Goal: Answer question/provide support: Answer question/provide support

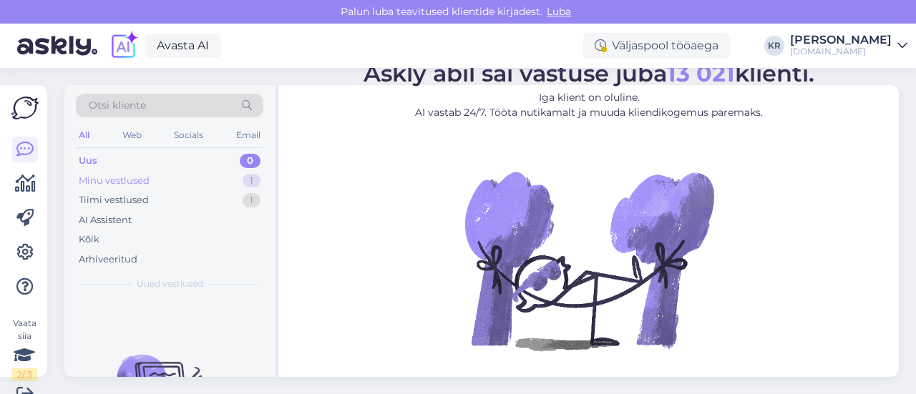
click at [152, 180] on div "Minu vestlused 1" at bounding box center [169, 181] width 187 height 20
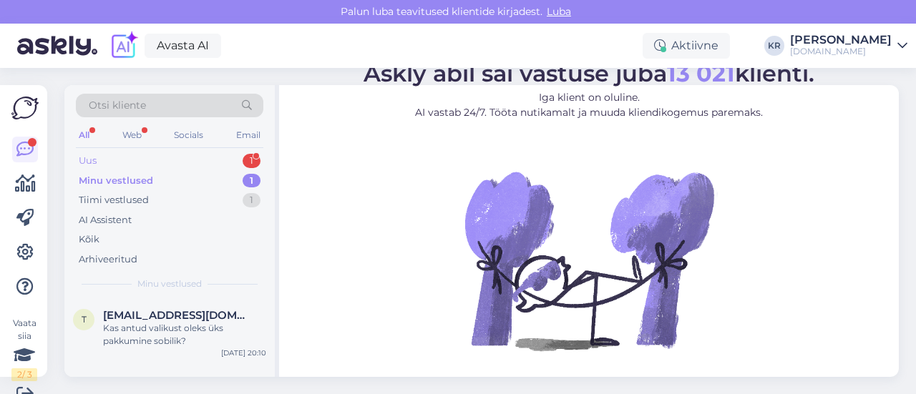
click at [161, 161] on div "Uus 1" at bounding box center [169, 161] width 187 height 20
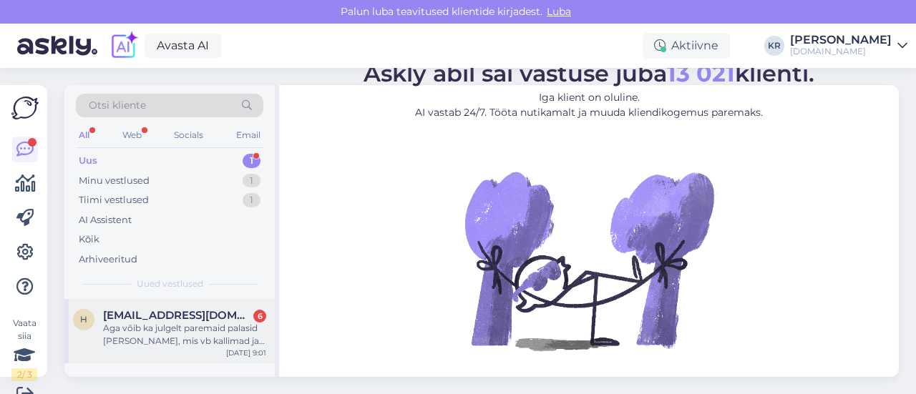
click at [207, 334] on div "Aga võib ka julgelt paremaid palasid [PERSON_NAME], mis vb kallimad ja vaatame …" at bounding box center [184, 335] width 163 height 26
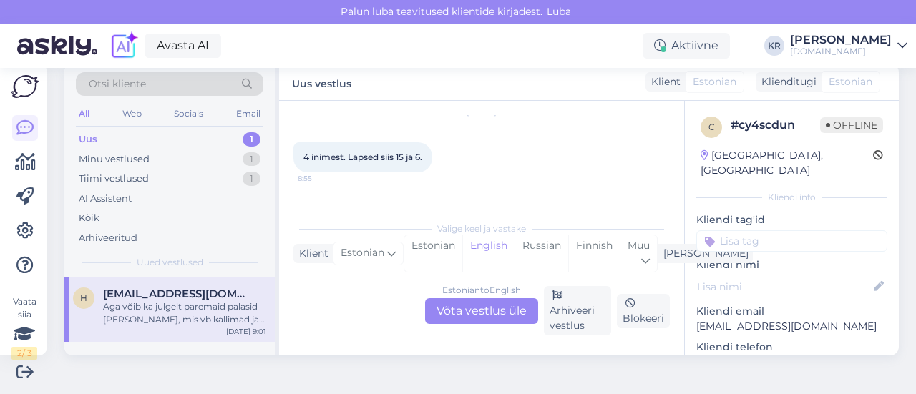
scroll to position [1668, 0]
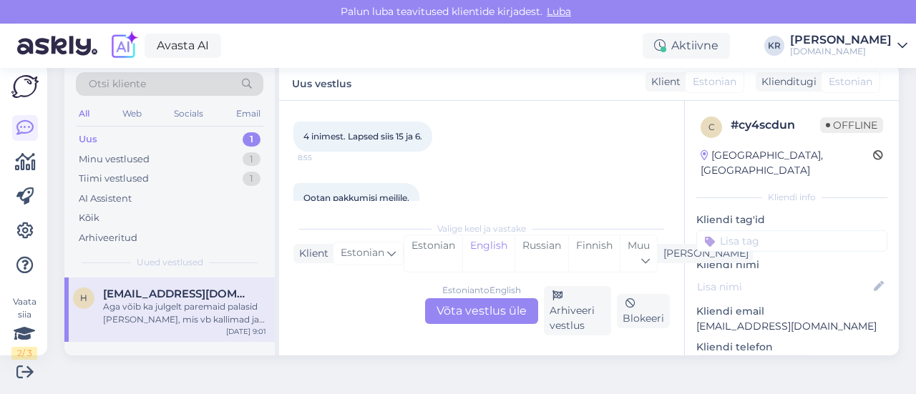
drag, startPoint x: 799, startPoint y: 310, endPoint x: 786, endPoint y: 321, distance: 17.2
click at [796, 319] on p "[EMAIL_ADDRESS][DOMAIN_NAME]" at bounding box center [791, 326] width 191 height 15
click at [806, 319] on p "[EMAIL_ADDRESS][DOMAIN_NAME]" at bounding box center [791, 326] width 191 height 15
drag, startPoint x: 805, startPoint y: 313, endPoint x: 684, endPoint y: 313, distance: 120.9
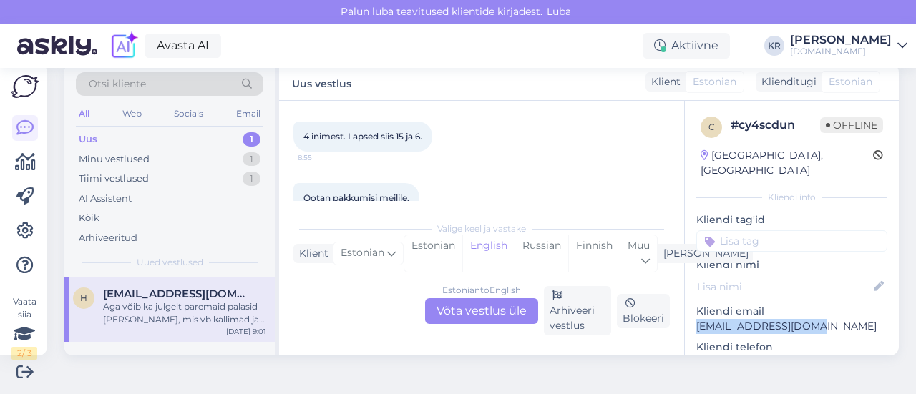
copy p "[EMAIL_ADDRESS][DOMAIN_NAME]"
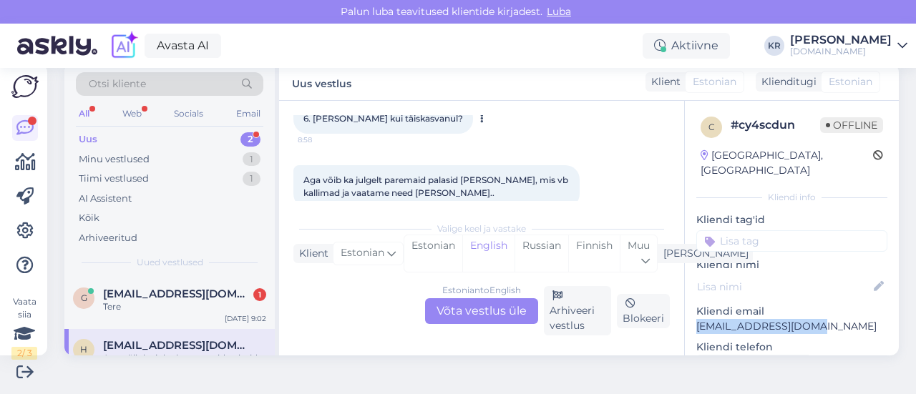
scroll to position [1954, 0]
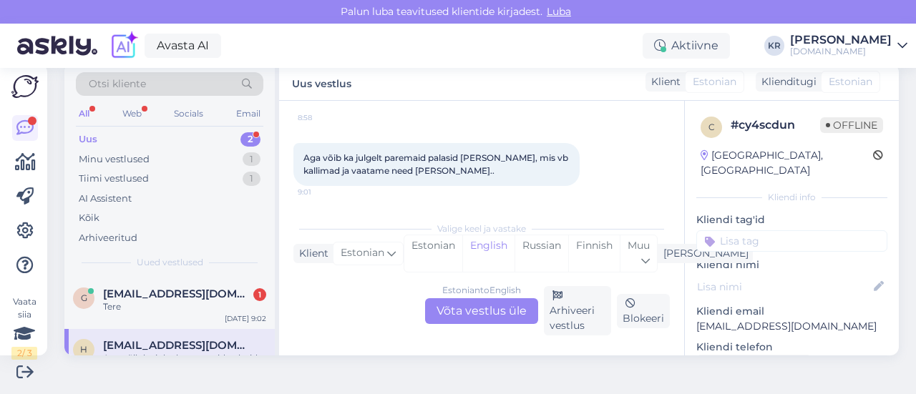
click at [482, 308] on div "Estonian to English Võta vestlus üle" at bounding box center [481, 311] width 113 height 26
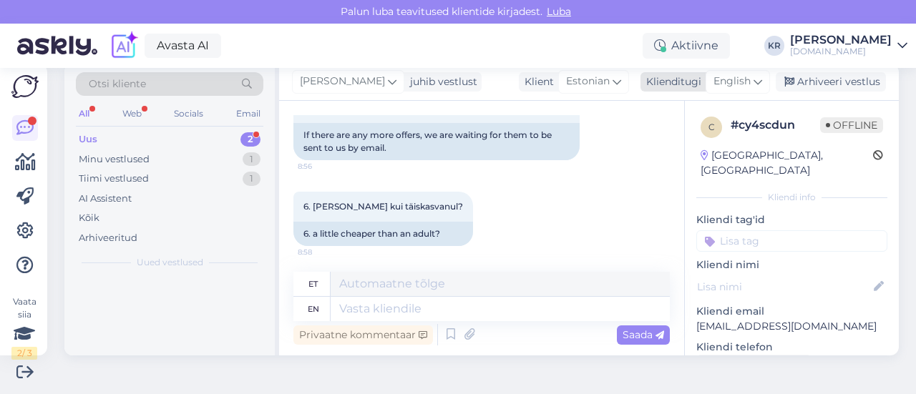
scroll to position [2068, 0]
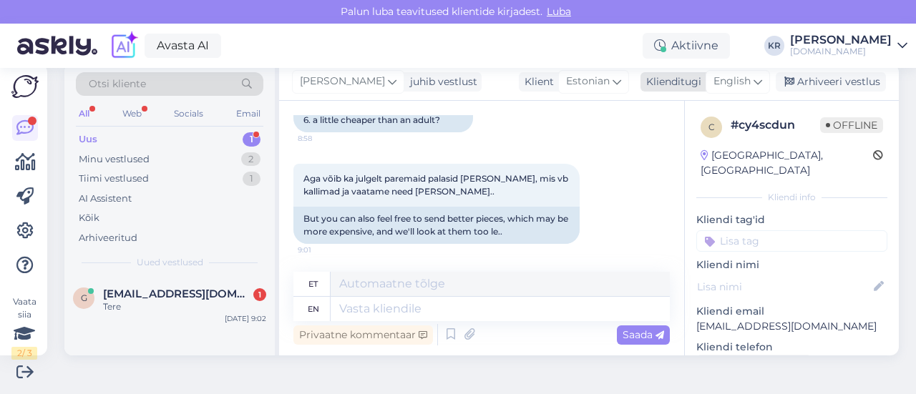
click at [725, 87] on span "English" at bounding box center [731, 82] width 37 height 16
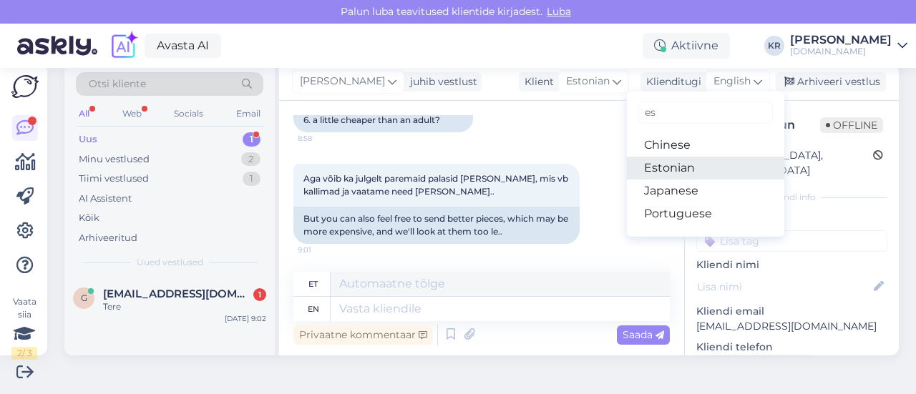
type input "es"
drag, startPoint x: 665, startPoint y: 170, endPoint x: 634, endPoint y: 199, distance: 42.5
click at [665, 168] on link "Estonian" at bounding box center [705, 168] width 157 height 23
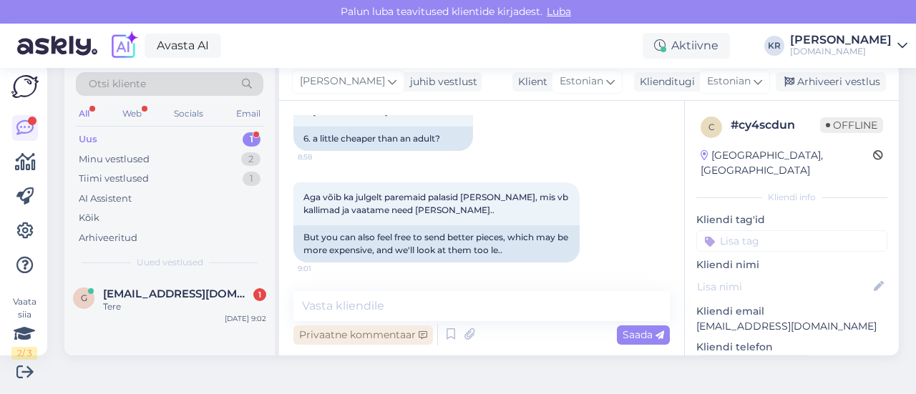
scroll to position [2048, 0]
drag, startPoint x: 445, startPoint y: 307, endPoint x: 454, endPoint y: 298, distance: 12.7
click at [451, 300] on textarea at bounding box center [481, 306] width 376 height 30
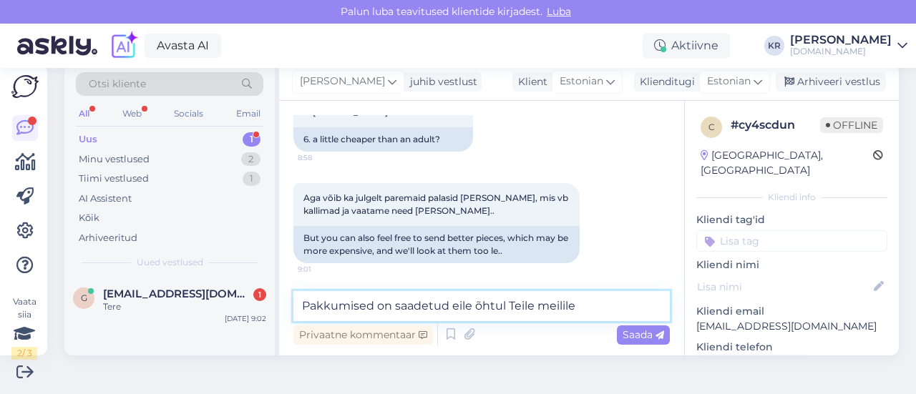
type textarea "Pakkumised on saadetud eile õhtul Teile meilile."
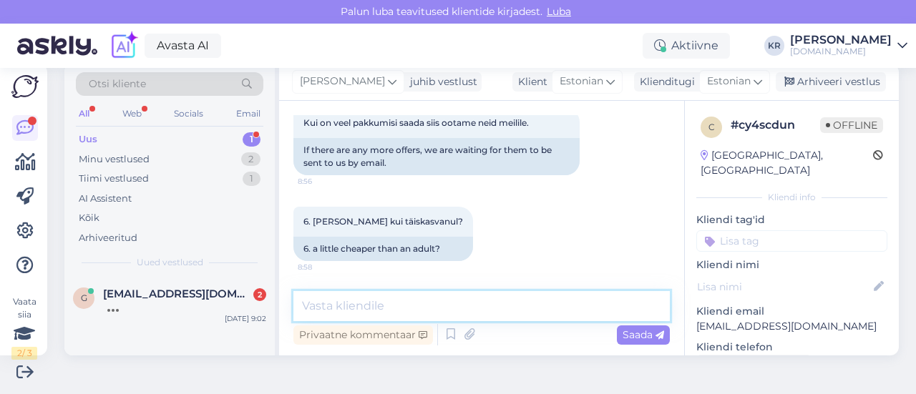
scroll to position [2110, 0]
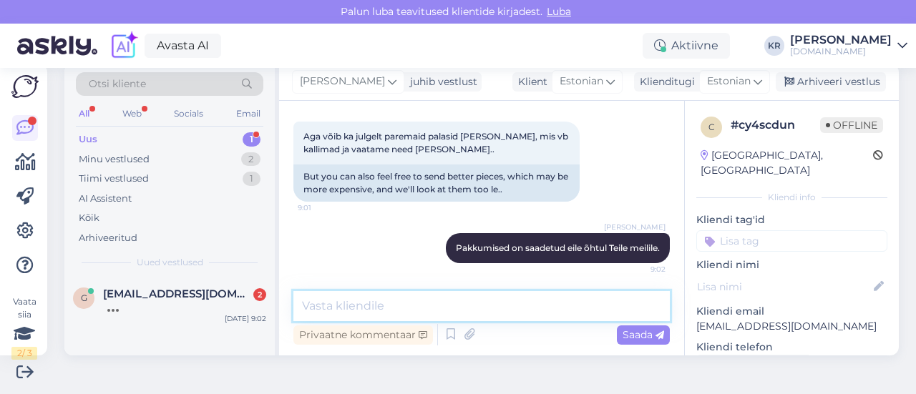
click at [461, 299] on textarea at bounding box center [481, 306] width 376 height 30
type textarea "Palun kontrollige ka rämpspostkasti."
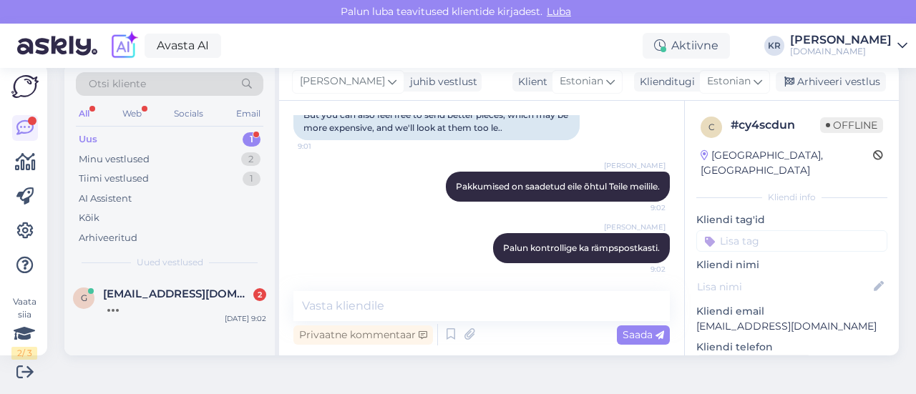
drag, startPoint x: 804, startPoint y: 80, endPoint x: 683, endPoint y: 188, distance: 162.7
click at [805, 79] on div "Arhiveeri vestlus" at bounding box center [831, 81] width 110 height 19
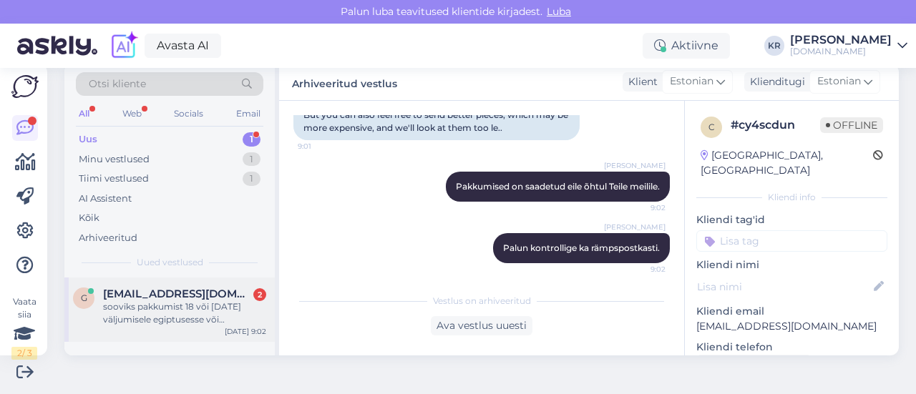
click at [212, 311] on div "sooviks pakkumist 18 või [DATE] väljumisele egiptusesse või [DEMOGRAPHIC_DATA]" at bounding box center [184, 313] width 163 height 26
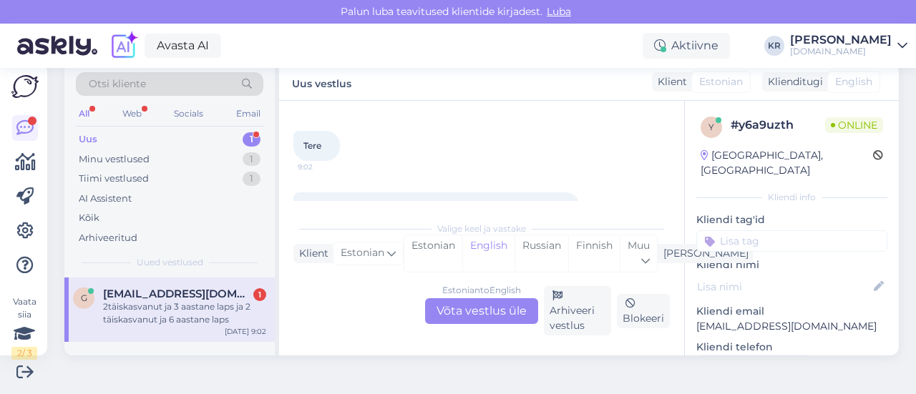
scroll to position [41, 0]
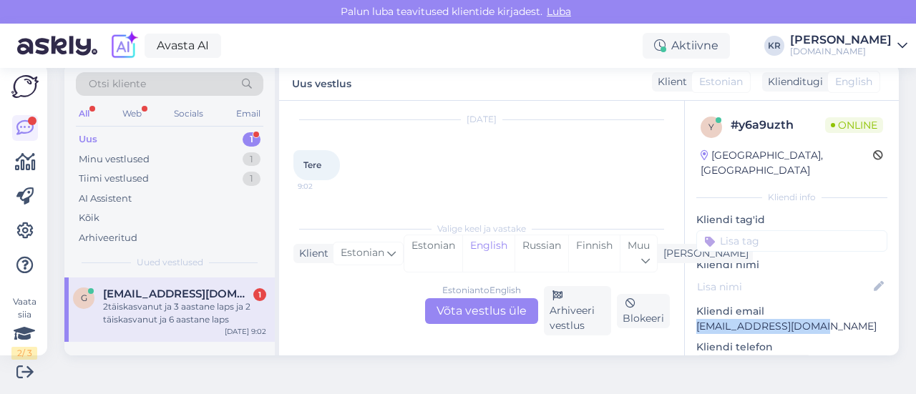
drag, startPoint x: 816, startPoint y: 312, endPoint x: 678, endPoint y: 313, distance: 137.4
copy p "[EMAIL_ADDRESS][DOMAIN_NAME]"
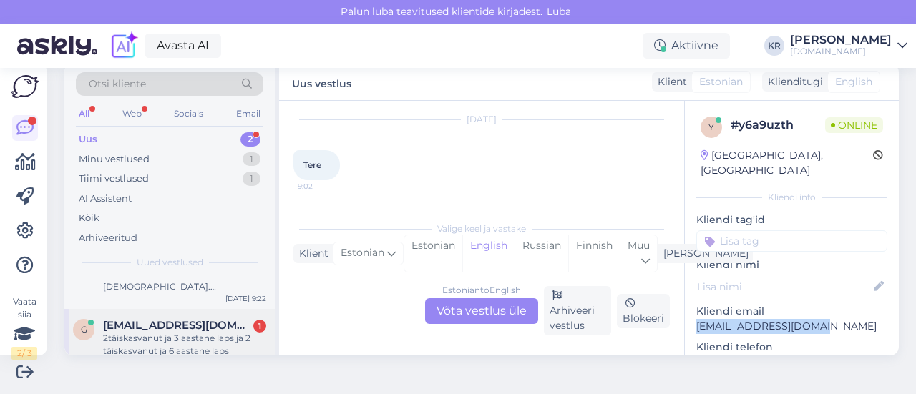
scroll to position [49, 0]
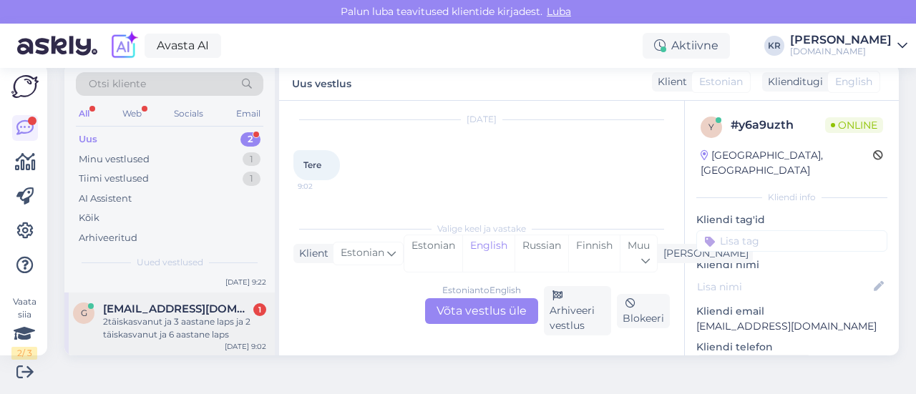
click at [195, 318] on div "2täiskasvanut ja 3 aastane laps ja 2 täiskasvanut ja 6 aastane laps" at bounding box center [184, 329] width 163 height 26
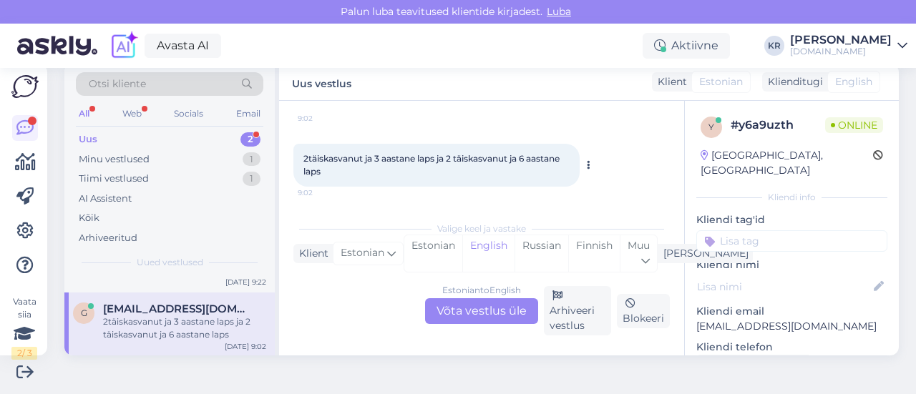
scroll to position [184, 0]
click at [468, 303] on div "Estonian to English Võta vestlus üle" at bounding box center [481, 311] width 113 height 26
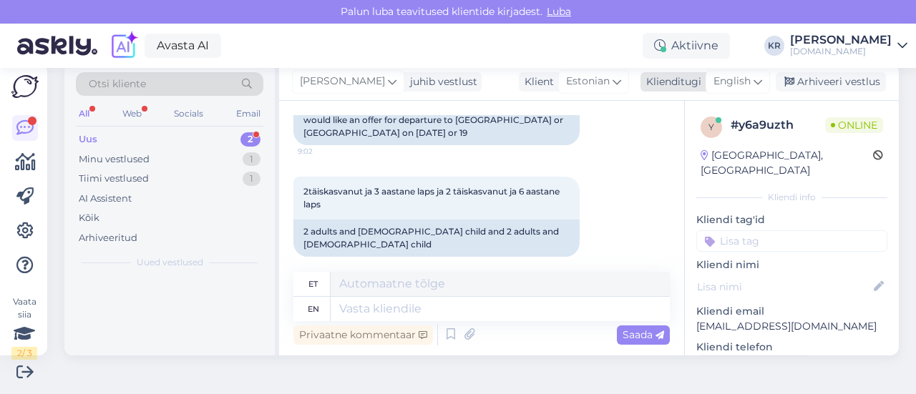
click at [737, 85] on span "English" at bounding box center [731, 82] width 37 height 16
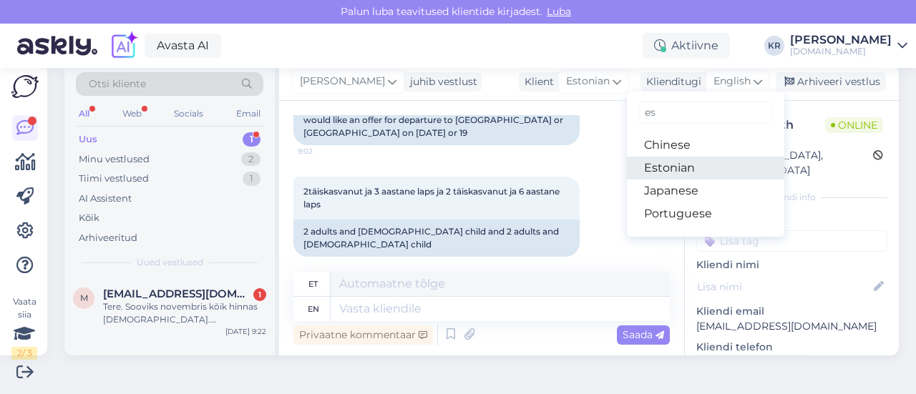
click at [704, 164] on link "Estonian" at bounding box center [705, 168] width 157 height 23
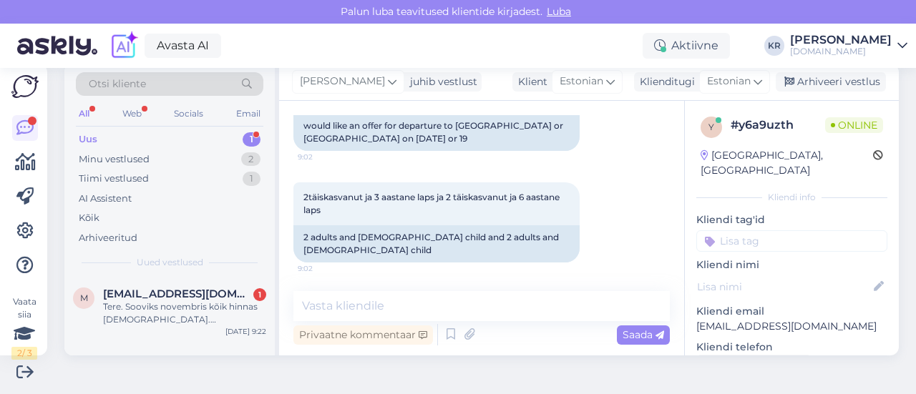
scroll to position [192, 0]
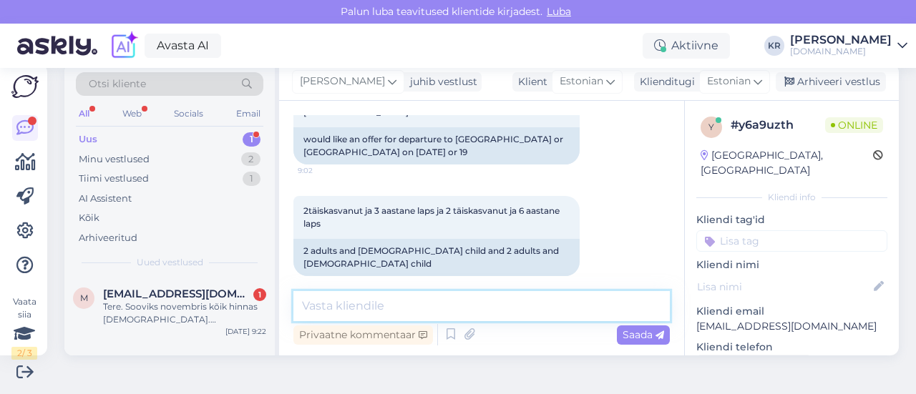
click at [432, 304] on textarea at bounding box center [481, 306] width 376 height 30
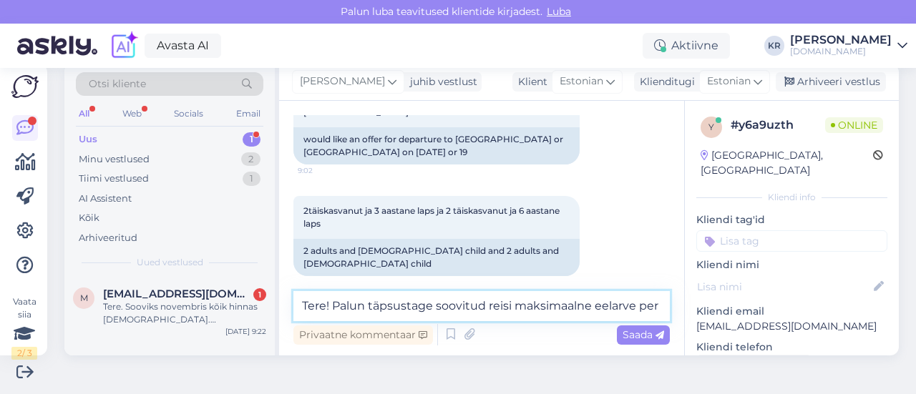
scroll to position [210, 0]
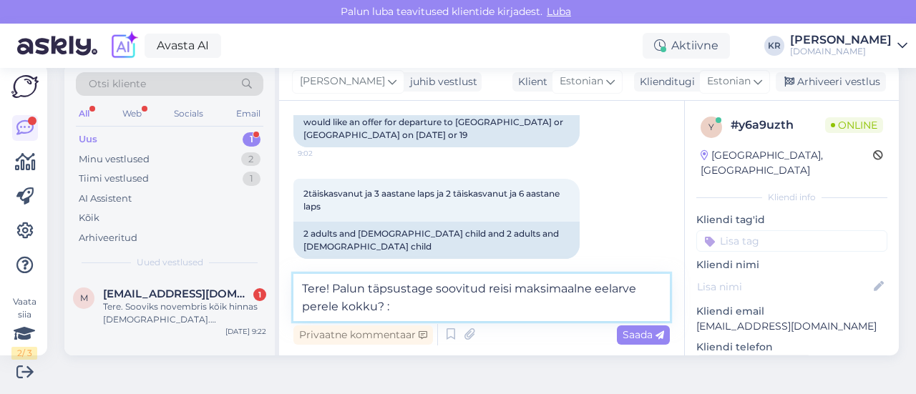
type textarea "Tere! Palun täpsustage soovitud reisi maksimaalne eelarve perele kokku? :)"
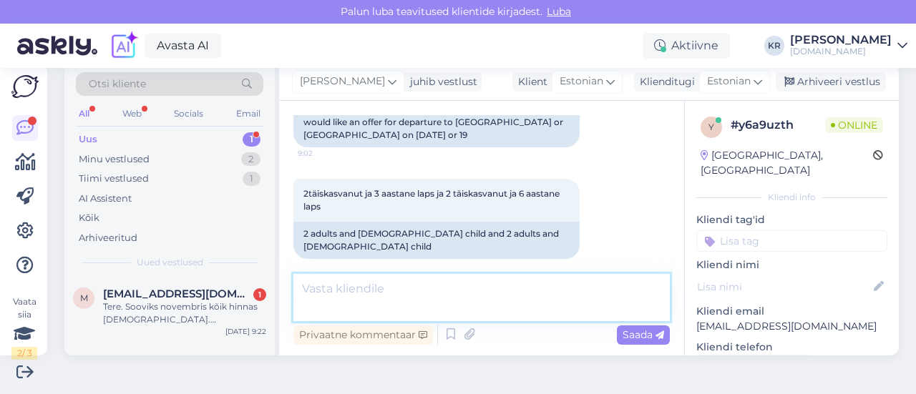
scroll to position [267, 0]
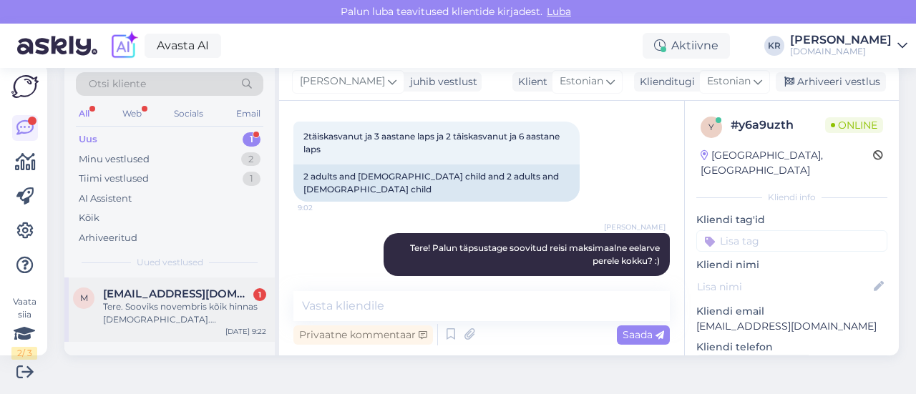
click at [193, 301] on div "Tere. Sooviks novembris kõik hinnas [DEMOGRAPHIC_DATA]. 2täiskasvanut ja 1. 5aa…" at bounding box center [184, 313] width 163 height 26
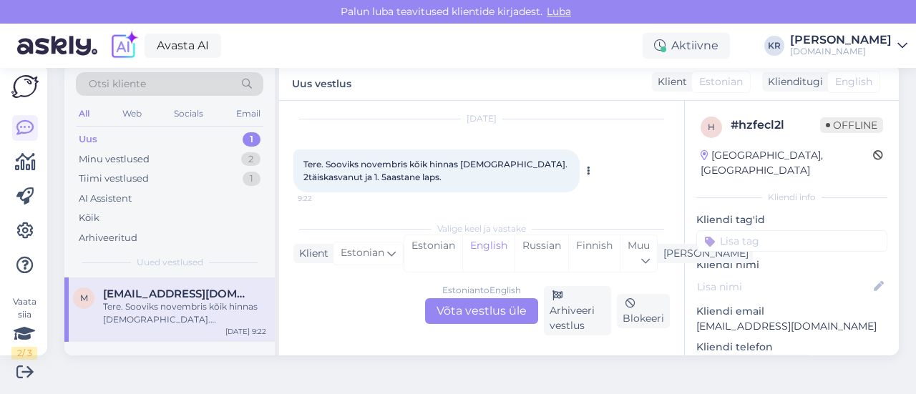
scroll to position [48, 0]
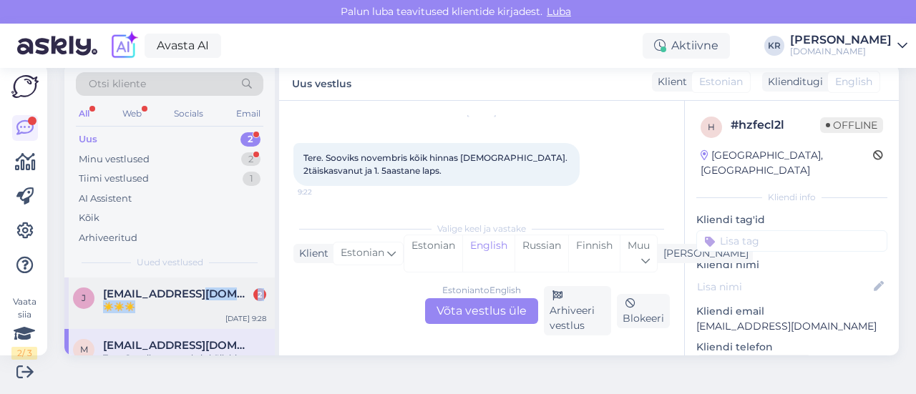
click at [196, 299] on div "[EMAIL_ADDRESS][DOMAIN_NAME] 2 ☀️☀️☀️" at bounding box center [184, 301] width 163 height 26
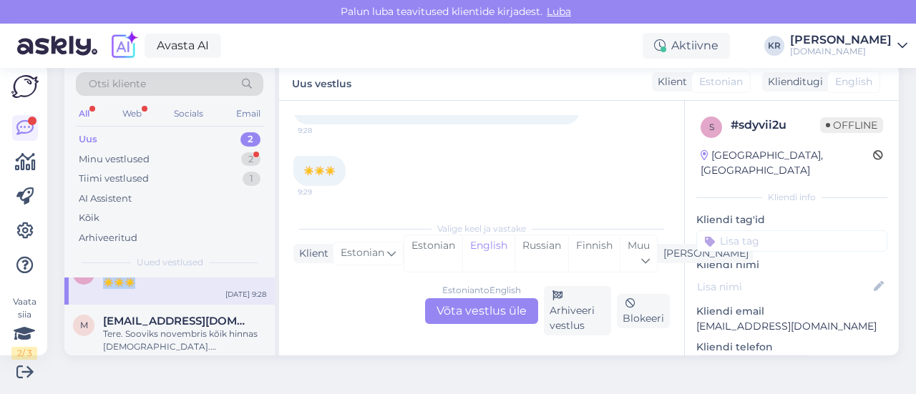
scroll to position [36, 0]
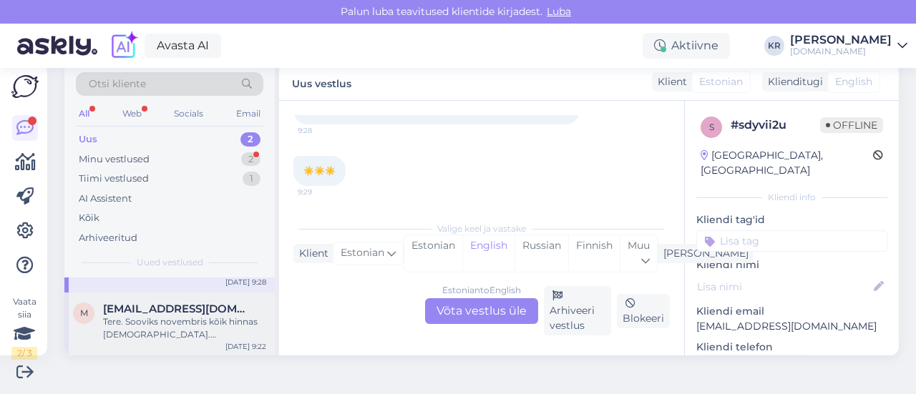
click at [166, 316] on div "Tere. Sooviks novembris kõik hinnas [DEMOGRAPHIC_DATA]. 2täiskasvanut ja 1. 5aa…" at bounding box center [184, 329] width 163 height 26
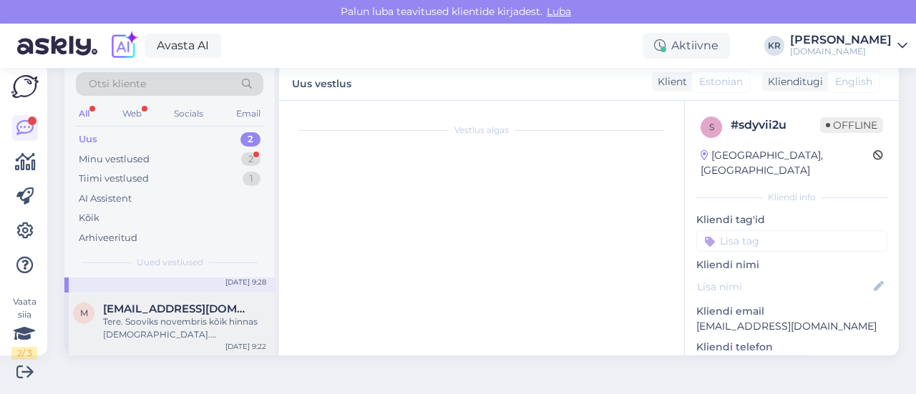
scroll to position [30, 0]
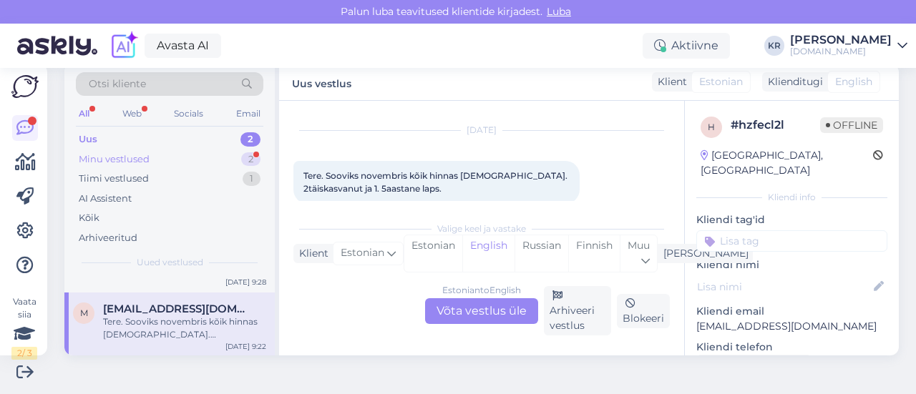
click at [189, 161] on div "Minu vestlused 2" at bounding box center [169, 160] width 187 height 20
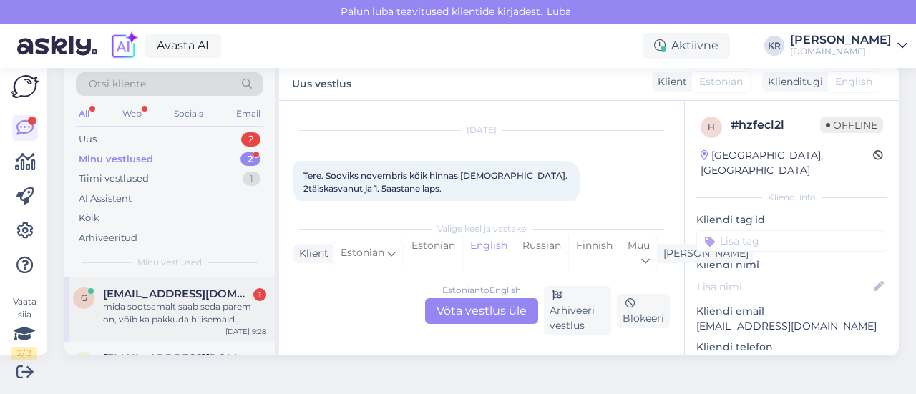
scroll to position [0, 0]
click at [199, 310] on div "mida sootsamalt saab seda parem on, võib ka pakkuda hilisemaid kuupäevi aga [PE…" at bounding box center [184, 313] width 163 height 26
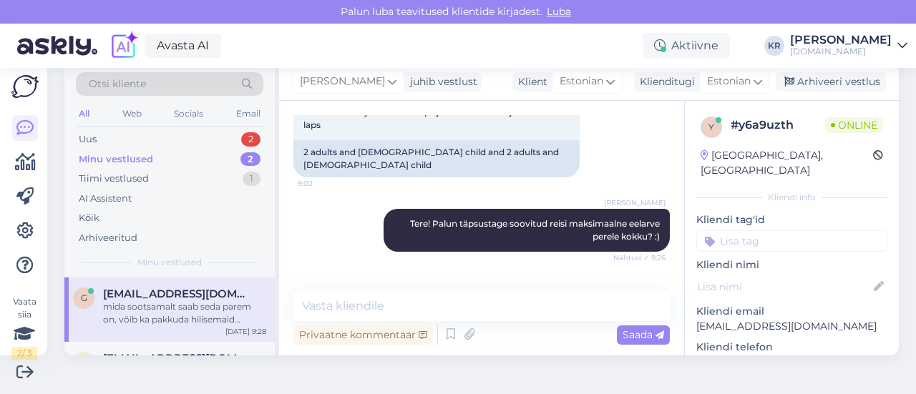
scroll to position [341, 0]
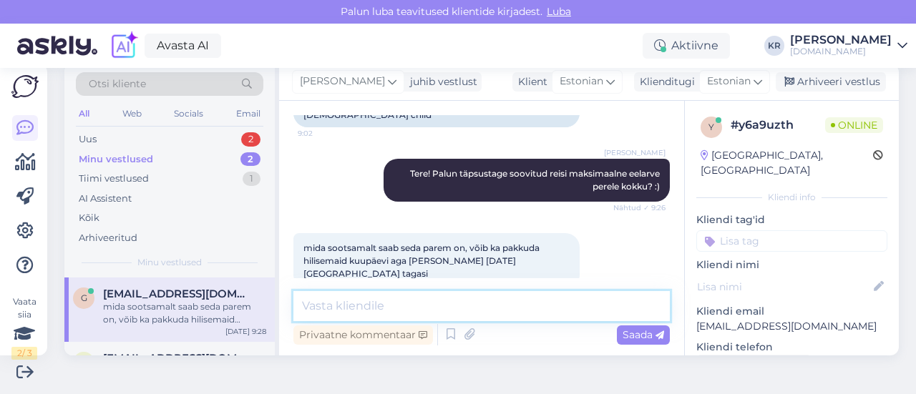
drag, startPoint x: 401, startPoint y: 306, endPoint x: 413, endPoint y: 295, distance: 16.2
click at [405, 301] on textarea at bounding box center [481, 306] width 376 height 30
type textarea "S"
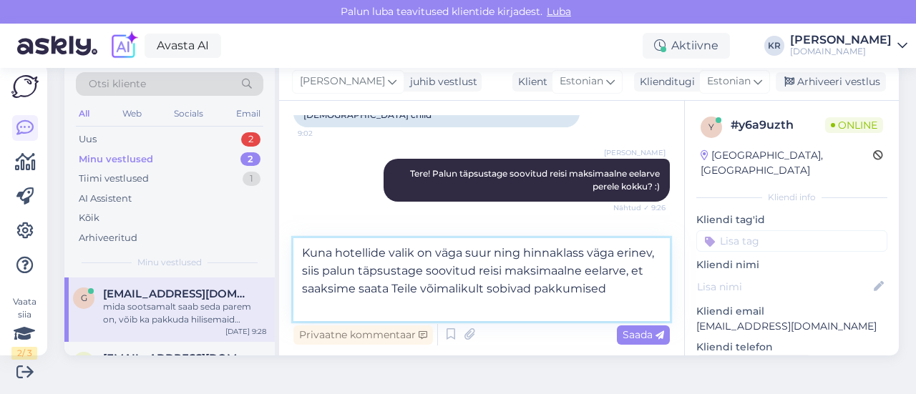
type textarea "Kuna hotellide valik on väga suur ning hinnaklass väga erinev, siis palun täpsu…"
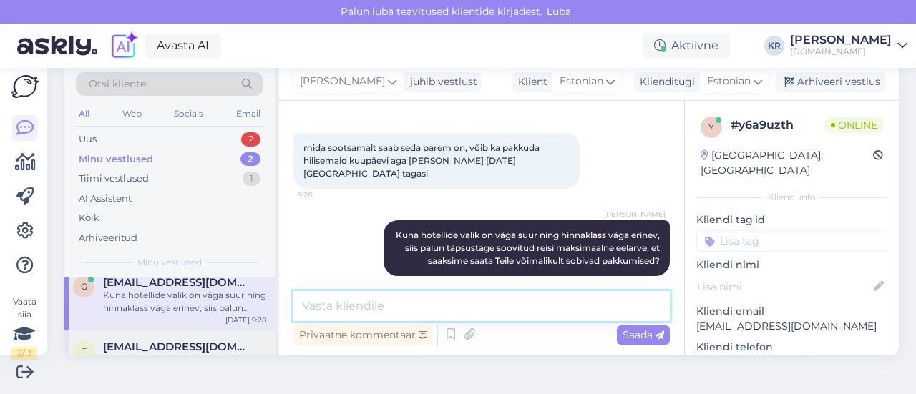
scroll to position [49, 0]
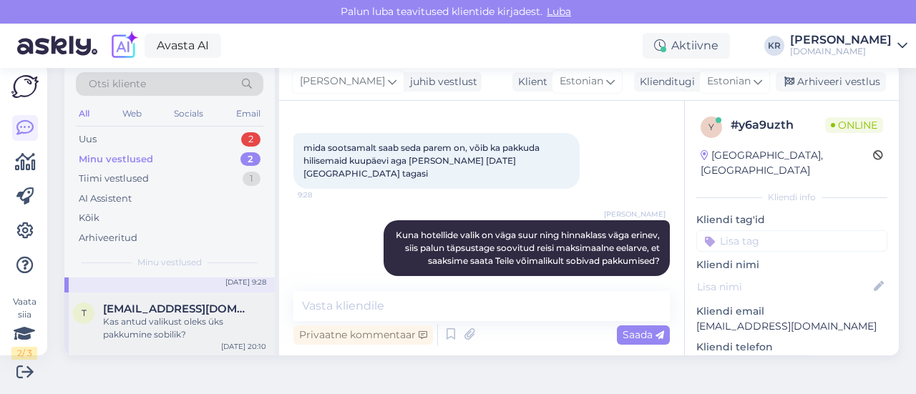
click at [188, 316] on div "Kas antud valikust oleks üks pakkumine sobilik?" at bounding box center [184, 329] width 163 height 26
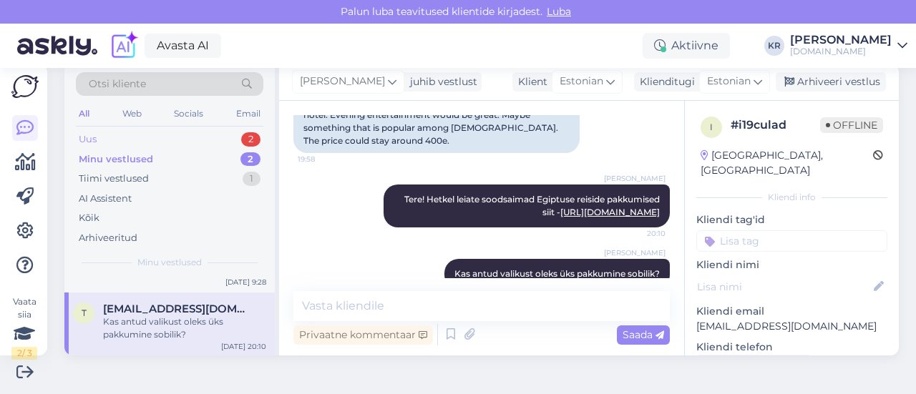
click at [187, 142] on div "Uus 2" at bounding box center [169, 139] width 187 height 20
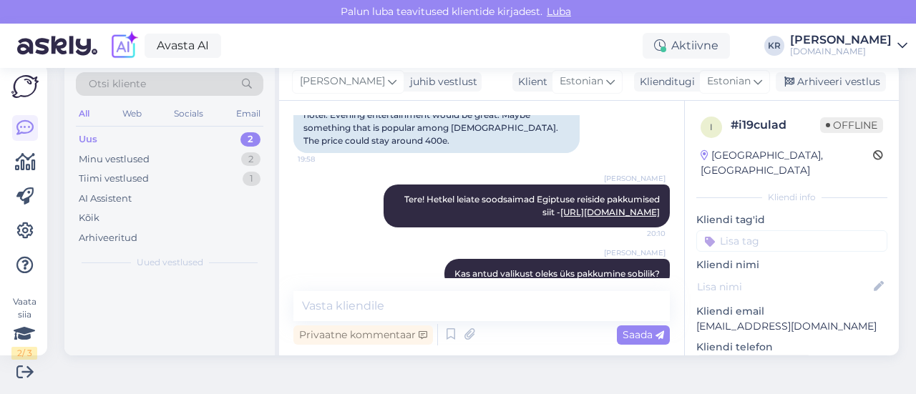
scroll to position [0, 0]
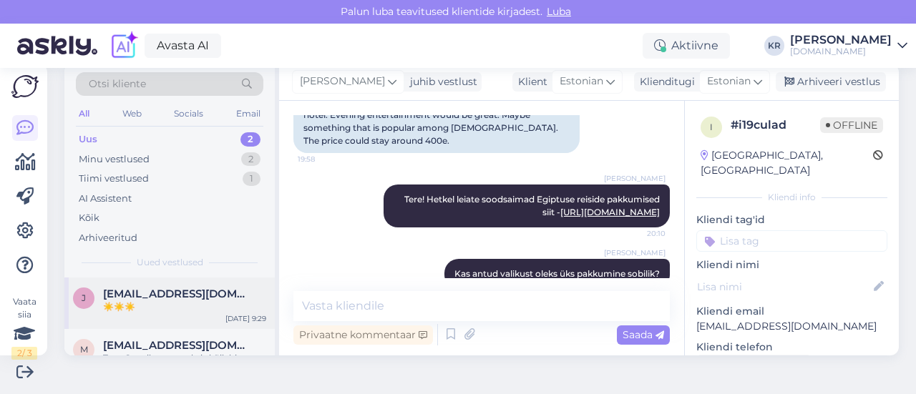
click at [186, 303] on div "☀️☀️☀️" at bounding box center [184, 306] width 163 height 13
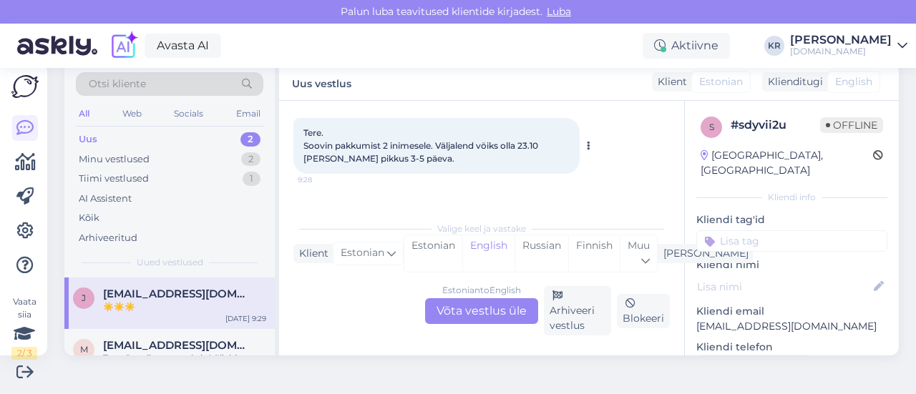
scroll to position [51, 0]
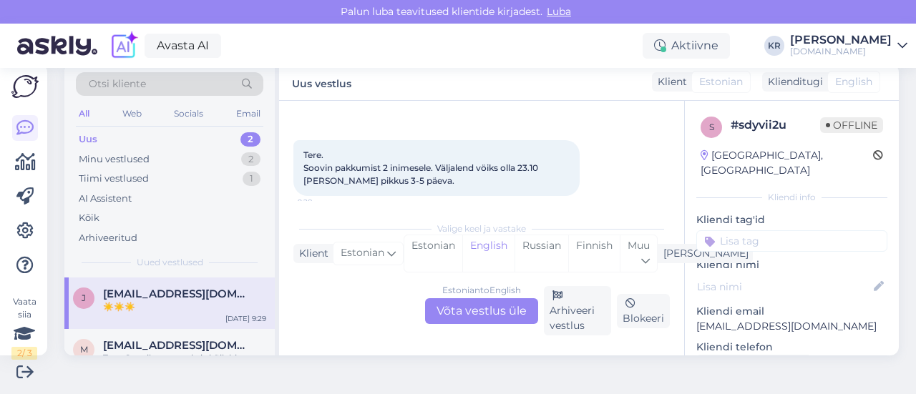
click at [448, 305] on div "Estonian to English Võta vestlus üle" at bounding box center [481, 311] width 113 height 26
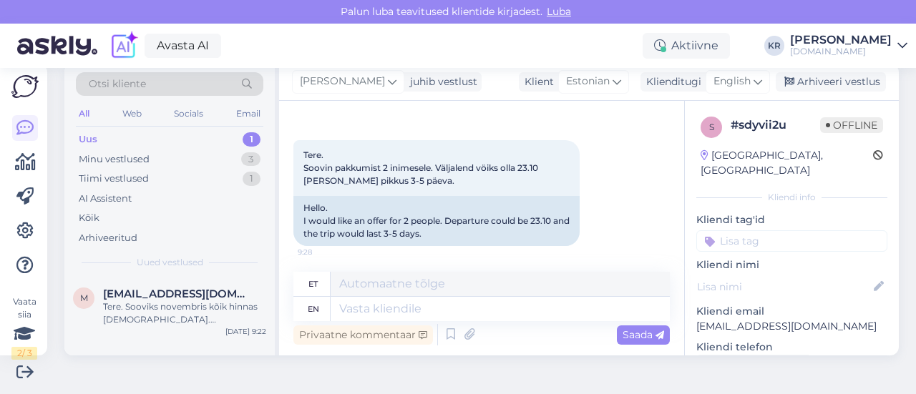
drag, startPoint x: 740, startPoint y: 77, endPoint x: 733, endPoint y: 94, distance: 19.3
click at [740, 77] on span "English" at bounding box center [731, 82] width 37 height 16
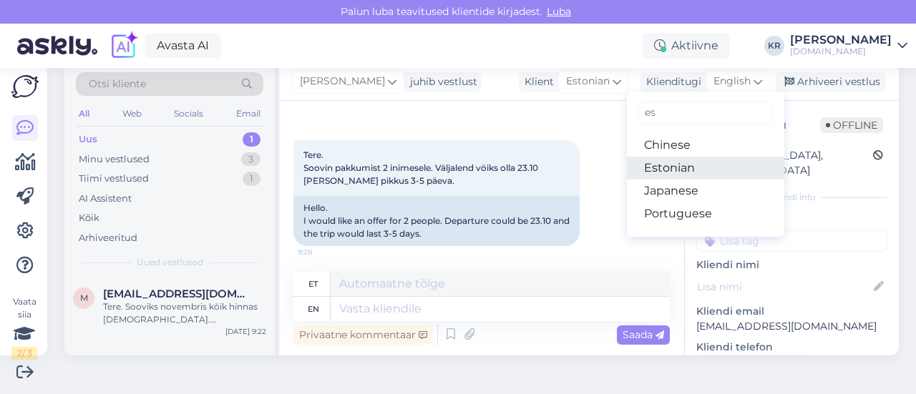
click at [675, 171] on link "Estonian" at bounding box center [705, 168] width 157 height 23
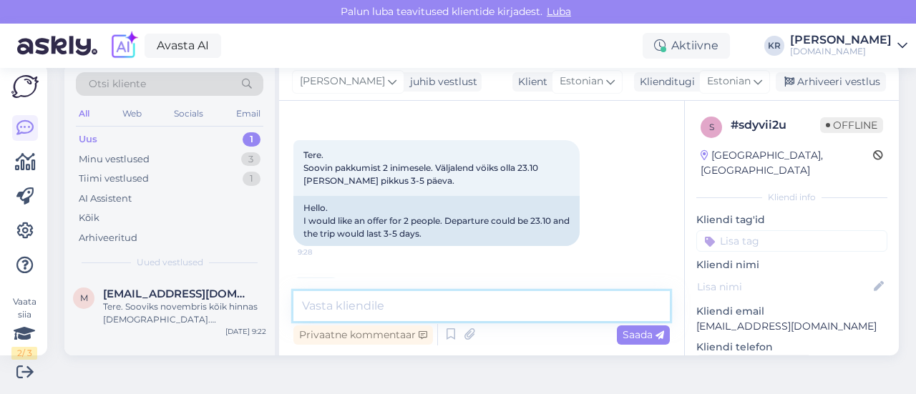
click at [426, 293] on textarea at bounding box center [481, 306] width 376 height 30
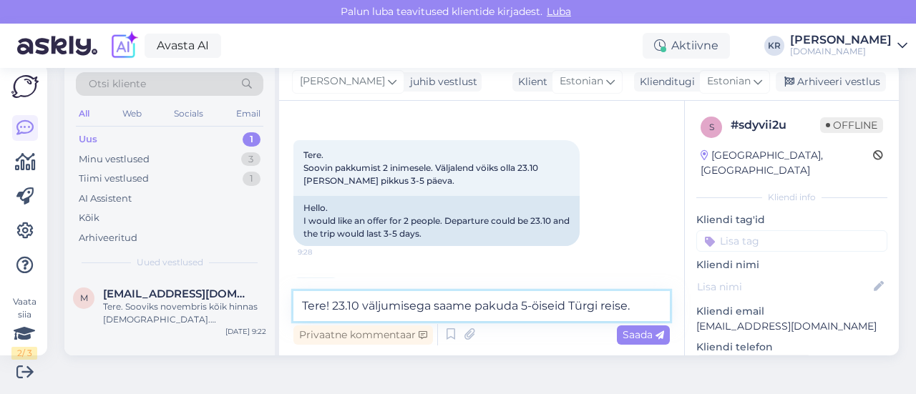
click at [519, 303] on textarea "Tere! 23.10 väljumisega saame pakuda 5-öiseid Türgi reise." at bounding box center [481, 306] width 376 height 30
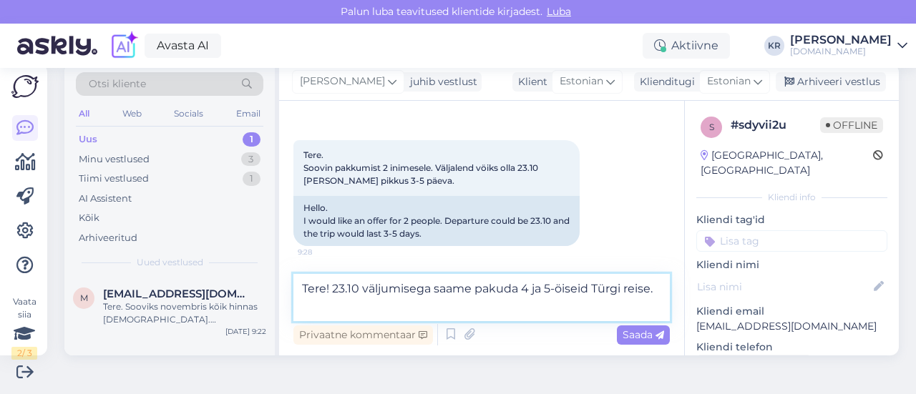
click at [509, 301] on textarea "Tere! 23.10 väljumisega saame pakuda 4 ja 5-öiseid Türgi reise." at bounding box center [481, 297] width 376 height 47
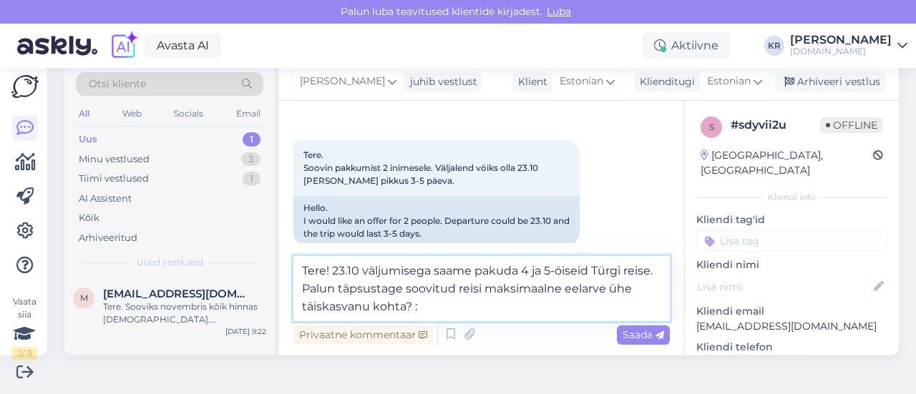
type textarea "Tere! 23.10 väljumisega saame pakuda 4 ja 5-öiseid Türgi reise. Palun täpsustag…"
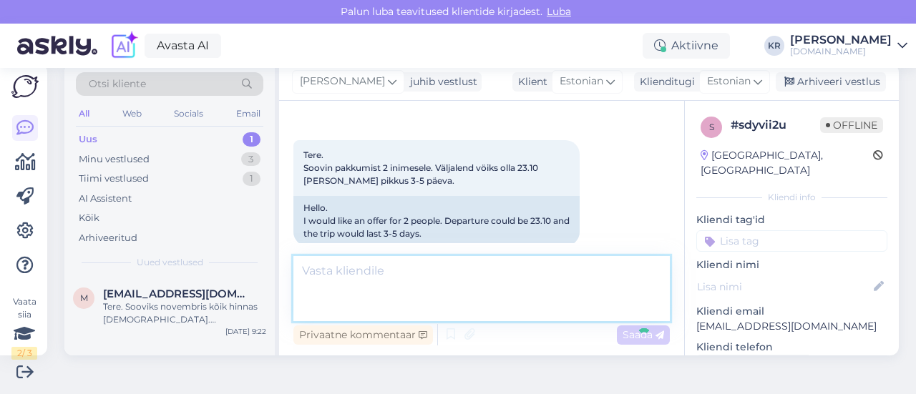
scroll to position [207, 0]
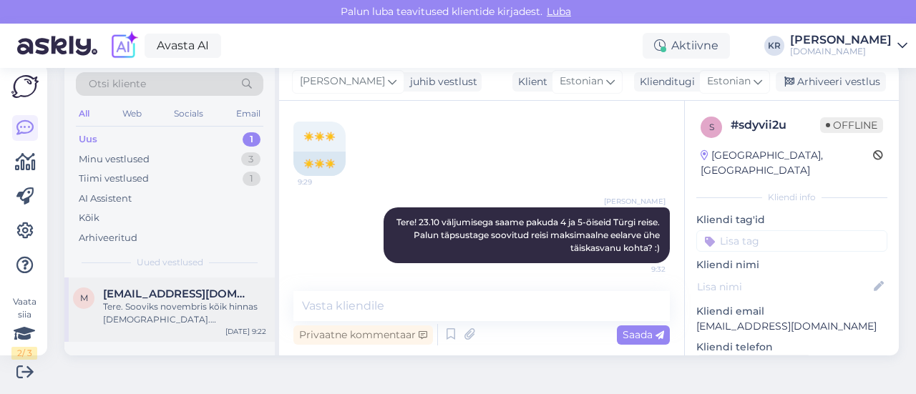
click at [173, 298] on span "[EMAIL_ADDRESS][DOMAIN_NAME]" at bounding box center [177, 294] width 149 height 13
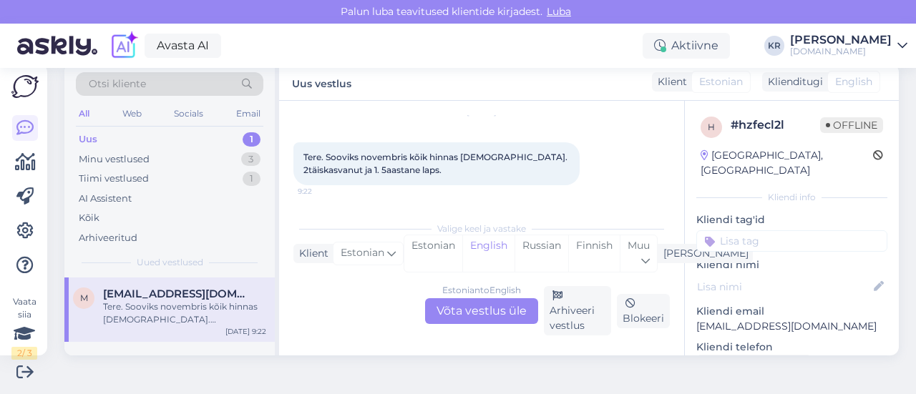
scroll to position [30, 0]
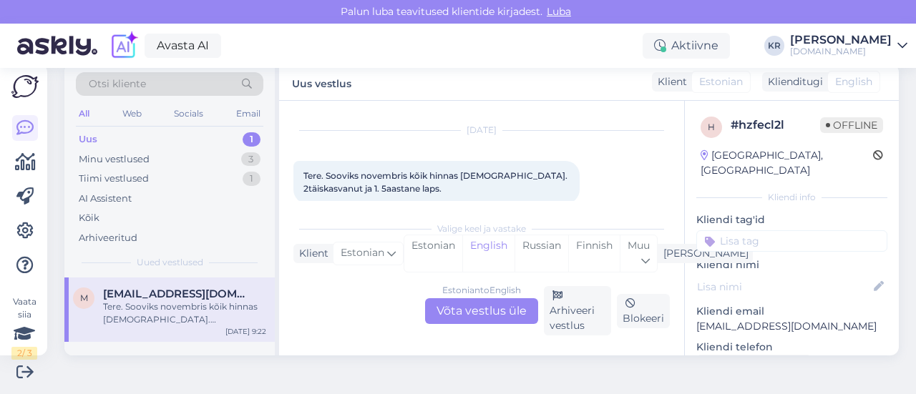
click at [491, 308] on div "Estonian to English Võta vestlus üle" at bounding box center [481, 311] width 113 height 26
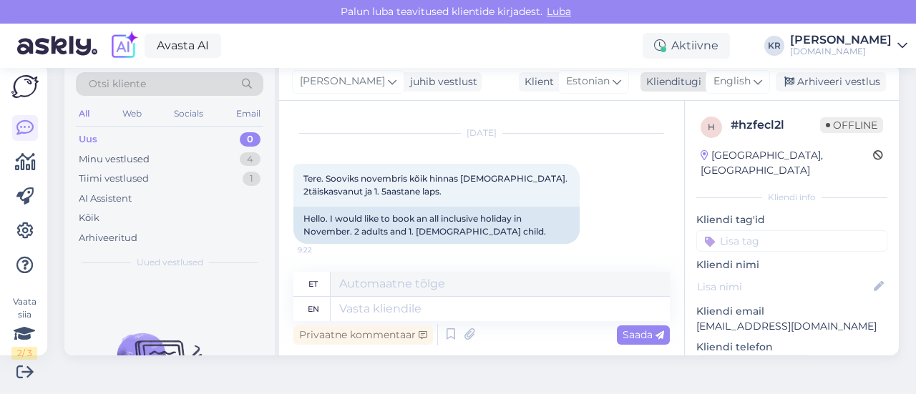
click at [741, 79] on div "English" at bounding box center [737, 81] width 64 height 23
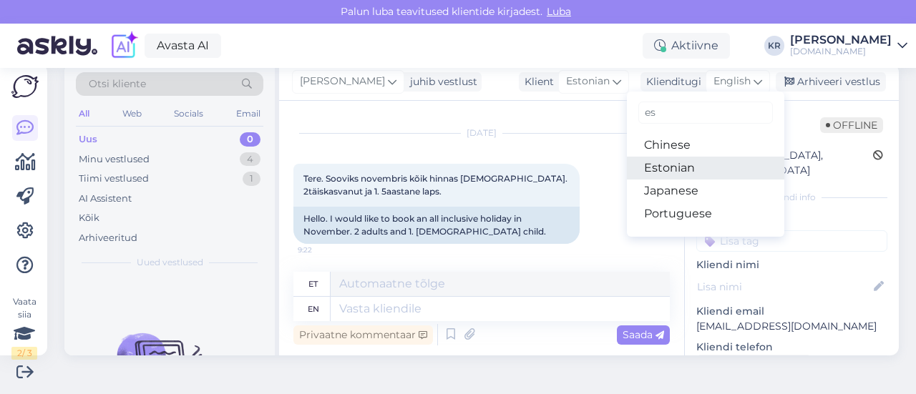
drag, startPoint x: 683, startPoint y: 167, endPoint x: 645, endPoint y: 187, distance: 43.2
click at [683, 167] on link "Estonian" at bounding box center [705, 168] width 157 height 23
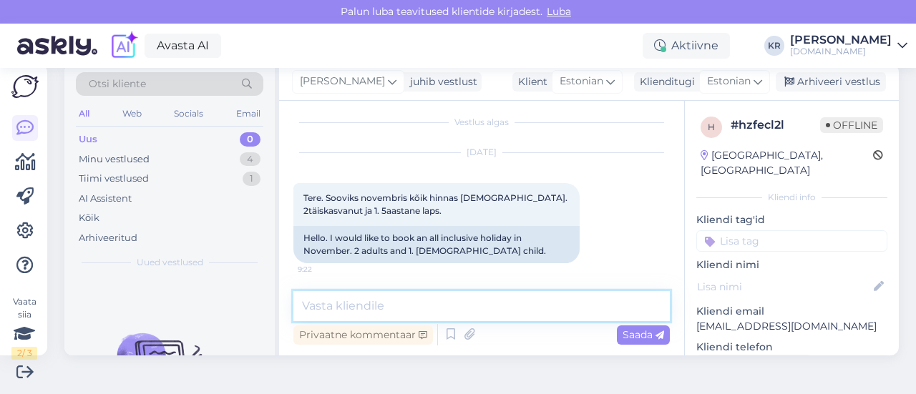
click at [406, 298] on textarea at bounding box center [481, 306] width 376 height 30
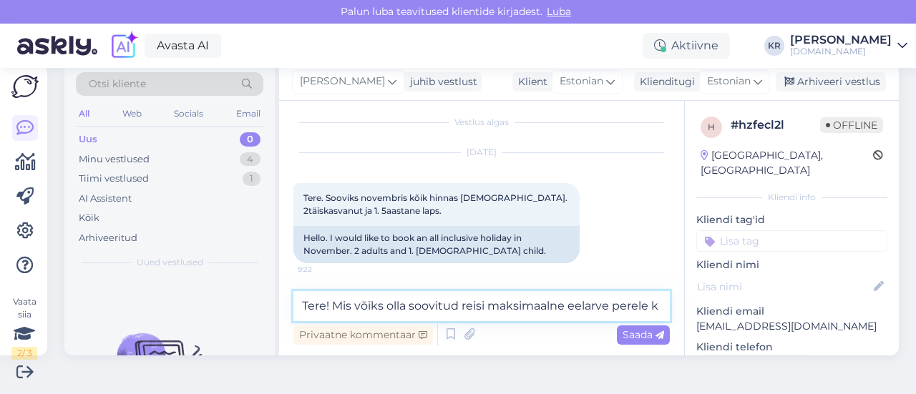
scroll to position [25, 0]
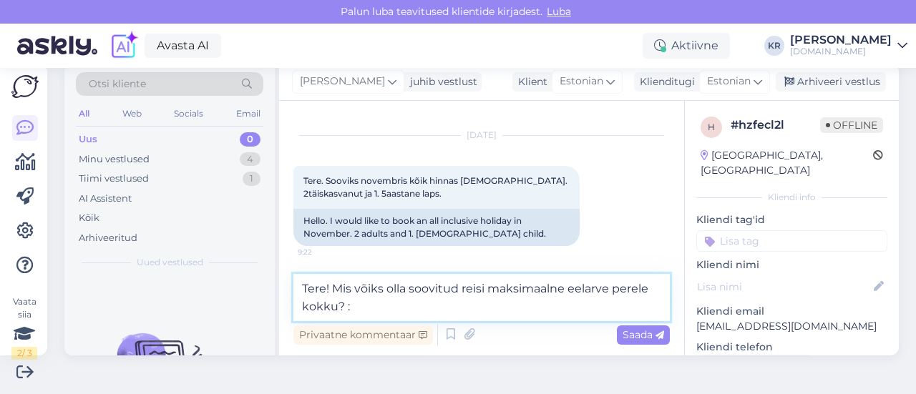
type textarea "Tere! Mis võiks olla soovitud reisi maksimaalne eelarve perele kokku? :)"
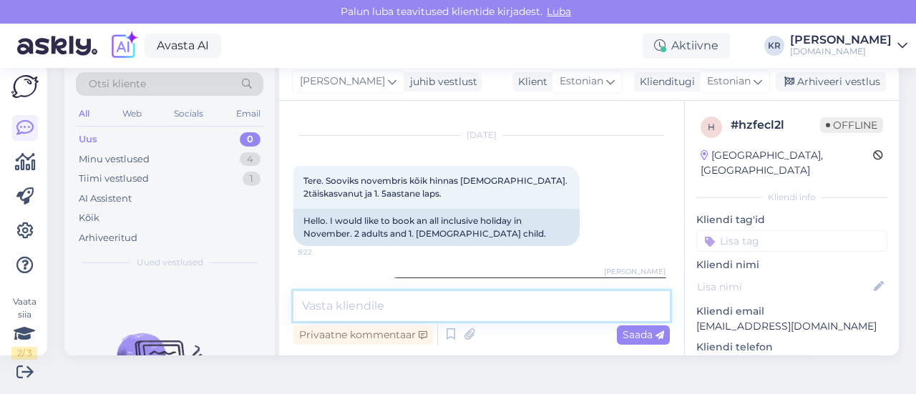
scroll to position [82, 0]
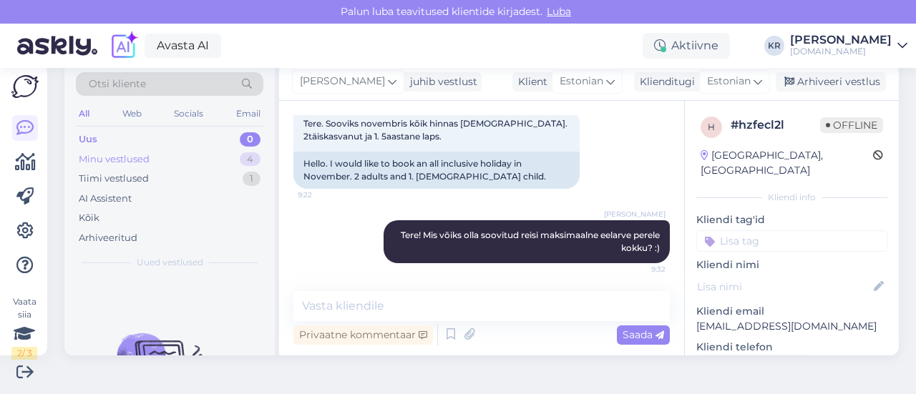
click at [185, 157] on div "Minu vestlused 4" at bounding box center [169, 160] width 187 height 20
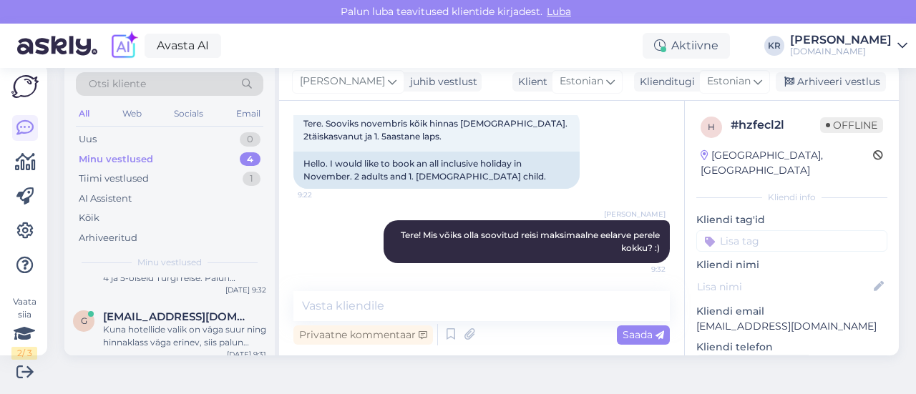
scroll to position [178, 0]
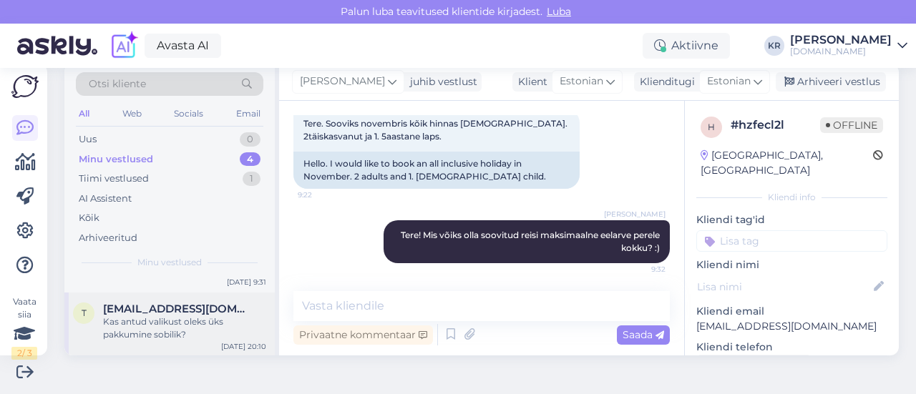
click at [202, 317] on div "Kas antud valikust oleks üks pakkumine sobilik?" at bounding box center [184, 329] width 163 height 26
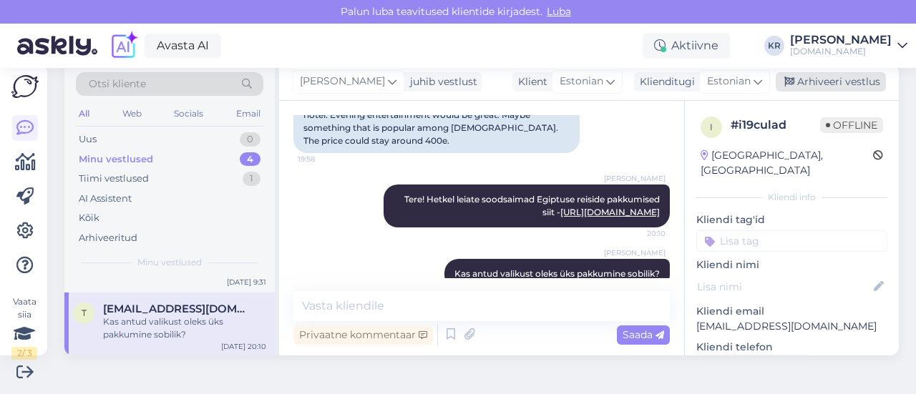
click at [790, 81] on div "Arhiveeri vestlus" at bounding box center [831, 81] width 110 height 19
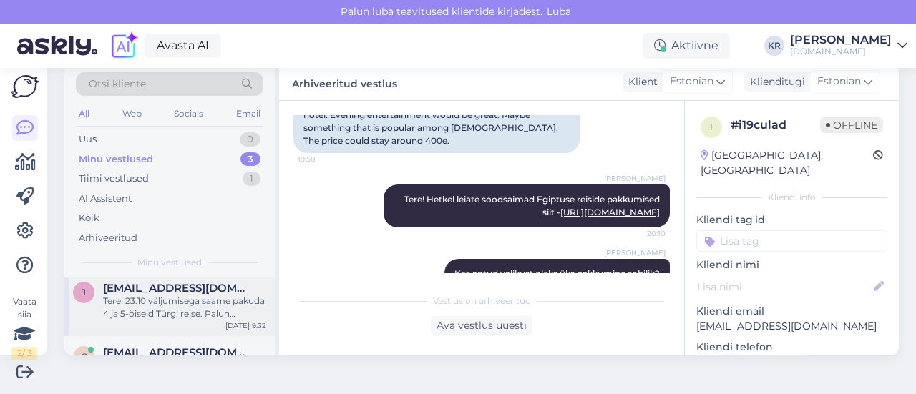
scroll to position [114, 0]
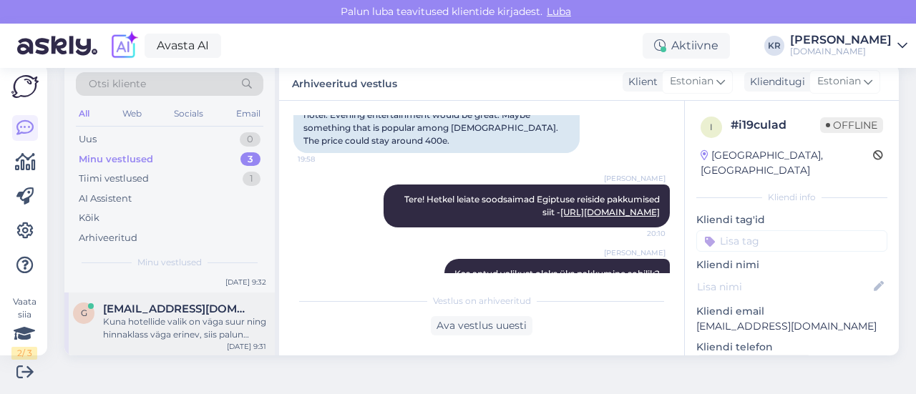
click at [210, 326] on div "Kuna hotellide valik on väga suur ning hinnaklass väga erinev, siis palun täpsu…" at bounding box center [184, 329] width 163 height 26
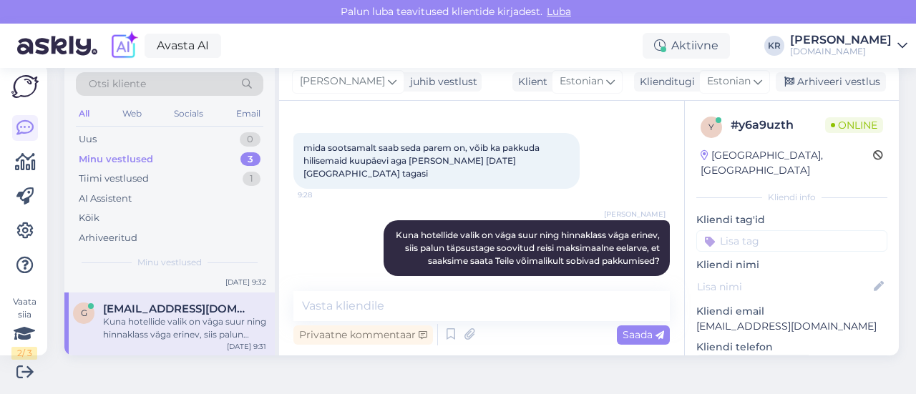
click at [221, 317] on div "Kuna hotellide valik on väga suur ning hinnaklass väga erinev, siis palun täpsu…" at bounding box center [184, 329] width 163 height 26
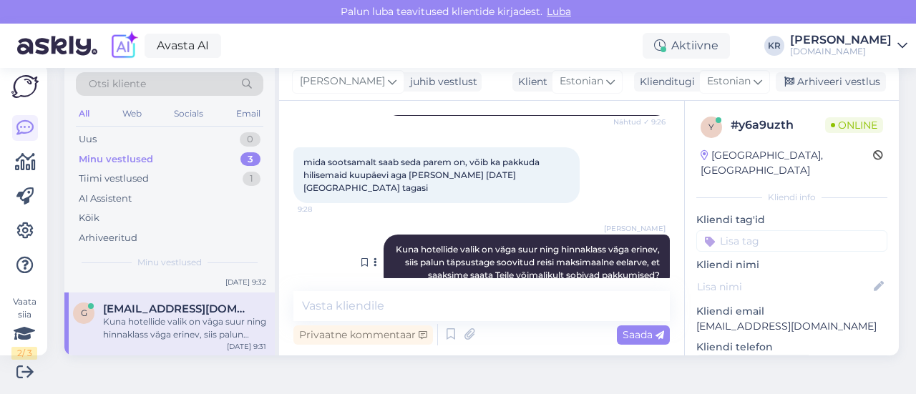
scroll to position [441, 0]
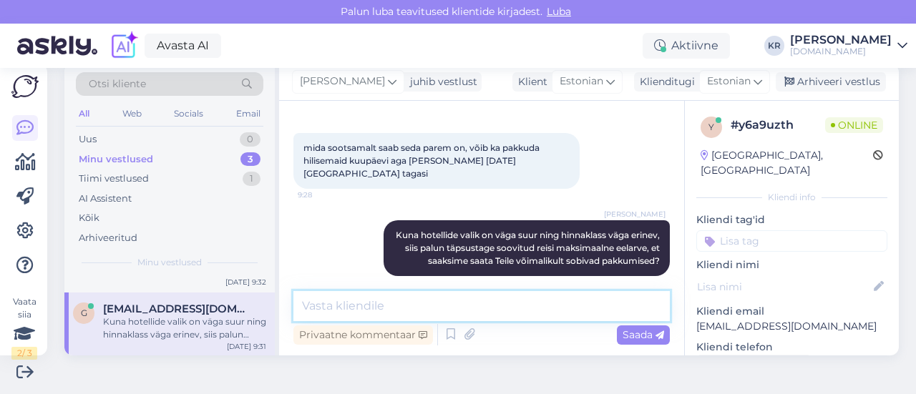
drag, startPoint x: 435, startPoint y: 314, endPoint x: 438, endPoint y: 307, distance: 7.7
click at [435, 311] on textarea at bounding box center [481, 306] width 376 height 30
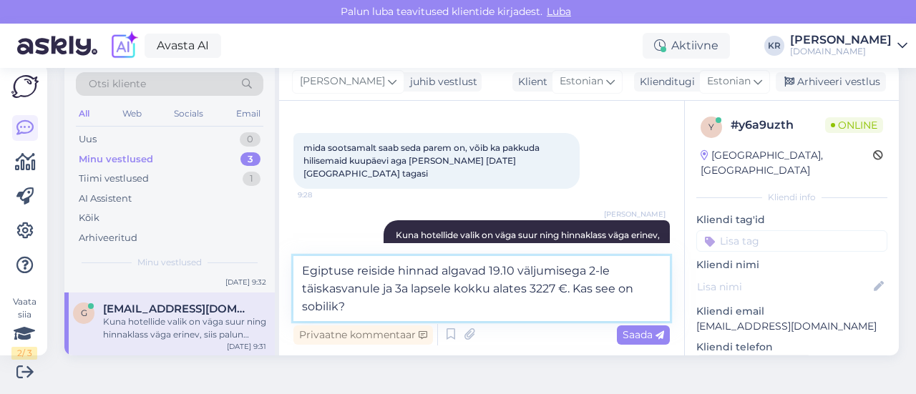
type textarea "Egiptuse reiside hinnad algavad 19.10 väljumisega 2-le täiskasvanule ja 3a laps…"
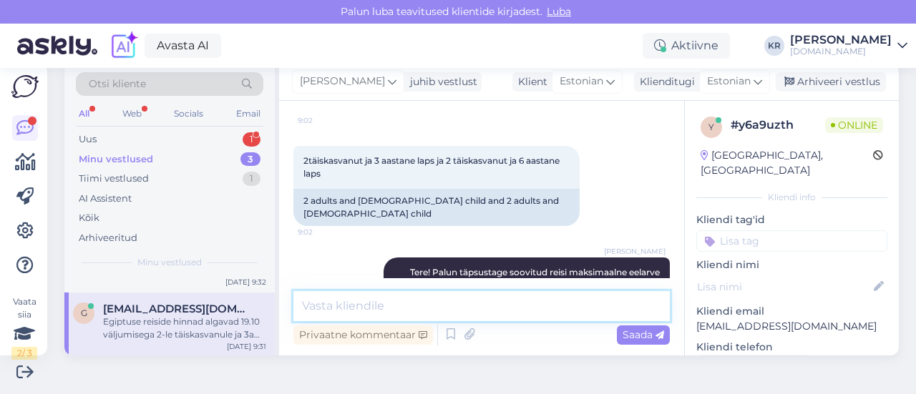
scroll to position [529, 0]
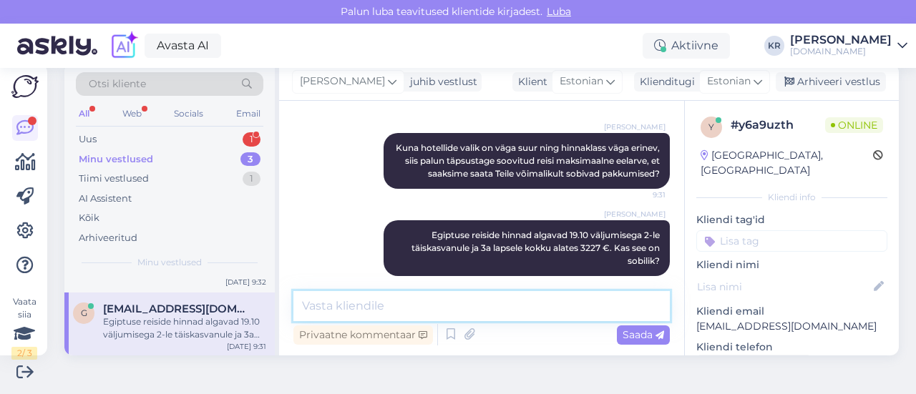
click at [438, 311] on textarea at bounding box center [481, 306] width 376 height 30
click at [465, 305] on textarea "Türgi reiside hinnad algavad alates" at bounding box center [481, 306] width 376 height 30
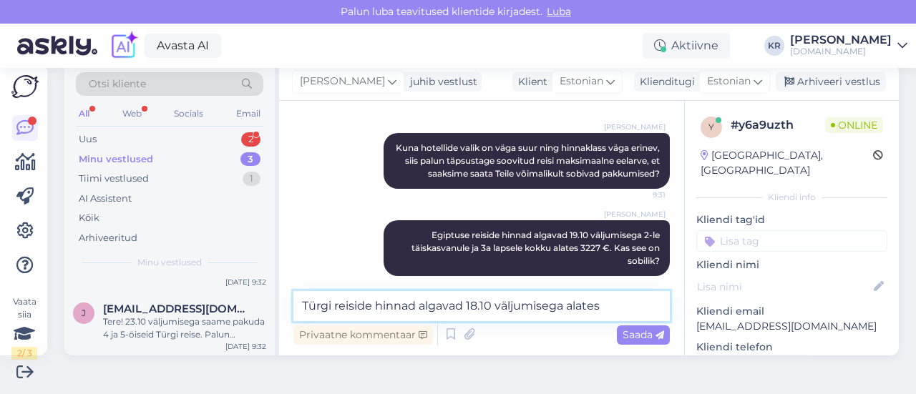
click at [618, 301] on textarea "Türgi reiside hinnad algavad 18.10 väljumisega alates" at bounding box center [481, 306] width 376 height 30
type textarea "Türgi reiside hinnad algavad 18.10 väljumisega alates 3181 €."
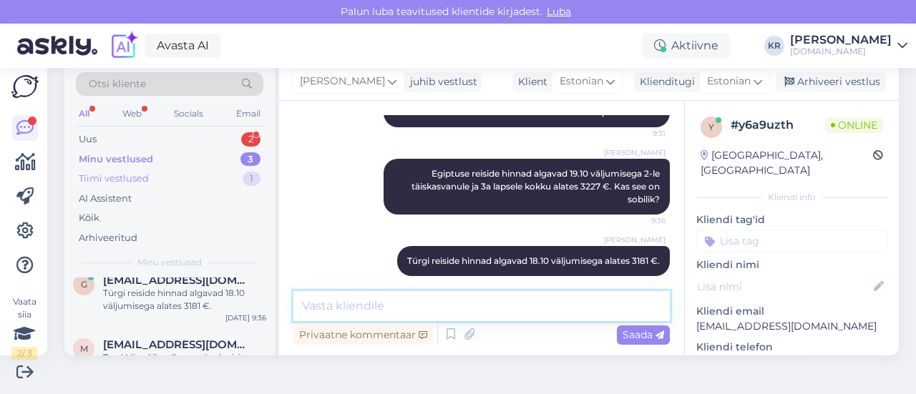
scroll to position [0, 0]
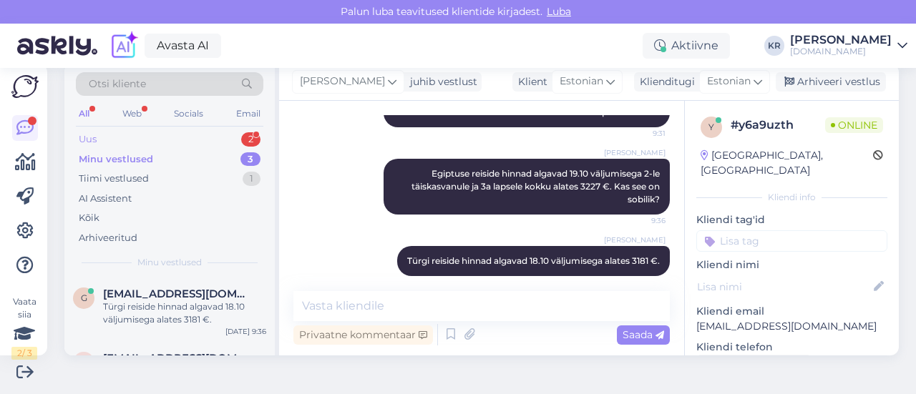
click at [157, 140] on div "Uus 2" at bounding box center [169, 139] width 187 height 20
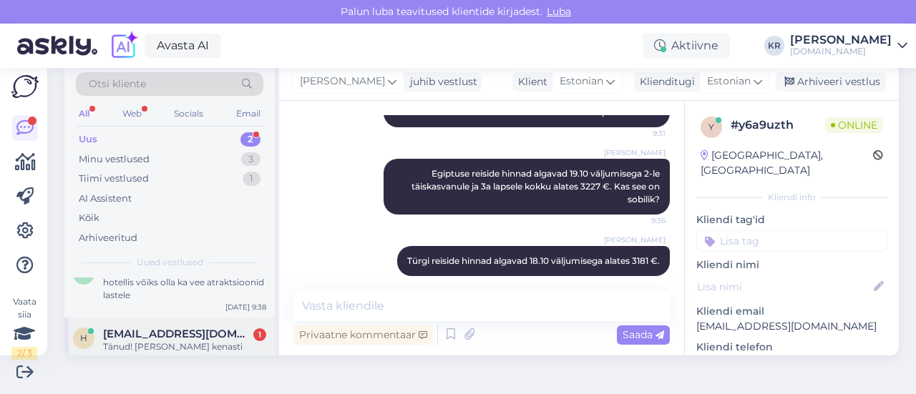
scroll to position [36, 0]
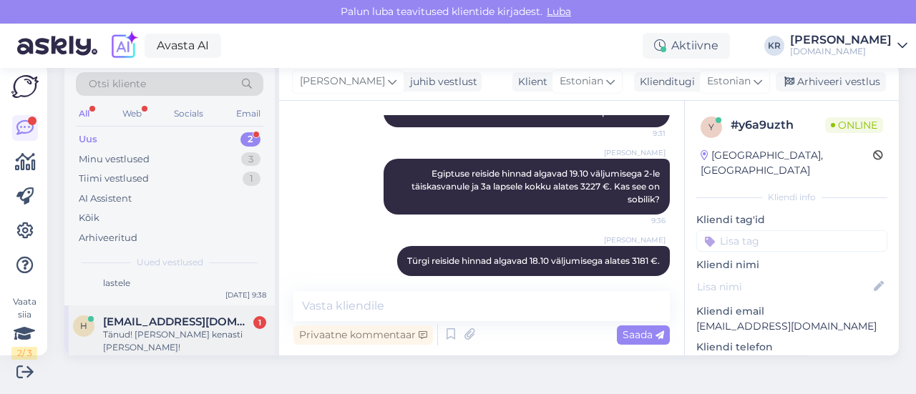
click at [193, 336] on div "Tänud! [PERSON_NAME] kenasti [PERSON_NAME]!" at bounding box center [184, 341] width 163 height 26
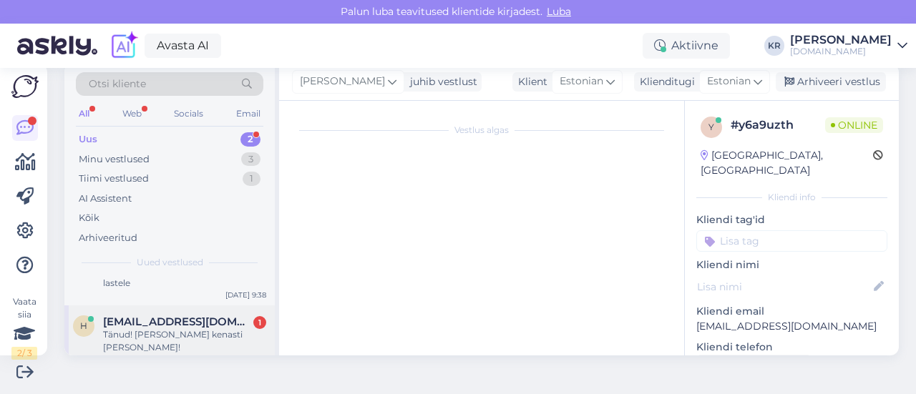
scroll to position [2310, 0]
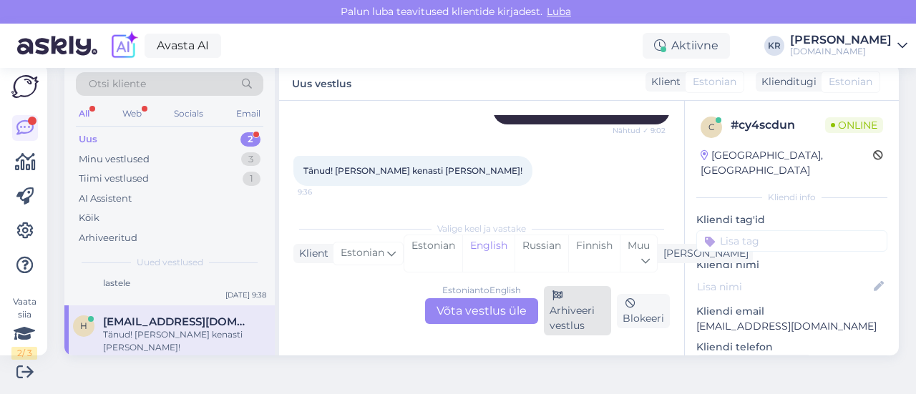
click at [558, 308] on div "Arhiveeri vestlus" at bounding box center [577, 310] width 67 height 49
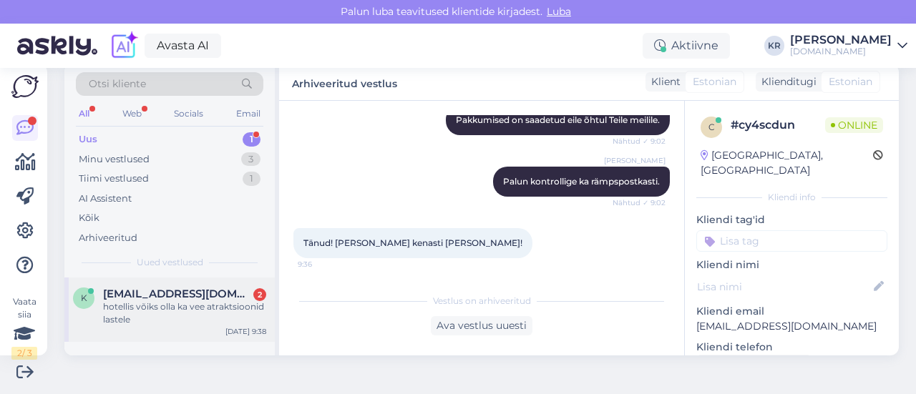
click at [163, 314] on div "hotellis võiks olla ka vee atraktsioonid lastele" at bounding box center [184, 313] width 163 height 26
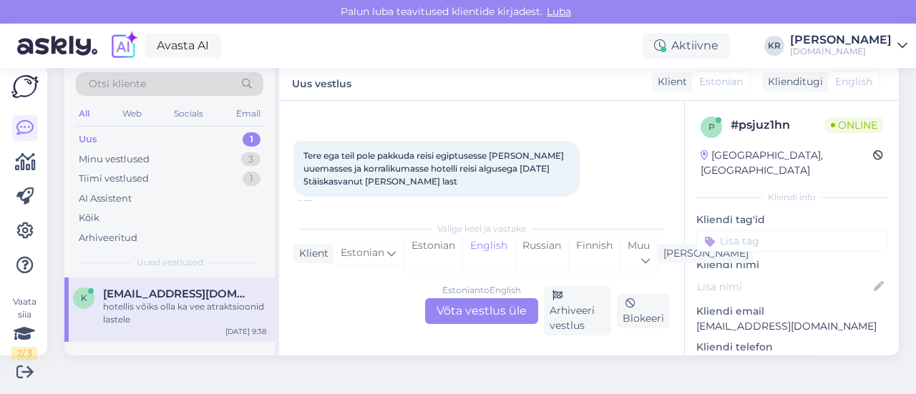
scroll to position [72, 0]
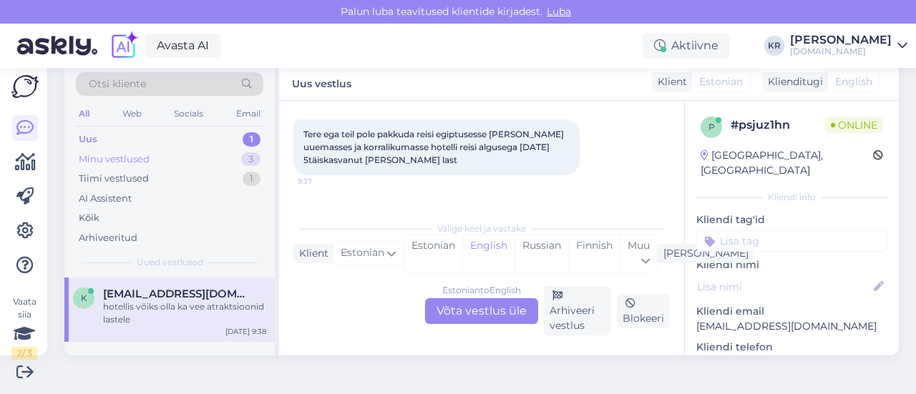
click at [165, 157] on div "Minu vestlused 3" at bounding box center [169, 160] width 187 height 20
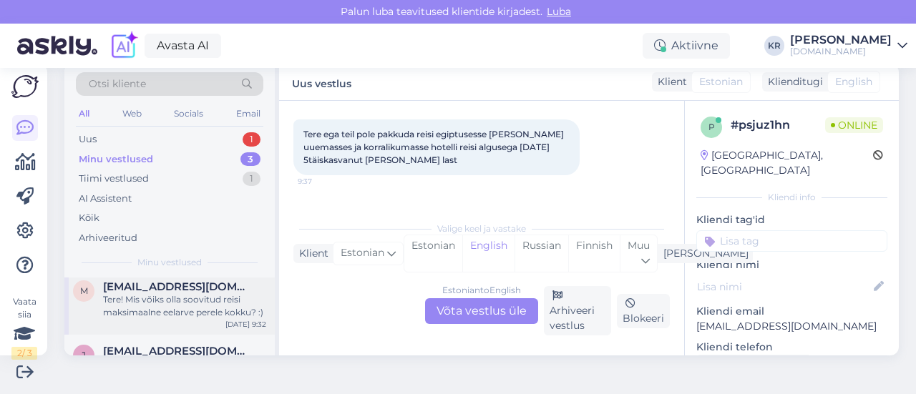
click at [189, 308] on div "Tere! Mis võiks olla soovitud reisi maksimaalne eelarve perele kokku? :)" at bounding box center [184, 306] width 163 height 26
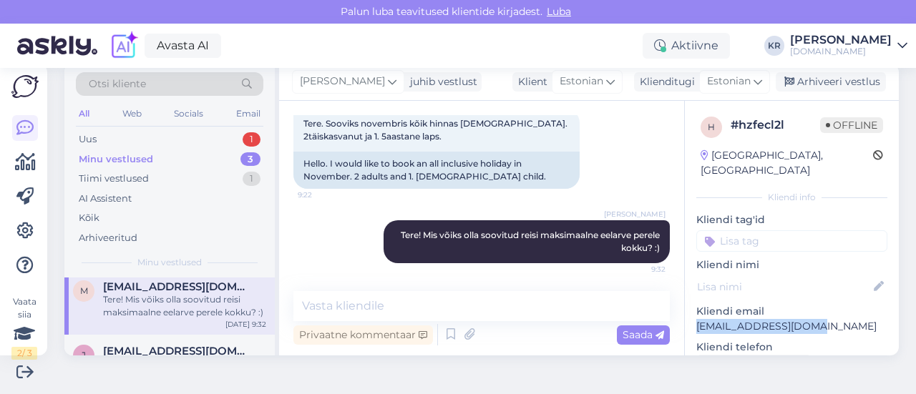
drag, startPoint x: 807, startPoint y: 309, endPoint x: 686, endPoint y: 311, distance: 120.9
click at [696, 319] on p "[EMAIL_ADDRESS][DOMAIN_NAME]" at bounding box center [791, 326] width 191 height 15
copy p "[EMAIL_ADDRESS][DOMAIN_NAME]"
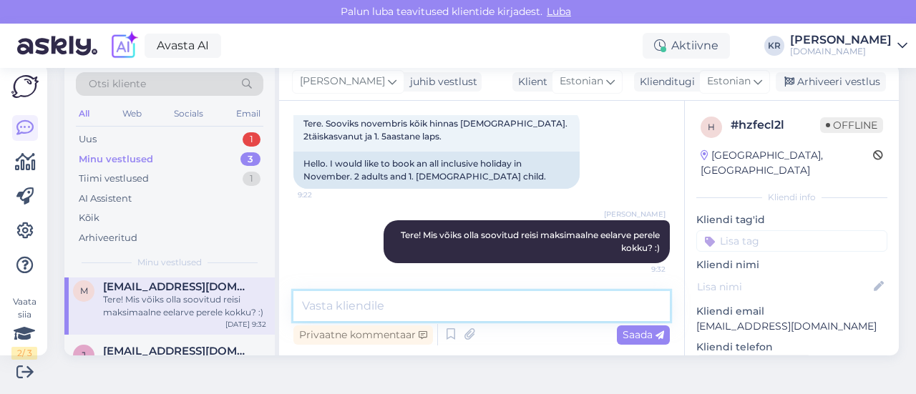
click at [387, 312] on textarea at bounding box center [481, 306] width 376 height 30
type textarea "Pakkumised on saadetud Teile meilile."
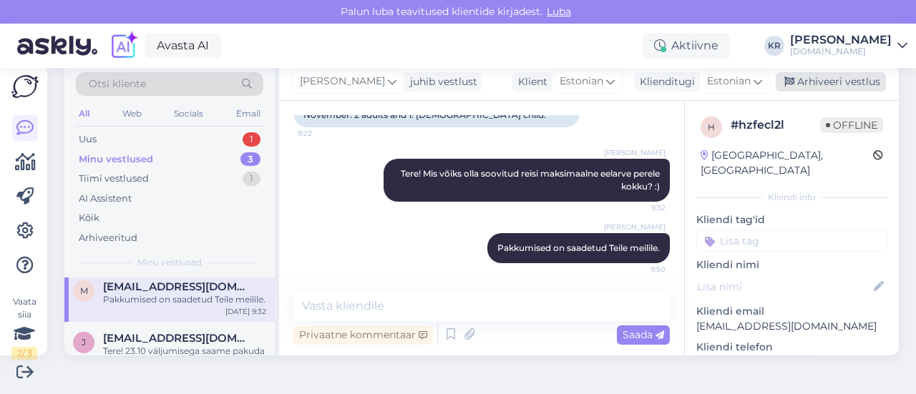
click at [804, 83] on div "Arhiveeri vestlus" at bounding box center [831, 81] width 110 height 19
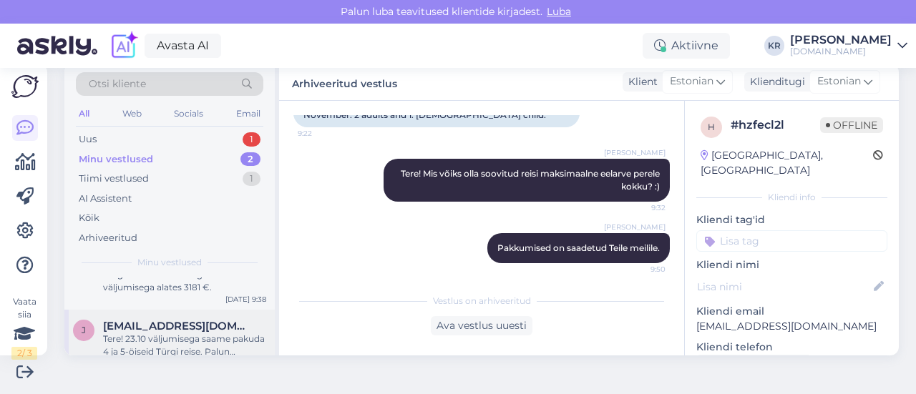
scroll to position [49, 0]
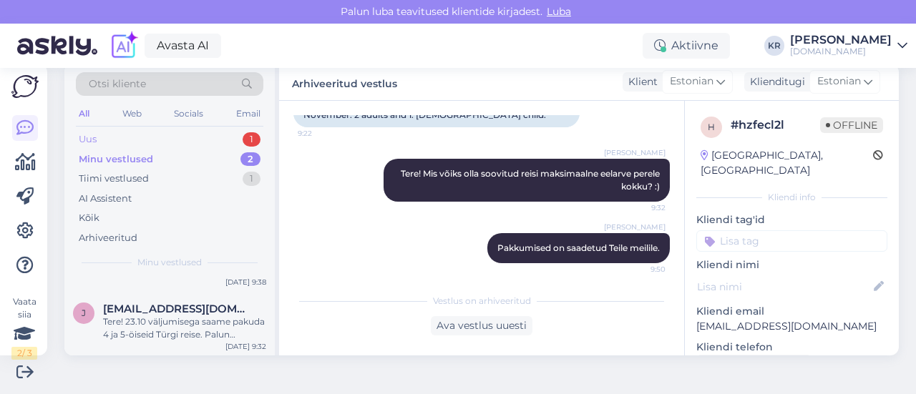
click at [187, 138] on div "Uus 1" at bounding box center [169, 139] width 187 height 20
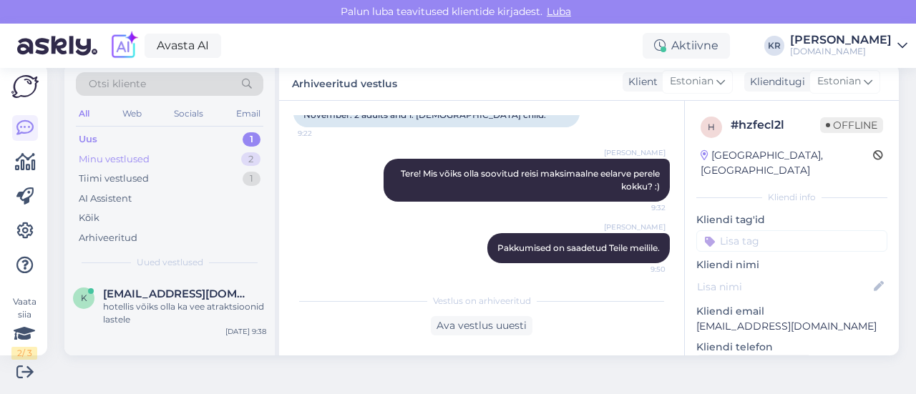
click at [215, 158] on div "Minu vestlused 2" at bounding box center [169, 160] width 187 height 20
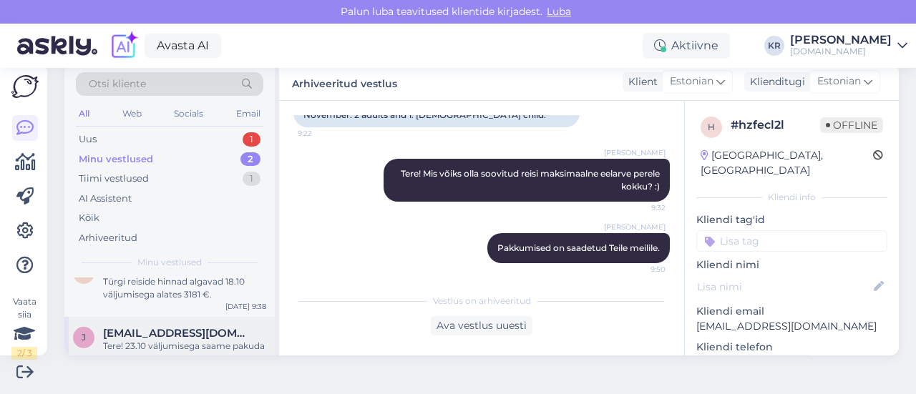
scroll to position [49, 0]
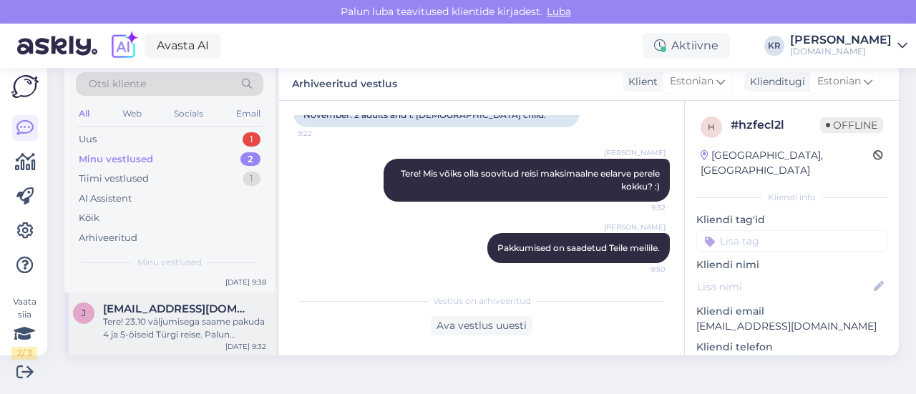
click at [193, 331] on div "Tere! 23.10 väljumisega saame pakuda 4 ja 5-öiseid Türgi reise. Palun täpsustag…" at bounding box center [184, 329] width 163 height 26
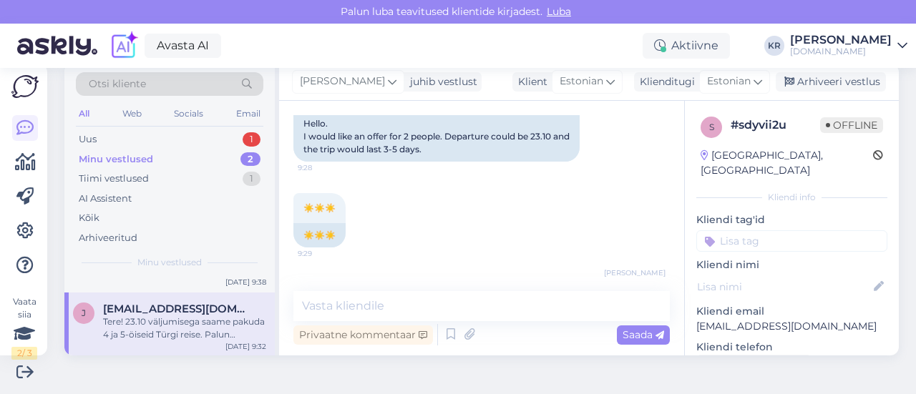
scroll to position [64, 0]
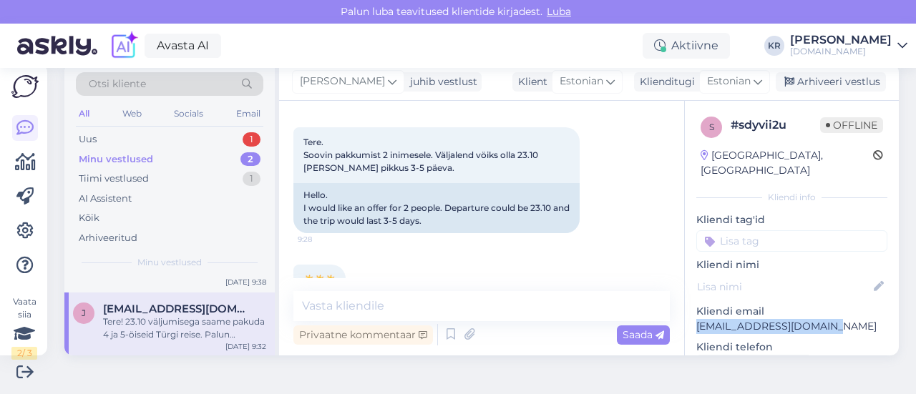
drag, startPoint x: 821, startPoint y: 313, endPoint x: 678, endPoint y: 313, distance: 143.1
copy p "[EMAIL_ADDRESS][DOMAIN_NAME]"
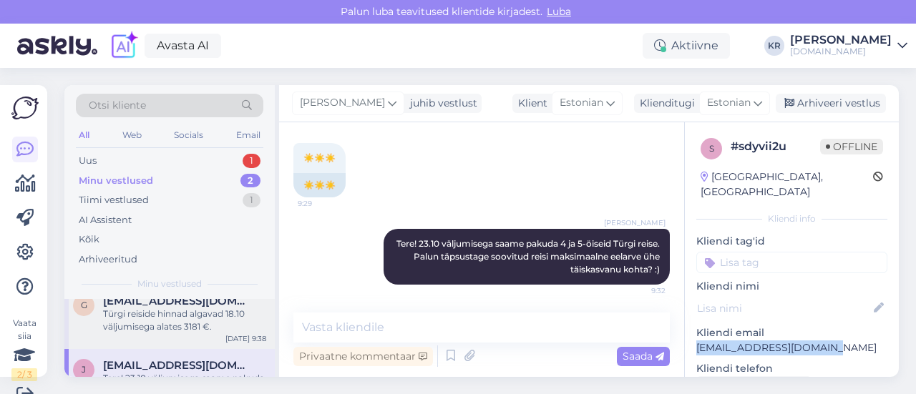
scroll to position [0, 0]
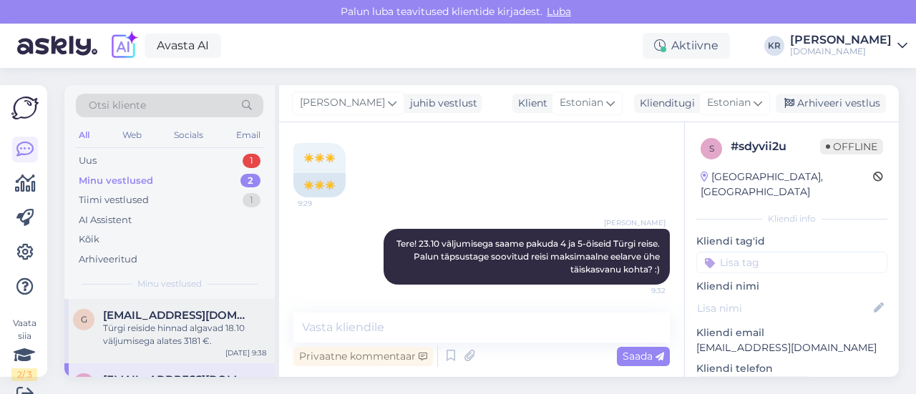
click at [164, 350] on div "g [EMAIL_ADDRESS][DOMAIN_NAME] Türgi reiside hinnad algavad 18.10 väljumisega a…" at bounding box center [169, 331] width 210 height 64
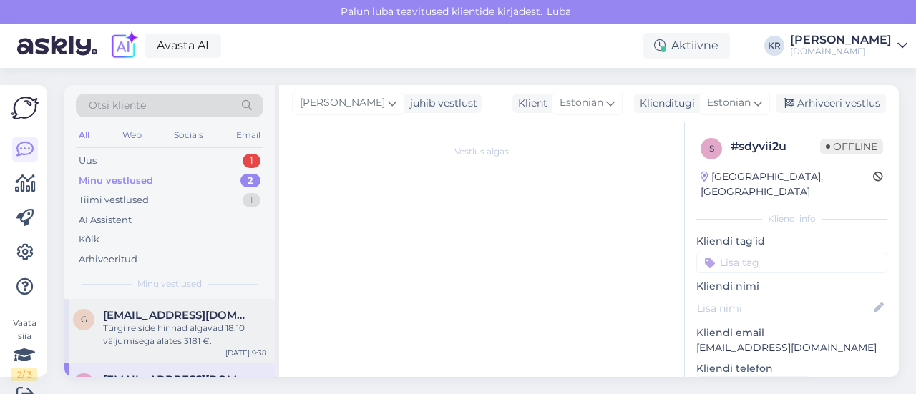
scroll to position [21, 0]
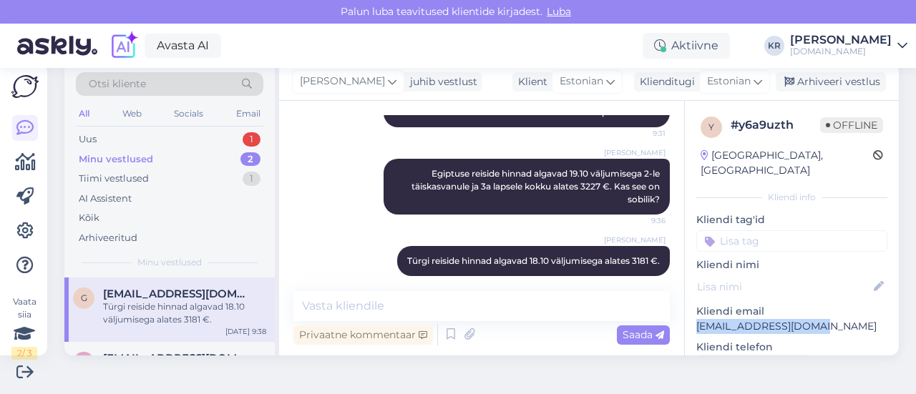
drag, startPoint x: 820, startPoint y: 311, endPoint x: 681, endPoint y: 308, distance: 138.8
copy p "[EMAIL_ADDRESS][DOMAIN_NAME]"
click at [174, 135] on div "Uus 1" at bounding box center [169, 139] width 187 height 20
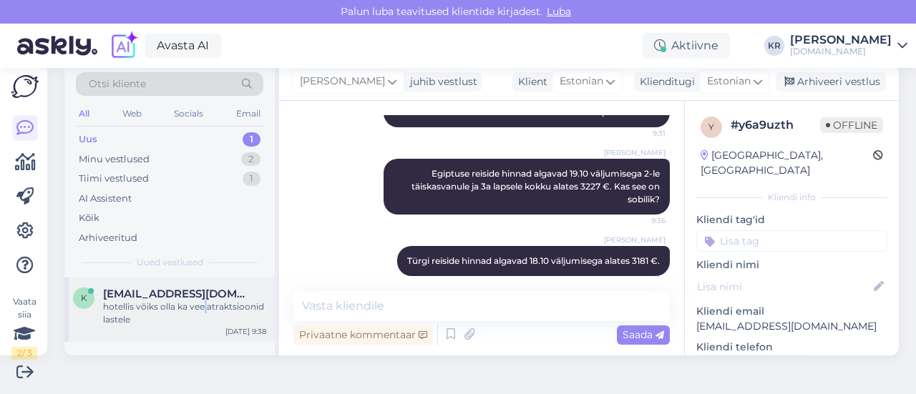
click at [205, 307] on div "hotellis võiks olla ka vee atraktsioonid lastele" at bounding box center [184, 313] width 163 height 26
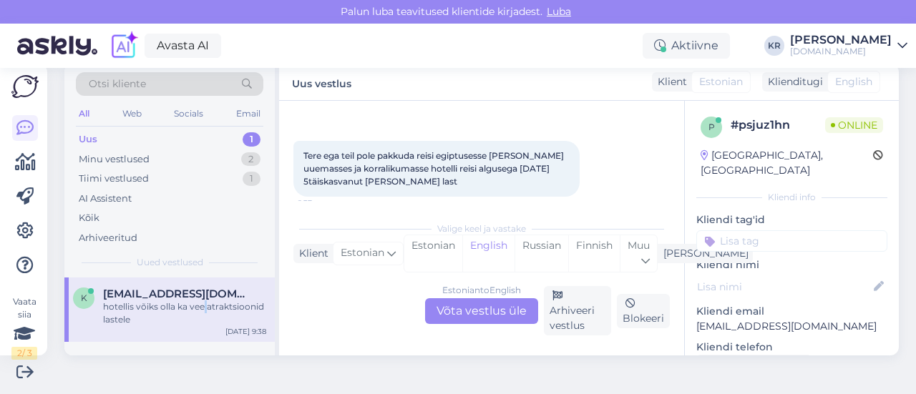
scroll to position [72, 0]
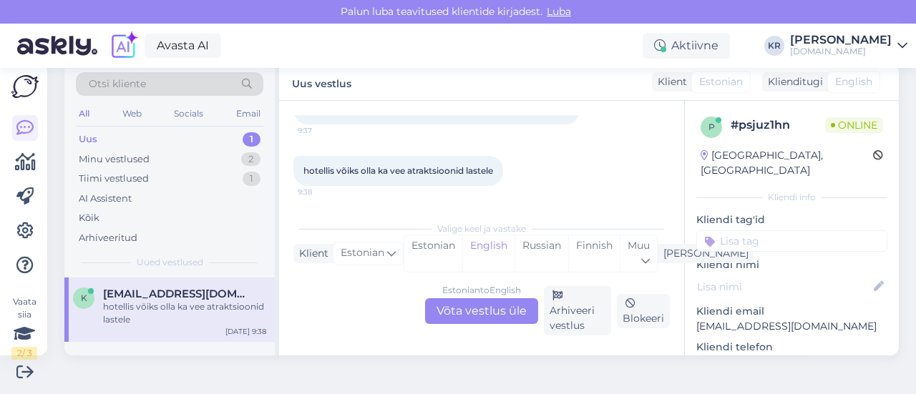
click at [494, 311] on div "Estonian to English Võta vestlus üle" at bounding box center [481, 311] width 113 height 26
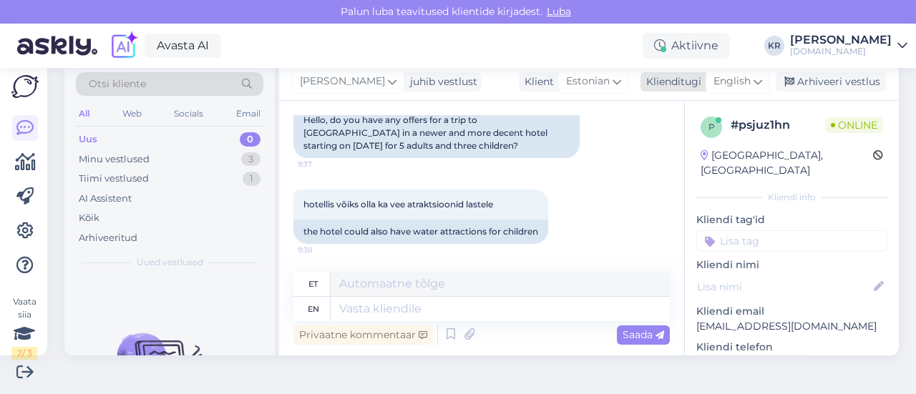
click at [725, 82] on span "English" at bounding box center [731, 82] width 37 height 16
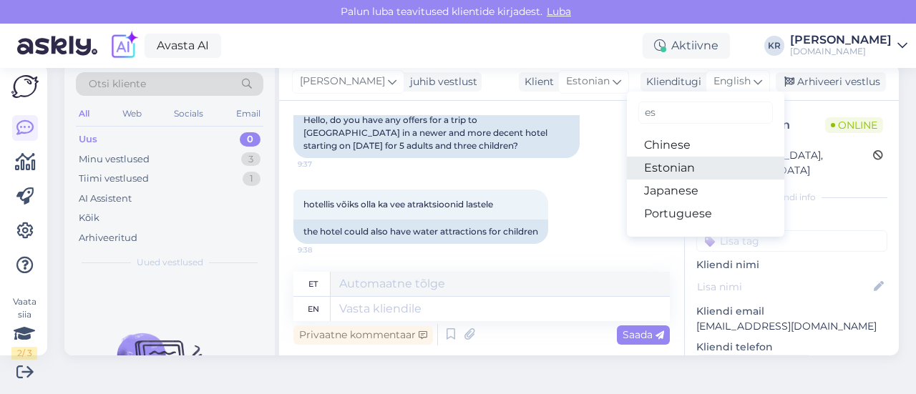
click at [705, 169] on link "Estonian" at bounding box center [705, 168] width 157 height 23
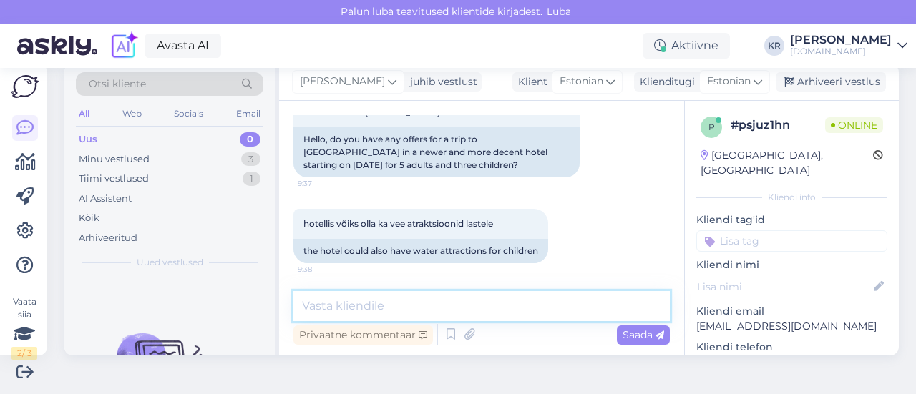
click at [388, 304] on textarea at bounding box center [481, 306] width 376 height 30
type textarea "t"
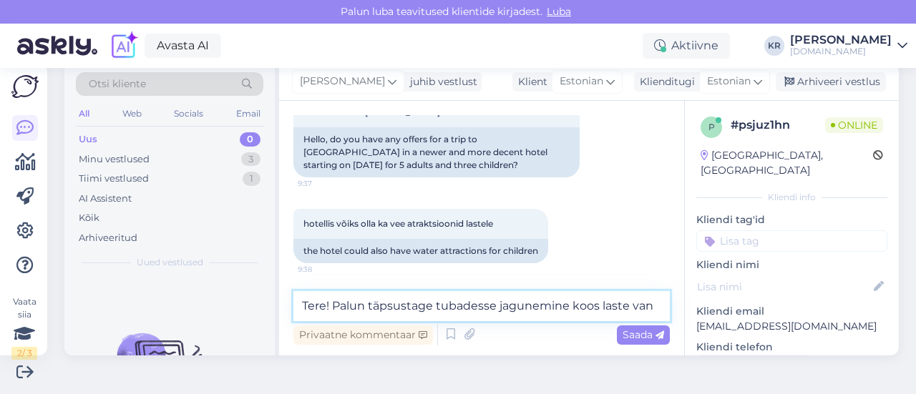
scroll to position [137, 0]
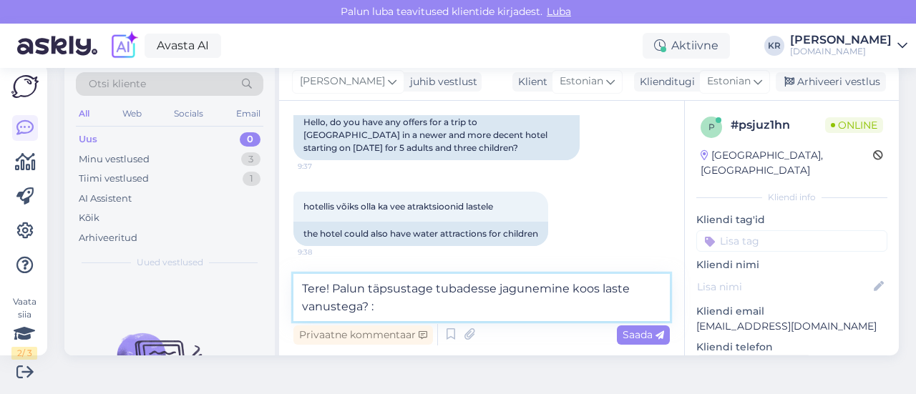
type textarea "Tere! Palun täpsustage tubadesse jagunemine koos laste vanustega? :)"
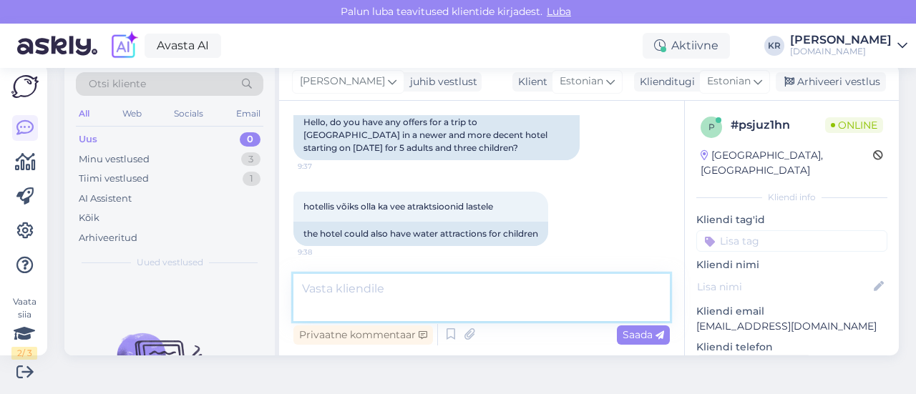
scroll to position [194, 0]
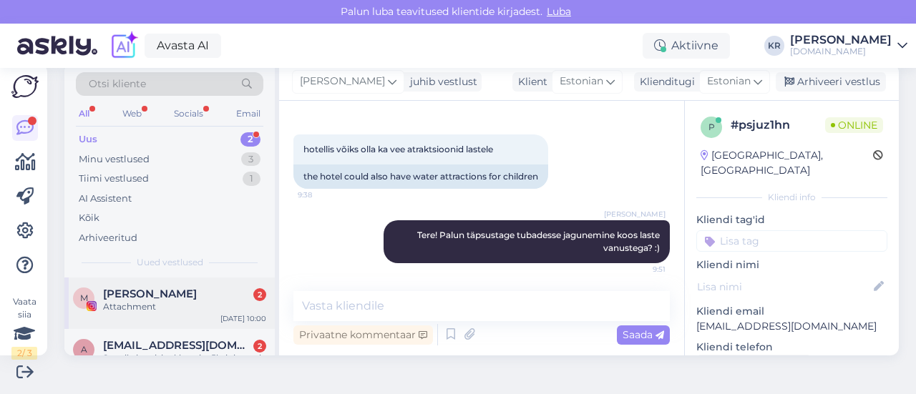
click at [195, 304] on div "Attachment" at bounding box center [184, 306] width 163 height 13
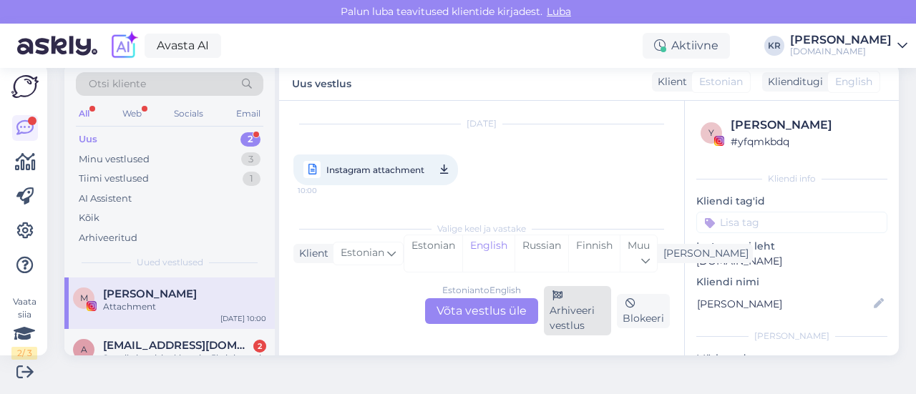
click at [573, 308] on div "Arhiveeri vestlus" at bounding box center [577, 310] width 67 height 49
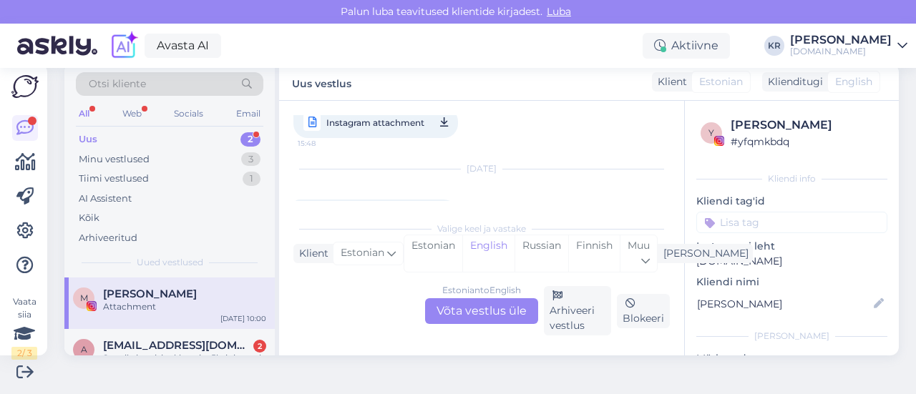
scroll to position [3498, 0]
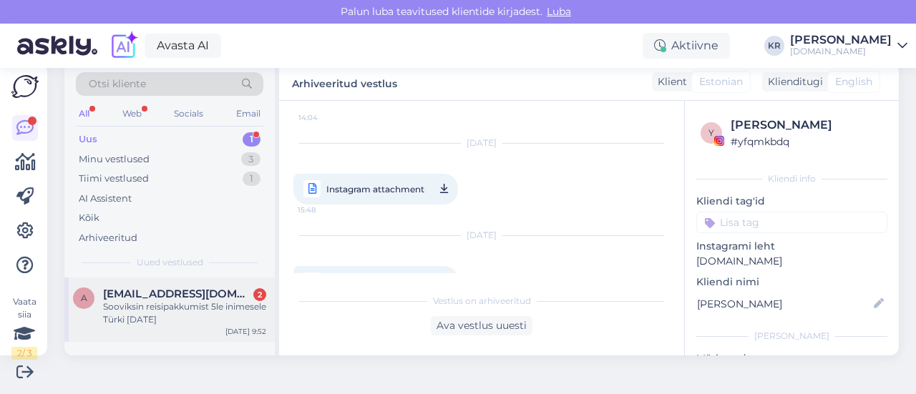
click at [213, 317] on div "Sooviksin reisipakkumist 5le inimesele Türki [DATE]" at bounding box center [184, 313] width 163 height 26
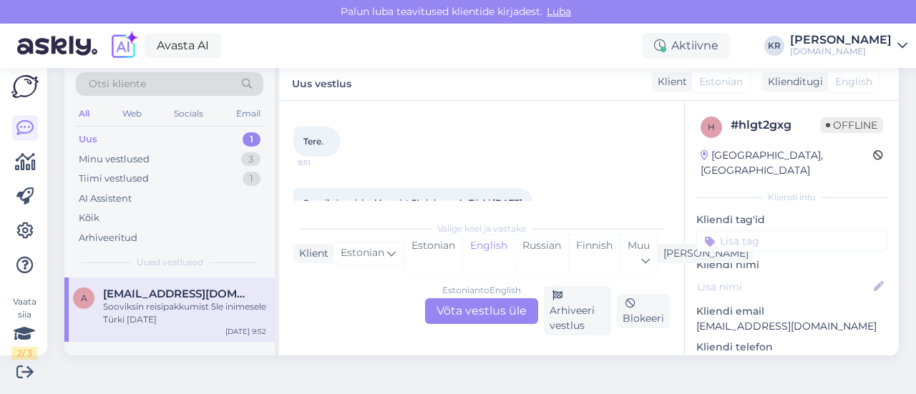
scroll to position [97, 0]
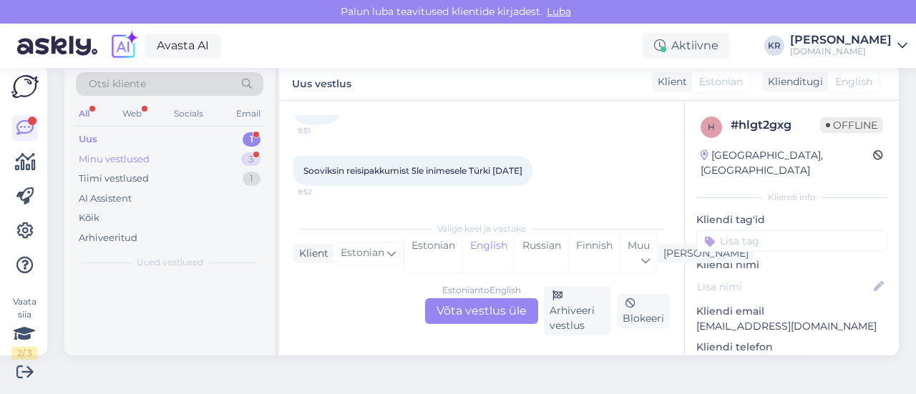
click at [180, 157] on div "Minu vestlused 3" at bounding box center [169, 160] width 187 height 20
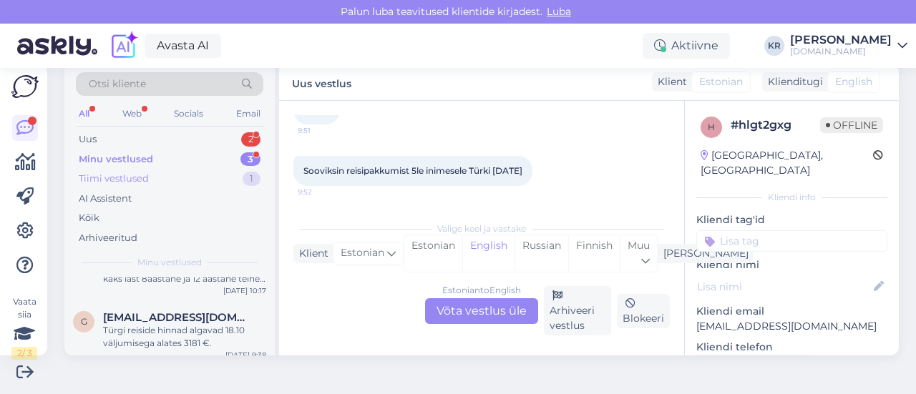
scroll to position [0, 0]
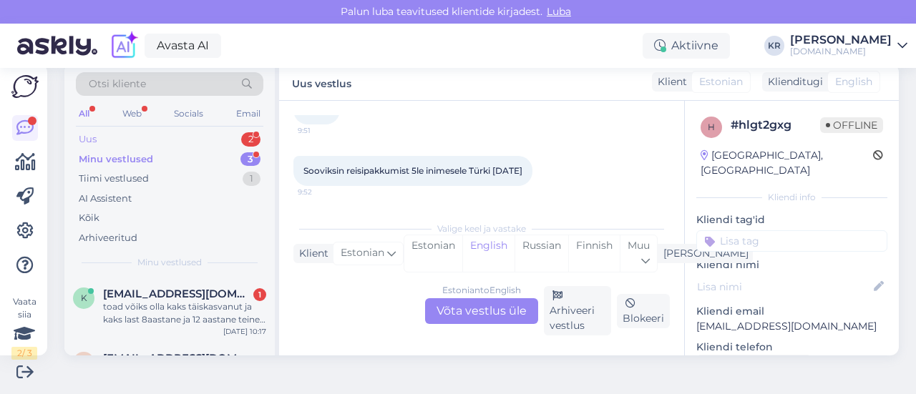
click at [154, 140] on div "Uus 2" at bounding box center [169, 139] width 187 height 20
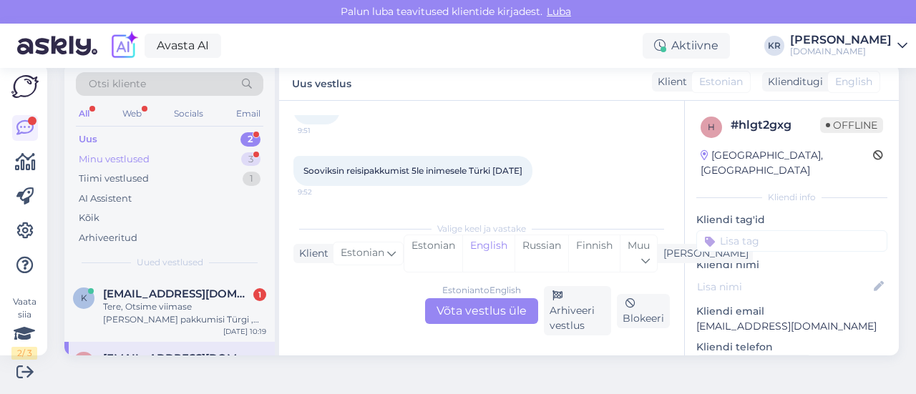
click at [161, 157] on div "Minu vestlused 3" at bounding box center [169, 160] width 187 height 20
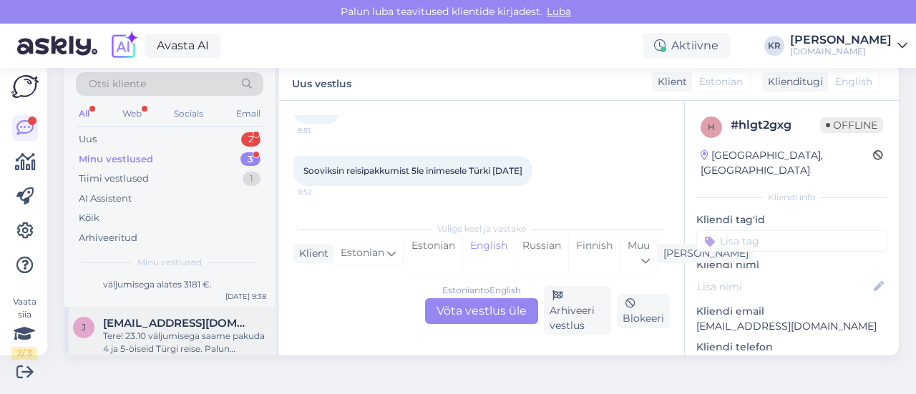
scroll to position [114, 0]
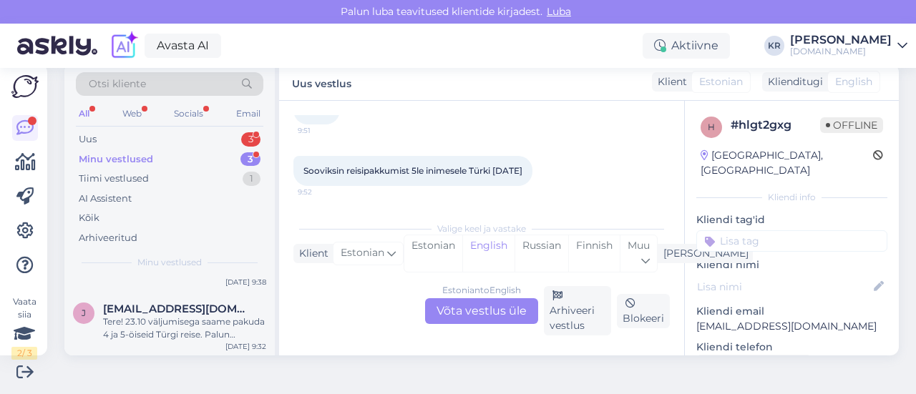
click at [210, 160] on div "Minu vestlused 3" at bounding box center [169, 160] width 187 height 20
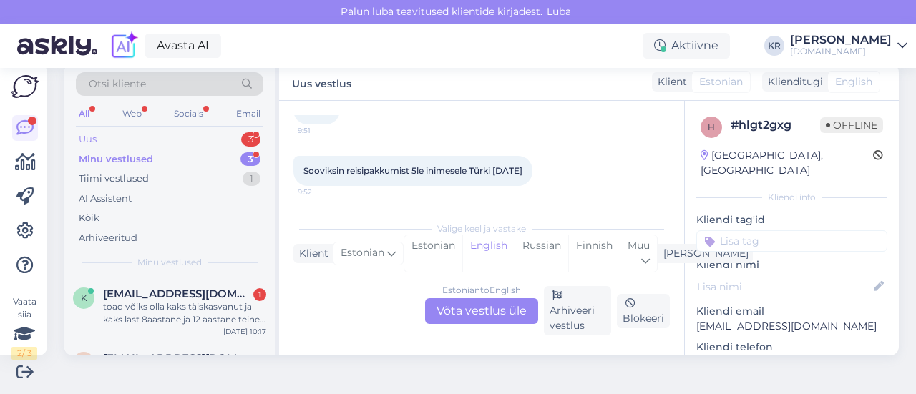
click at [192, 132] on div "Uus 3" at bounding box center [169, 139] width 187 height 20
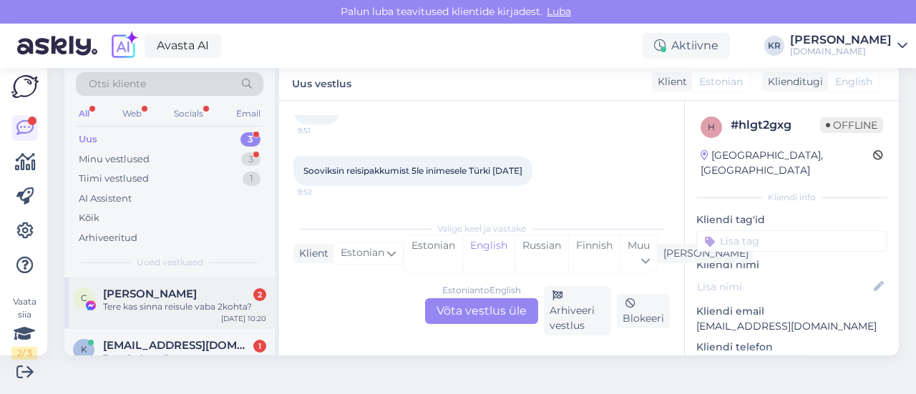
scroll to position [101, 0]
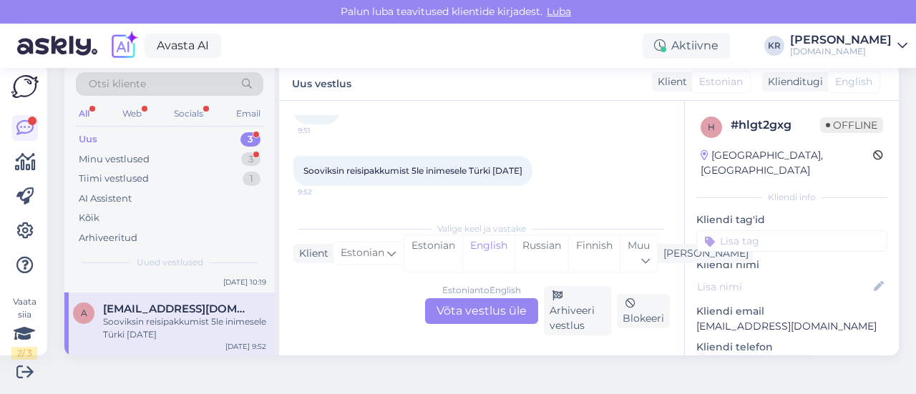
click at [185, 143] on div "Uus 3" at bounding box center [169, 139] width 187 height 20
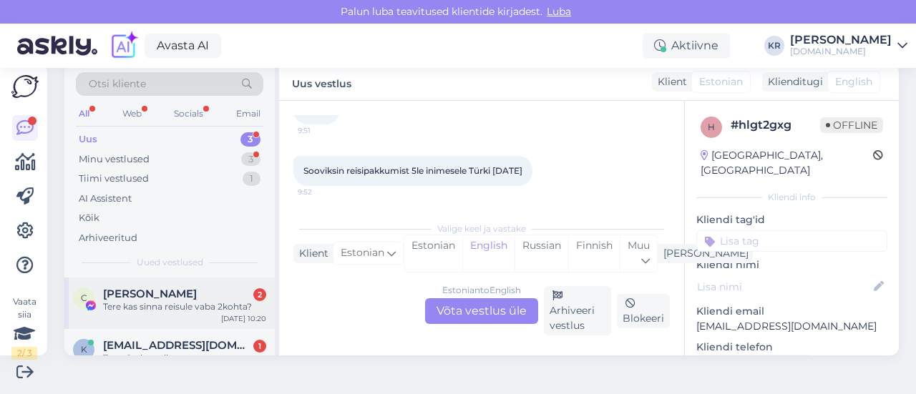
click at [201, 321] on div "C [PERSON_NAME] 2 Tere kas sinna reisule vaba 2kohta? [DATE] 10:20" at bounding box center [169, 304] width 210 height 52
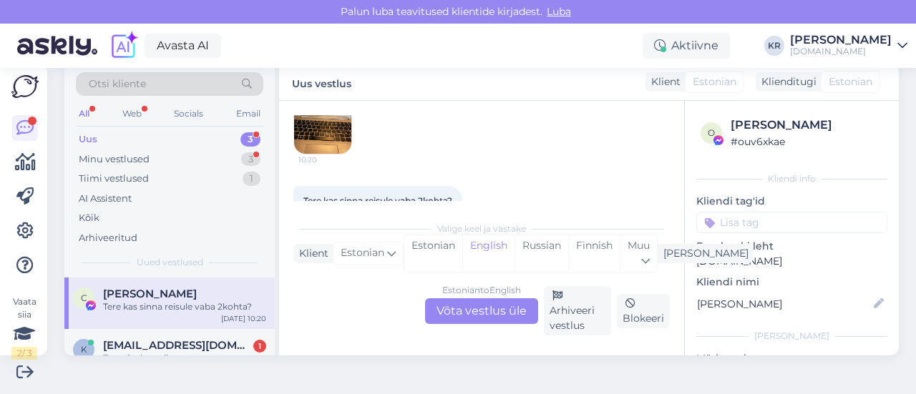
scroll to position [4648, 0]
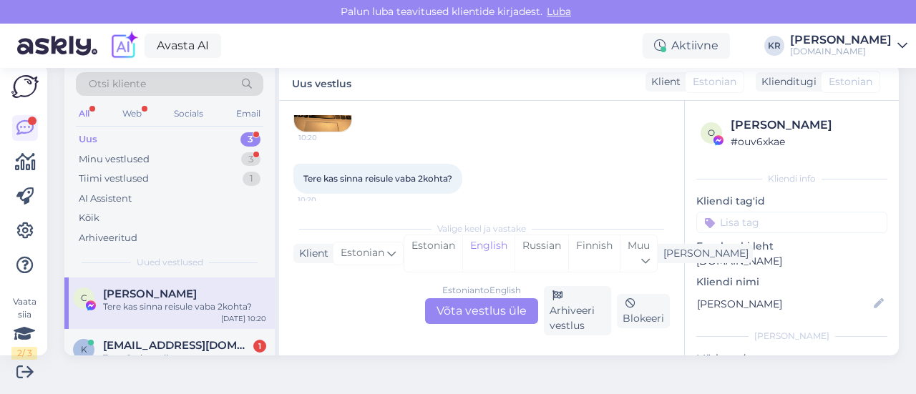
click at [323, 132] on img at bounding box center [322, 102] width 57 height 57
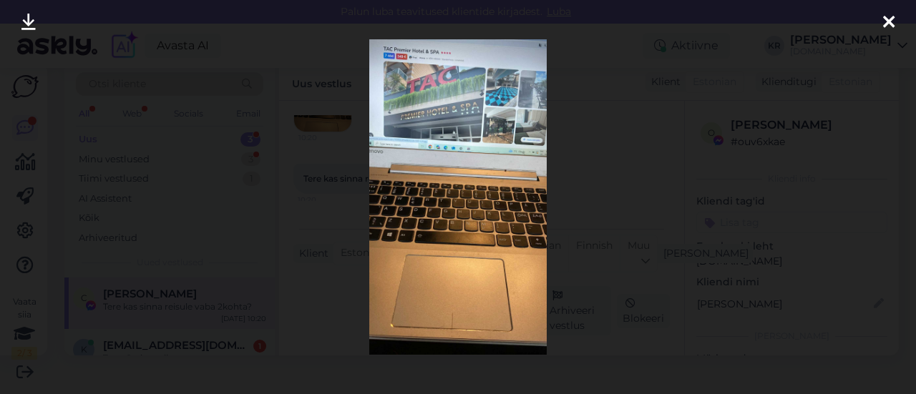
click at [893, 21] on icon at bounding box center [888, 23] width 11 height 19
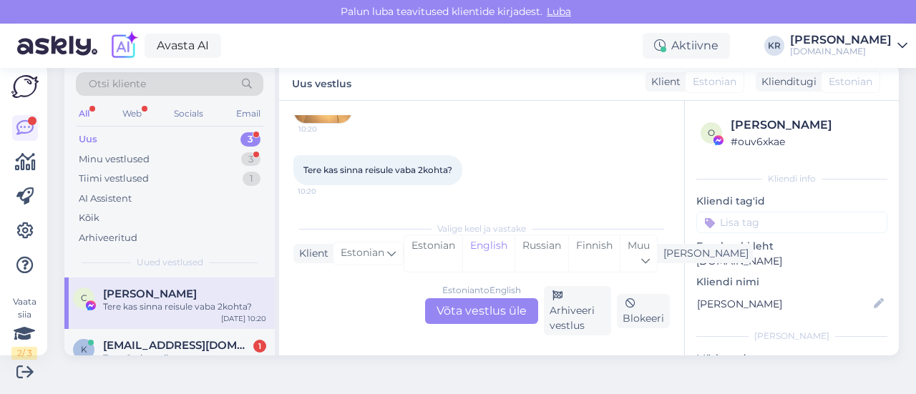
click at [480, 316] on div "Estonian to English Võta vestlus üle" at bounding box center [481, 311] width 113 height 26
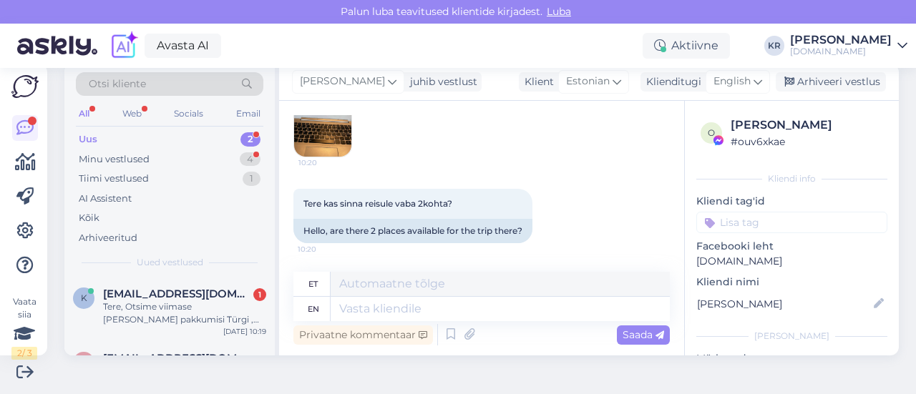
drag, startPoint x: 745, startPoint y: 82, endPoint x: 738, endPoint y: 108, distance: 26.7
click at [753, 82] on icon at bounding box center [757, 82] width 9 height 16
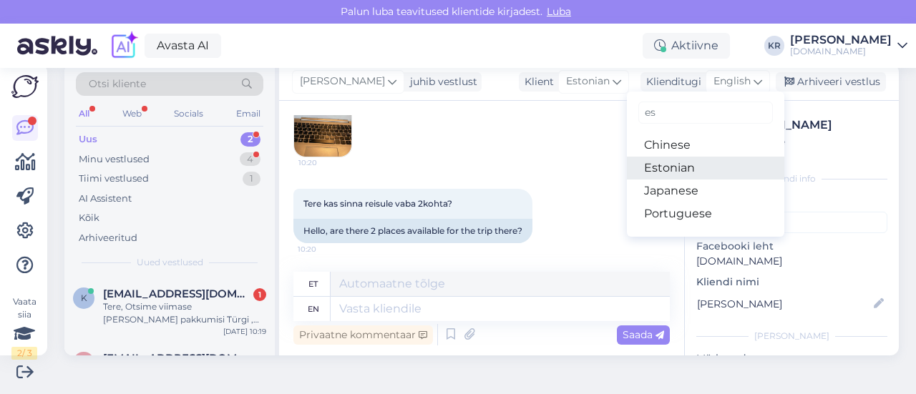
click at [703, 170] on link "Estonian" at bounding box center [705, 168] width 157 height 23
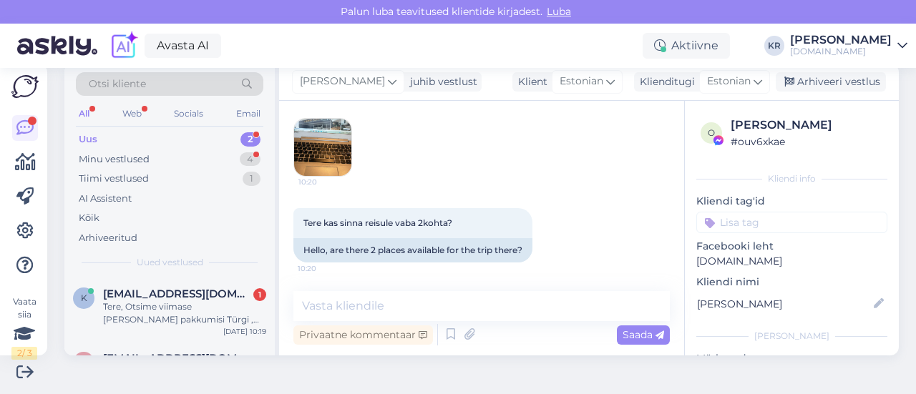
scroll to position [4715, 0]
click at [487, 310] on textarea at bounding box center [481, 306] width 376 height 30
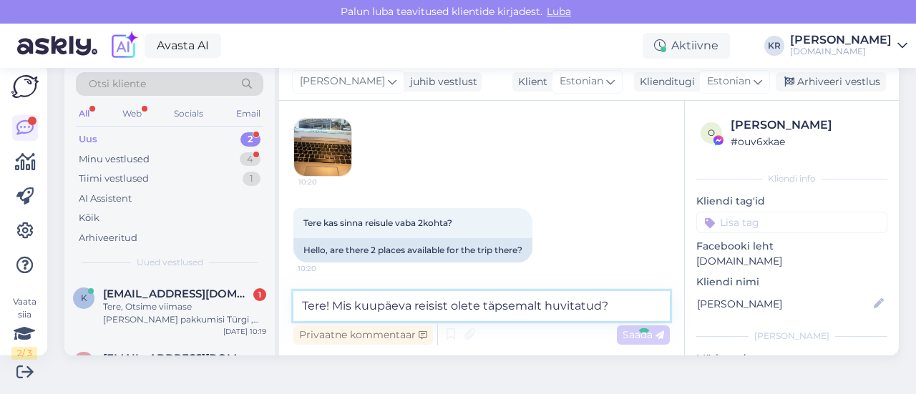
type textarea "Tere! Mis kuupäeva reisist olete täpsemalt huvitatud?"
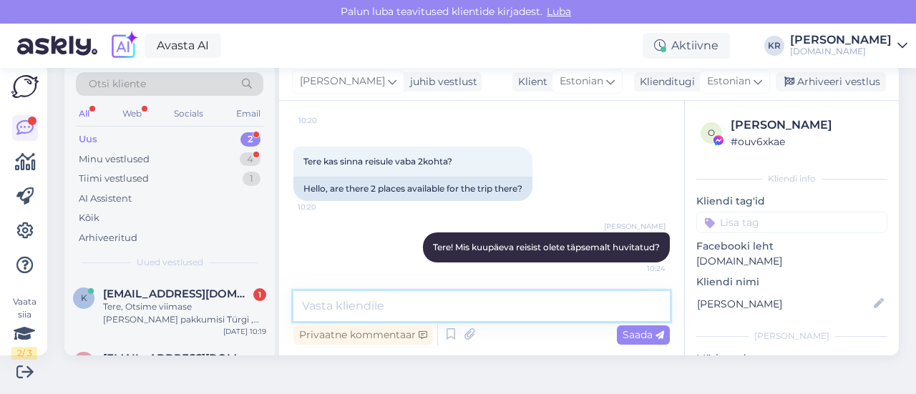
scroll to position [4777, 0]
click at [187, 309] on div "Tere, Otsime viimase [PERSON_NAME] pakkumisi Türgi , eelistatud Kemer. Kõik hin…" at bounding box center [184, 313] width 163 height 26
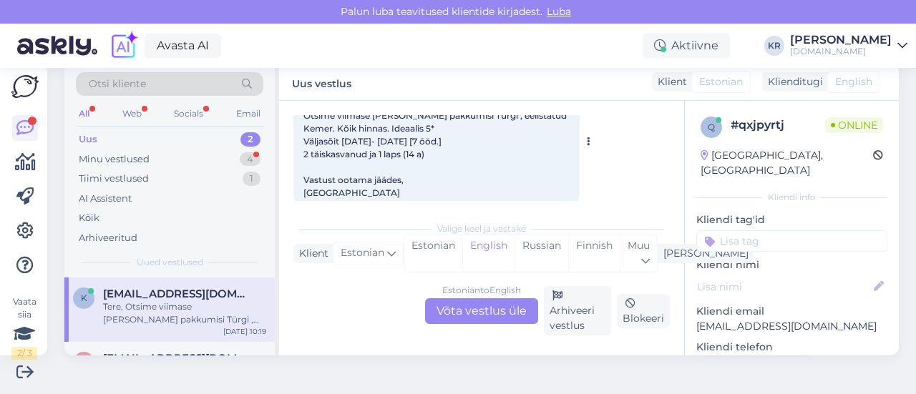
scroll to position [138, 0]
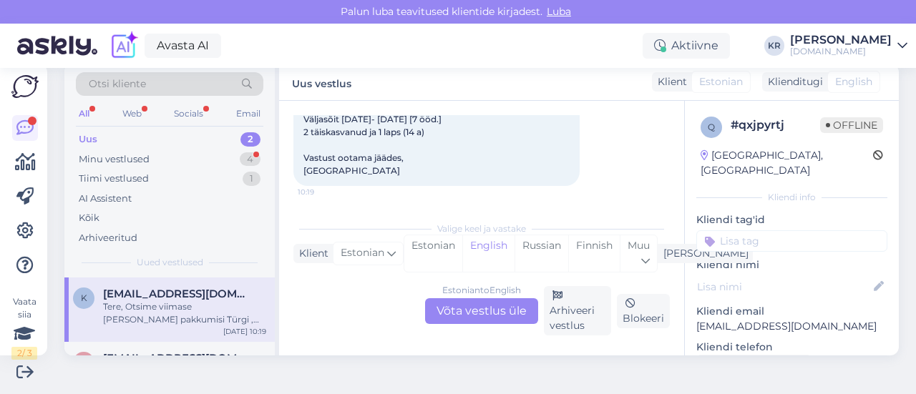
click at [475, 305] on div "Estonian to English Võta vestlus üle" at bounding box center [481, 311] width 113 height 26
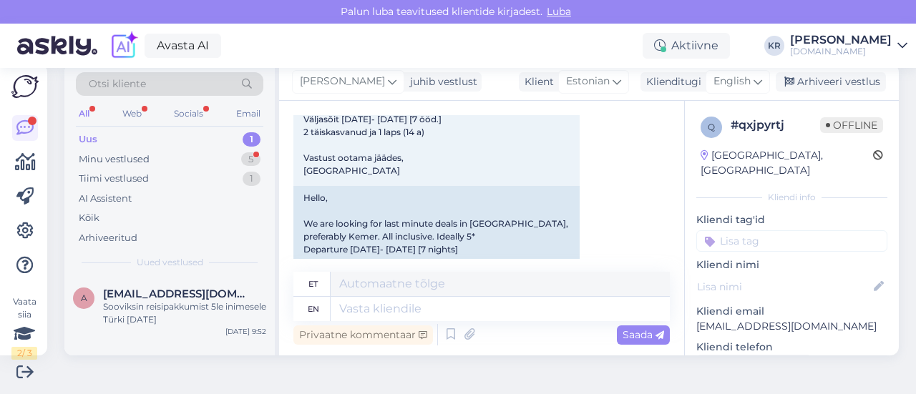
drag, startPoint x: 715, startPoint y: 81, endPoint x: 671, endPoint y: 170, distance: 99.5
click at [715, 81] on span "English" at bounding box center [731, 82] width 37 height 16
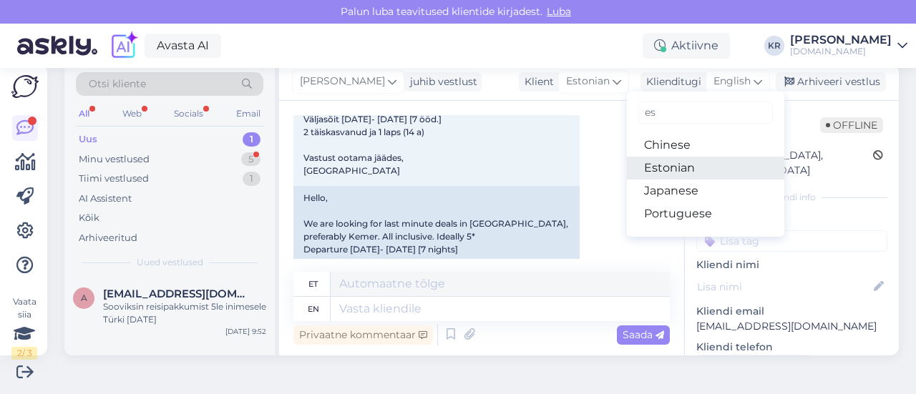
click at [658, 168] on link "Estonian" at bounding box center [705, 168] width 157 height 23
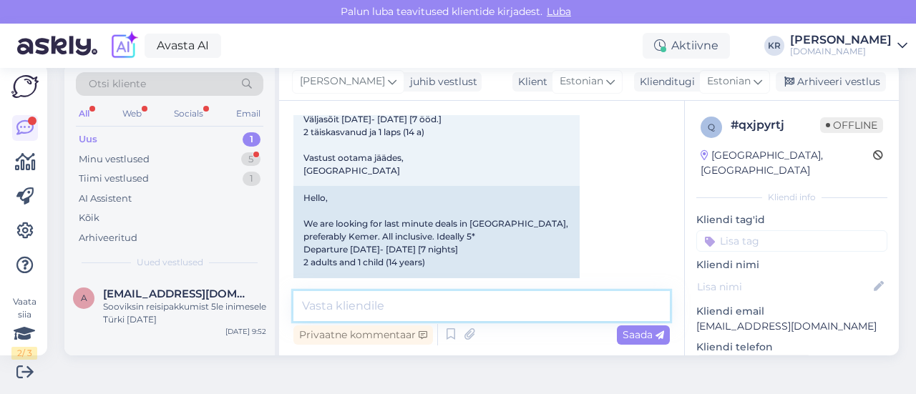
click at [449, 298] on textarea at bounding box center [481, 306] width 376 height 30
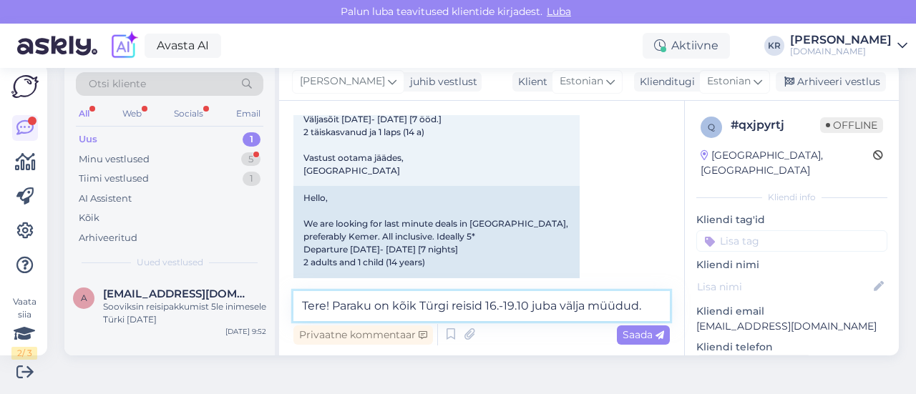
click at [333, 304] on textarea "Tere! Paraku on kõik Türgi reisid 16.-19.10 juba välja müüdud." at bounding box center [481, 306] width 376 height 30
drag, startPoint x: 652, startPoint y: 306, endPoint x: 195, endPoint y: 301, distance: 457.2
click at [195, 301] on div "Otsi kliente All Web Socials Email Uus 1 Minu vestlused 5 Tiimi vestlused 1 AI …" at bounding box center [481, 210] width 834 height 292
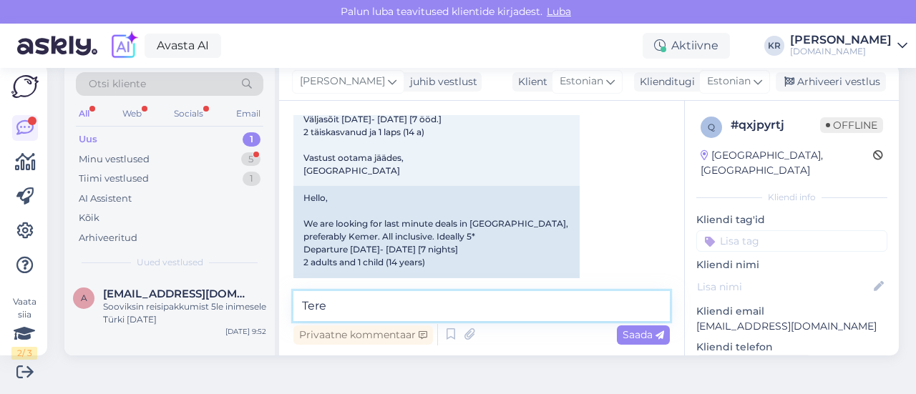
type textarea "Tere!"
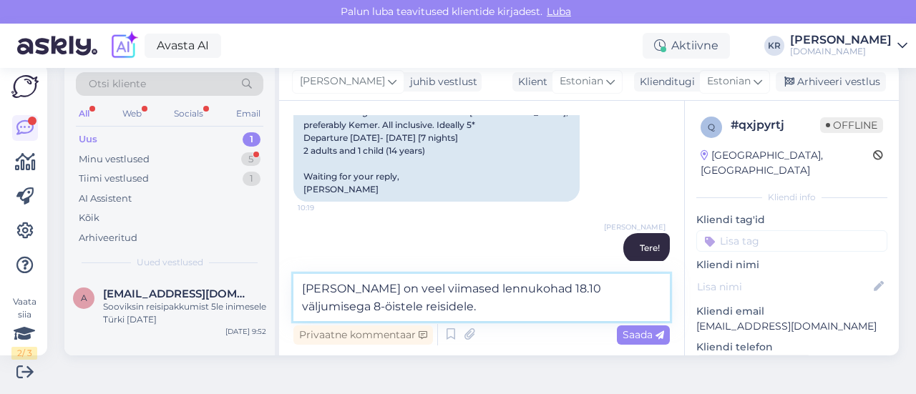
click at [341, 313] on textarea "[PERSON_NAME] on veel viimased lennukohad 18.10 väljumisega 8-öistele reisidele." at bounding box center [481, 297] width 376 height 47
click at [445, 306] on textarea "[PERSON_NAME] on veel viimased lennukohad 18.10 väljumisega 8-öistele Türgi rei…" at bounding box center [481, 297] width 376 height 47
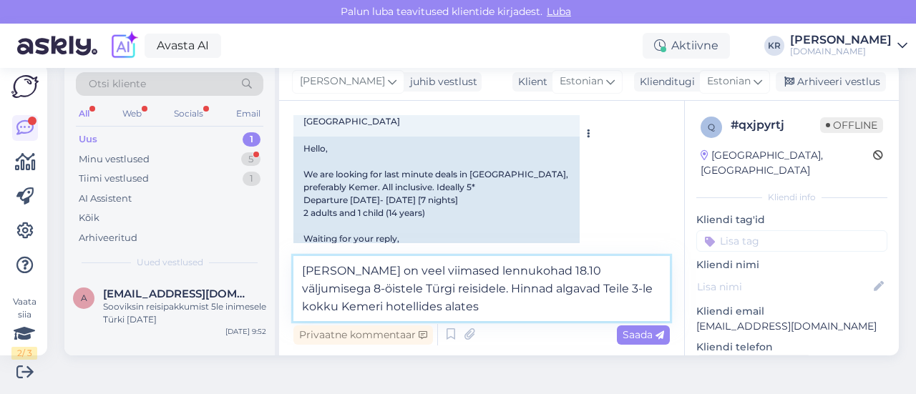
scroll to position [285, 0]
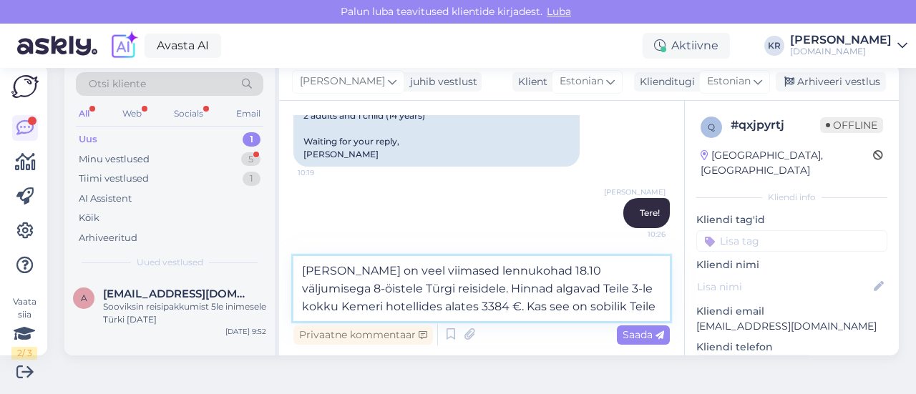
type textarea "[PERSON_NAME] on veel viimased lennukohad 18.10 väljumisega 8-öistele Türgi rei…"
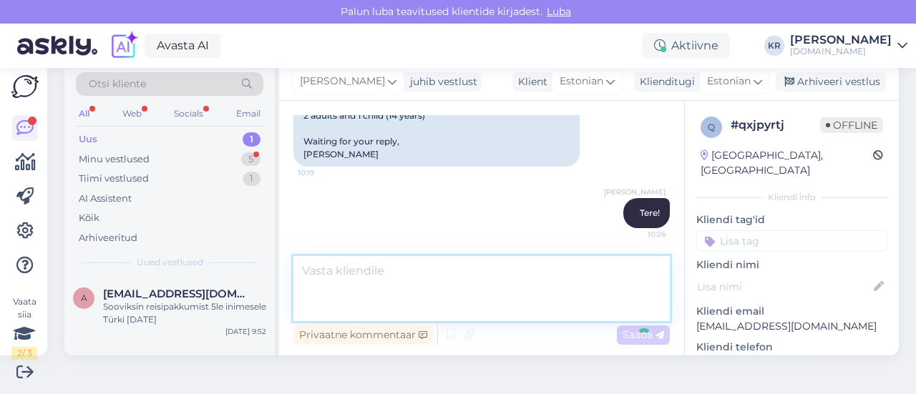
scroll to position [337, 0]
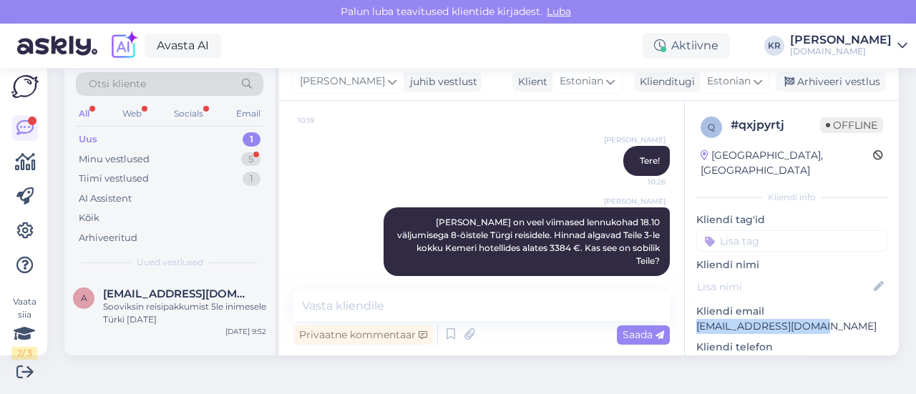
drag, startPoint x: 805, startPoint y: 318, endPoint x: 675, endPoint y: 317, distance: 129.5
copy p "[EMAIL_ADDRESS][DOMAIN_NAME]"
click at [179, 157] on div "Minu vestlused 5" at bounding box center [169, 160] width 187 height 20
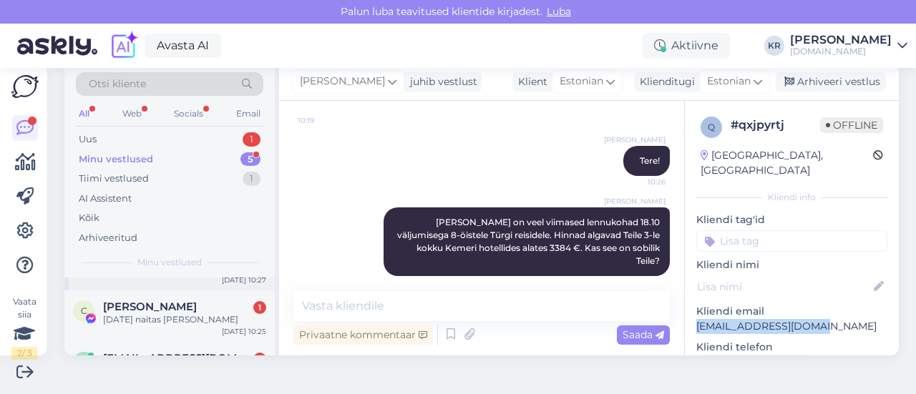
scroll to position [72, 0]
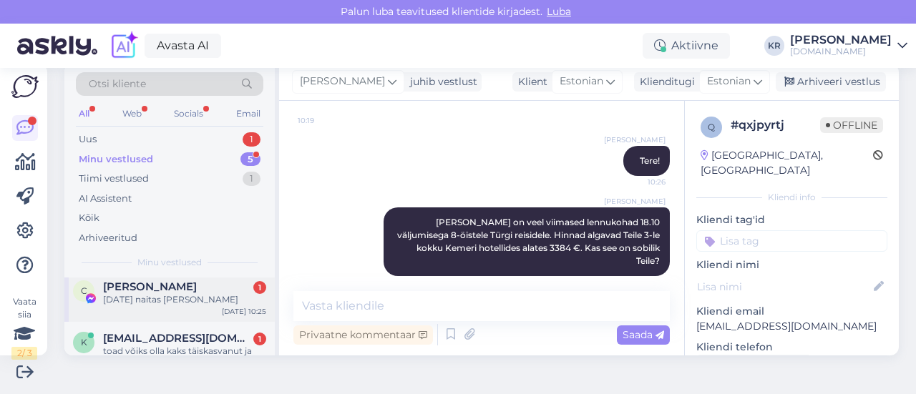
click at [214, 310] on div "C [PERSON_NAME] 1 [DATE] naitas [PERSON_NAME] [DATE] 10:25" at bounding box center [169, 296] width 210 height 52
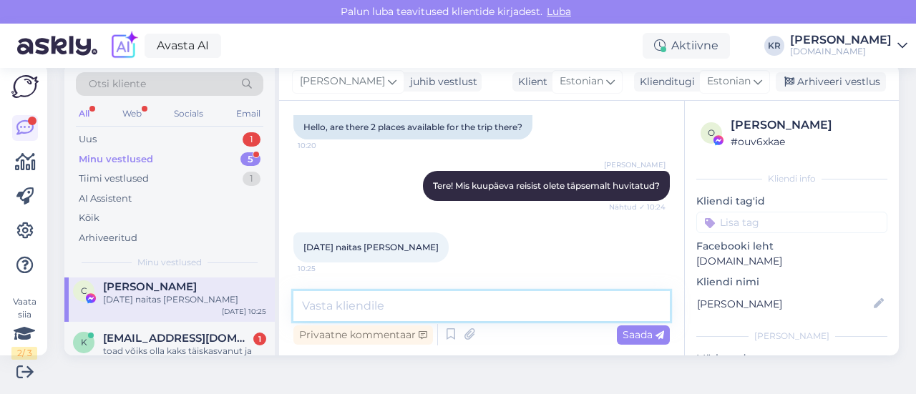
click at [446, 306] on textarea at bounding box center [481, 306] width 376 height 30
type textarea "Hind 349 € /in veel kehtib 05.11 väljumisega :)"
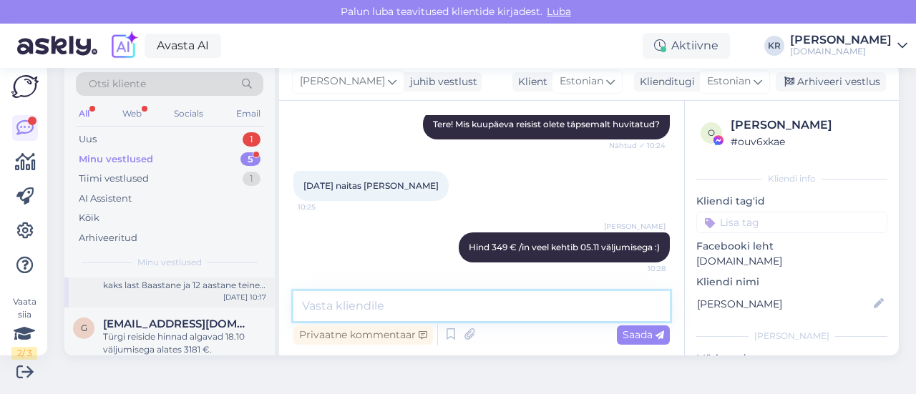
scroll to position [143, 0]
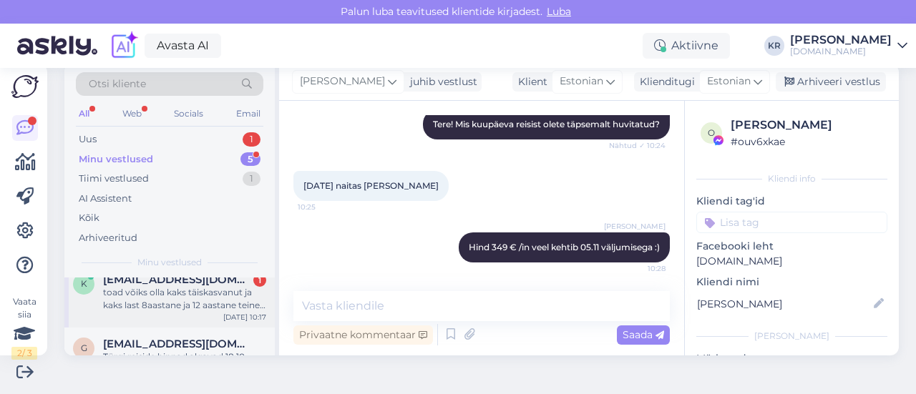
click at [198, 303] on div "toad võiks olla kaks täiskasvanut ja kaks last 8aastane ja 12 aastane teine tub…" at bounding box center [184, 299] width 163 height 26
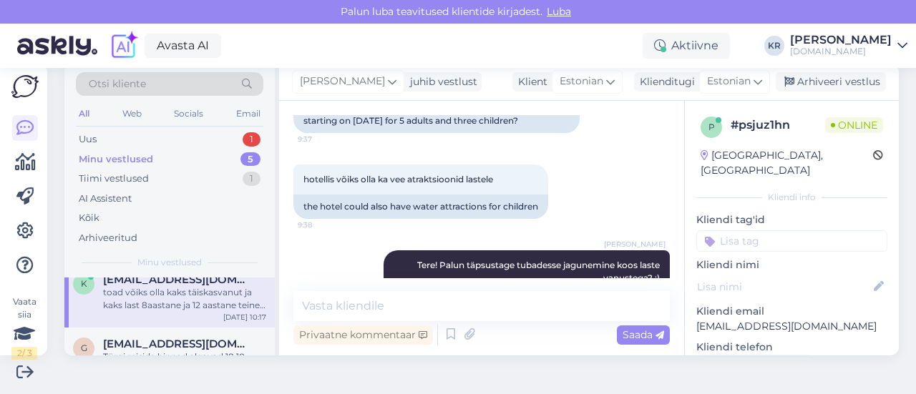
scroll to position [294, 0]
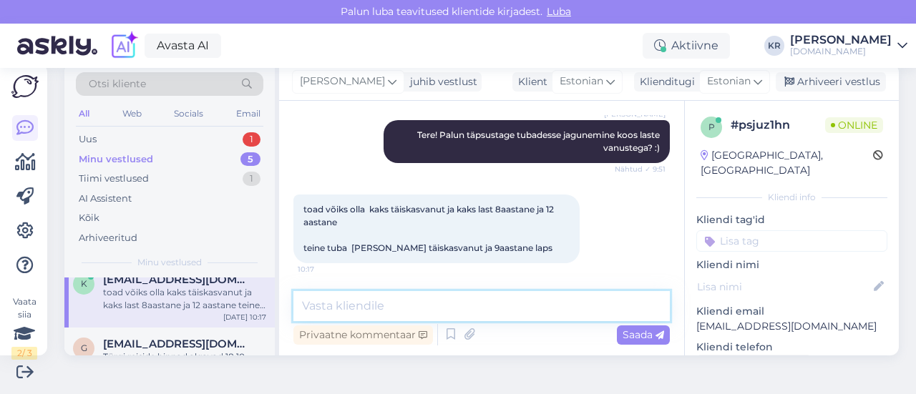
click at [418, 303] on textarea at bounding box center [481, 306] width 376 height 30
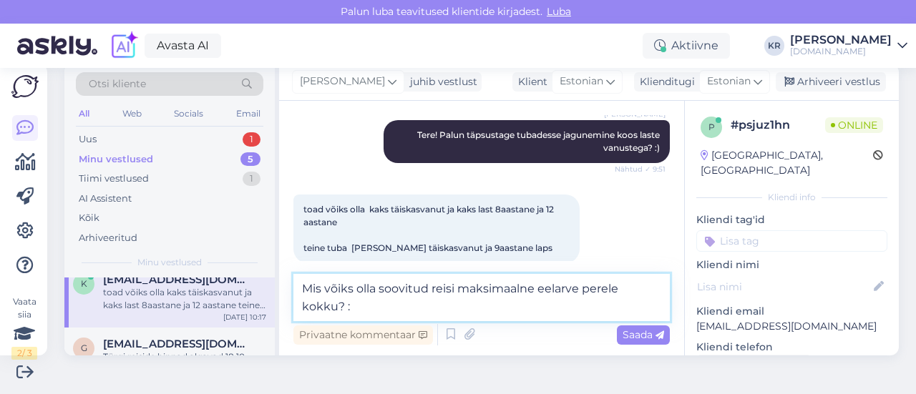
type textarea "Mis võiks olla soovitud reisi maksimaalne eelarve perele kokku? :)"
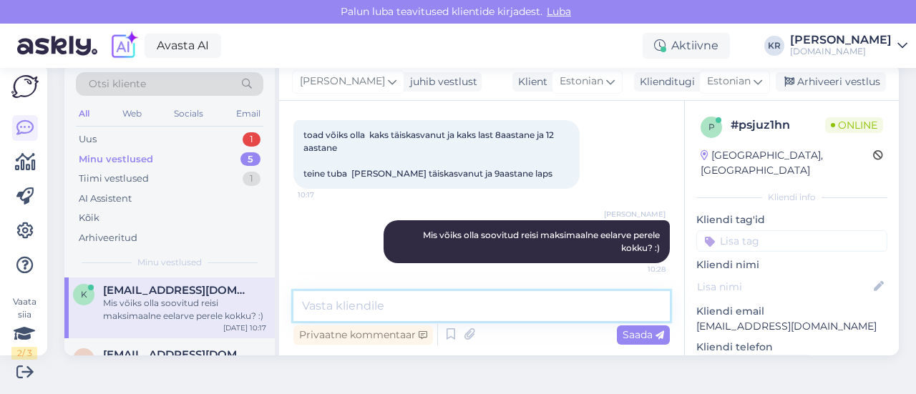
scroll to position [0, 0]
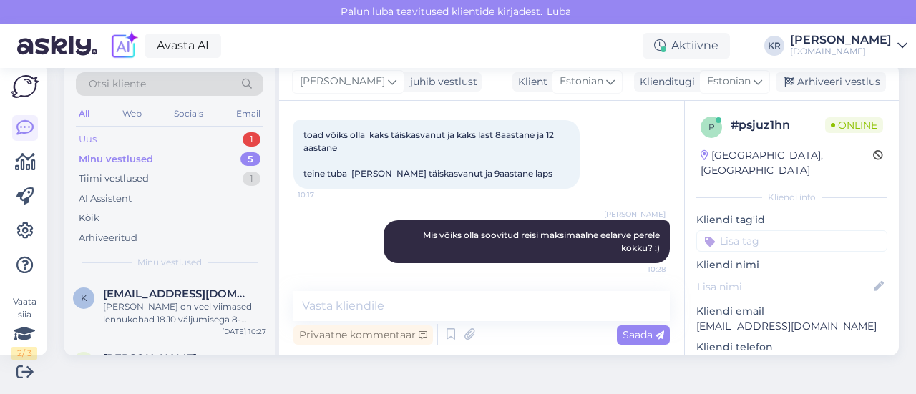
click at [156, 134] on div "Uus 1" at bounding box center [169, 139] width 187 height 20
click at [211, 321] on div "Sooviksin reisipakkumist 5le inimesele Türki [DATE]" at bounding box center [184, 313] width 163 height 26
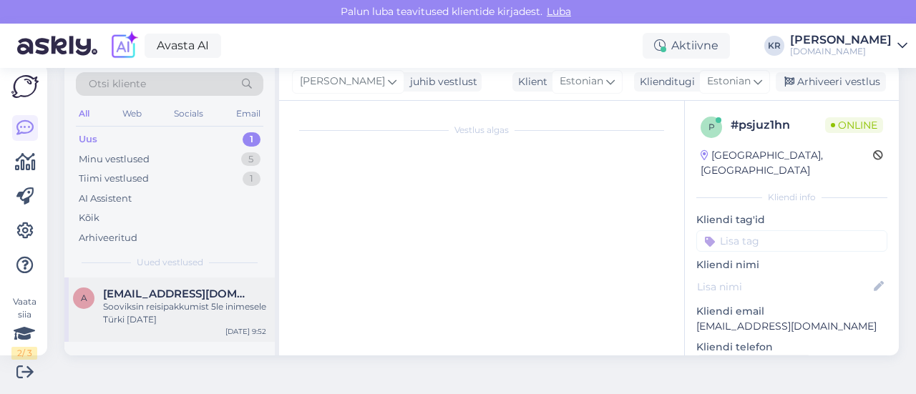
scroll to position [97, 0]
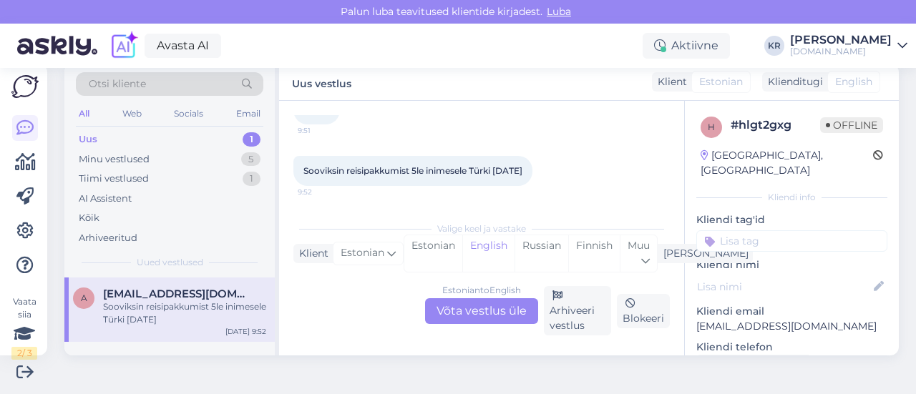
drag, startPoint x: 485, startPoint y: 316, endPoint x: 559, endPoint y: 210, distance: 129.6
click at [485, 316] on div "Estonian to English Võta vestlus üle" at bounding box center [481, 311] width 113 height 26
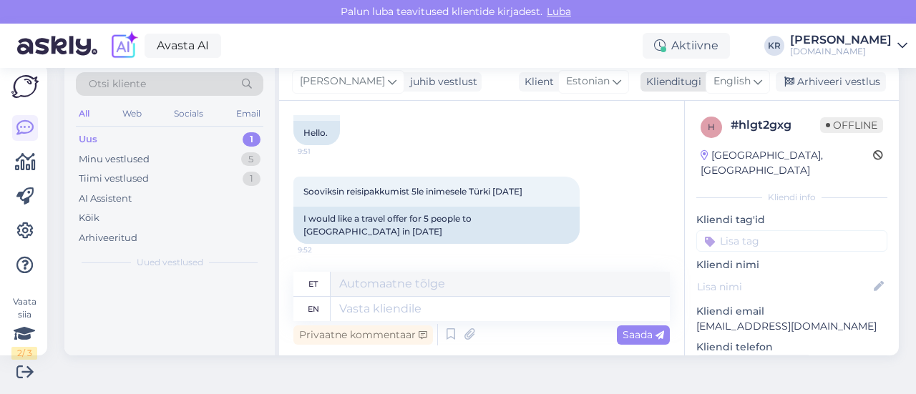
click at [720, 84] on span "English" at bounding box center [731, 82] width 37 height 16
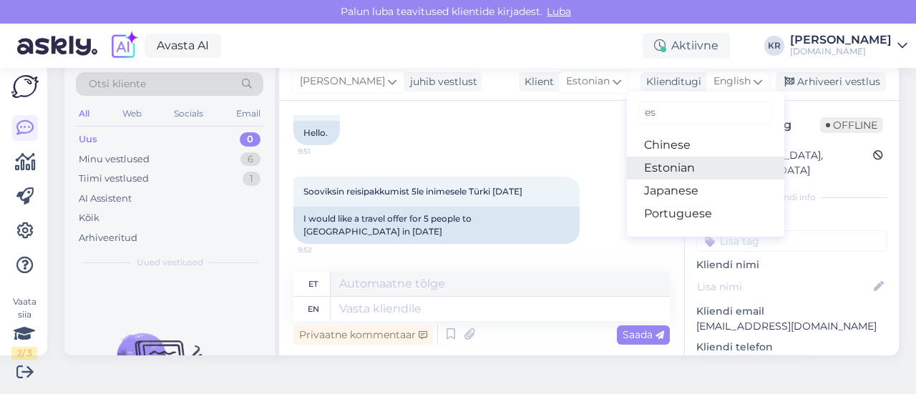
click at [700, 168] on link "Estonian" at bounding box center [705, 168] width 157 height 23
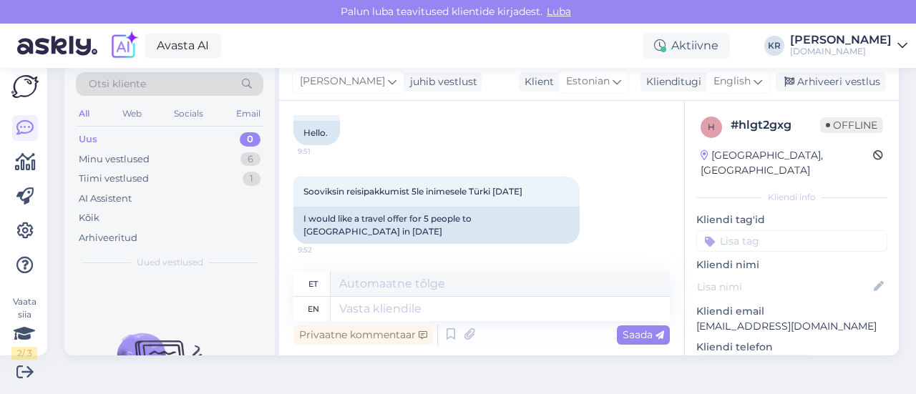
scroll to position [81, 0]
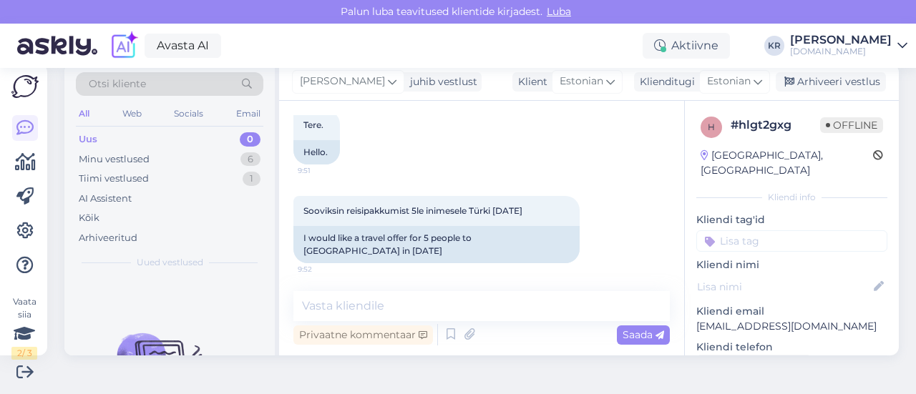
click at [446, 290] on div "Vestlus algas [DATE] Tere. 9:51 Hello. Sooviksin reisipakkumist 5le inimesele T…" at bounding box center [481, 228] width 405 height 255
click at [444, 295] on textarea at bounding box center [481, 306] width 376 height 30
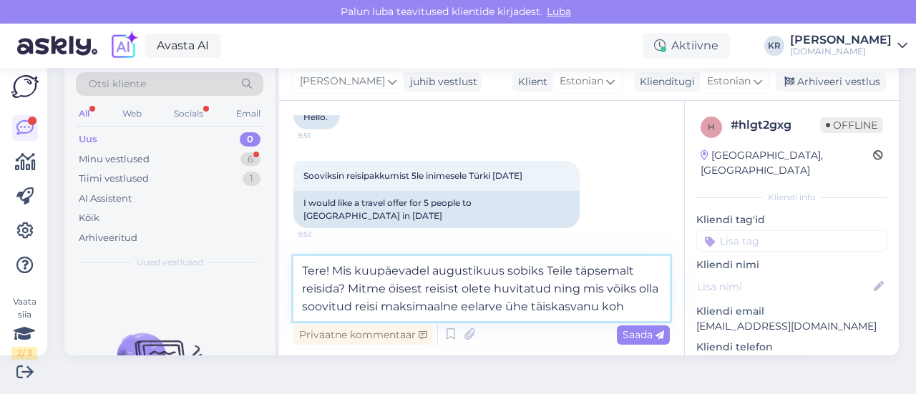
scroll to position [121, 0]
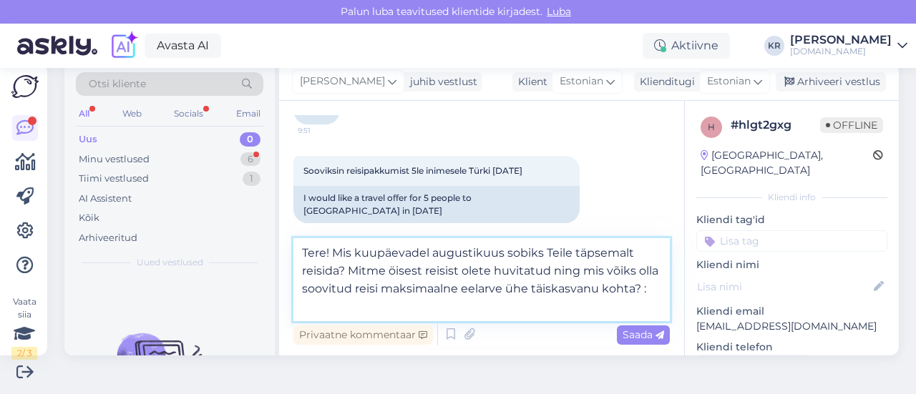
type textarea "Tere! Mis kuupäevadel augustikuus sobiks Teile täpsemalt reisida? Mitme öisest …"
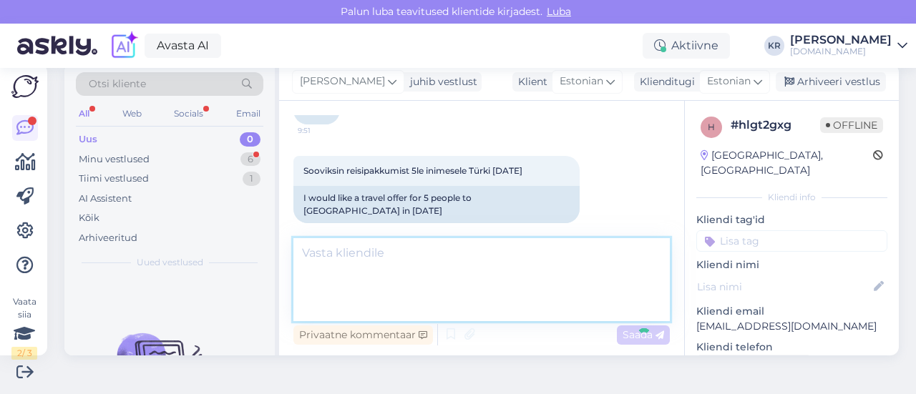
scroll to position [181, 0]
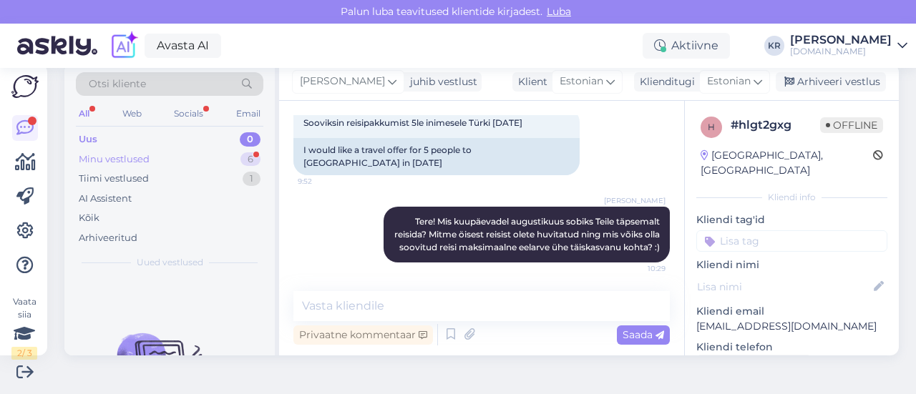
click at [182, 154] on div "Minu vestlused 6" at bounding box center [169, 160] width 187 height 20
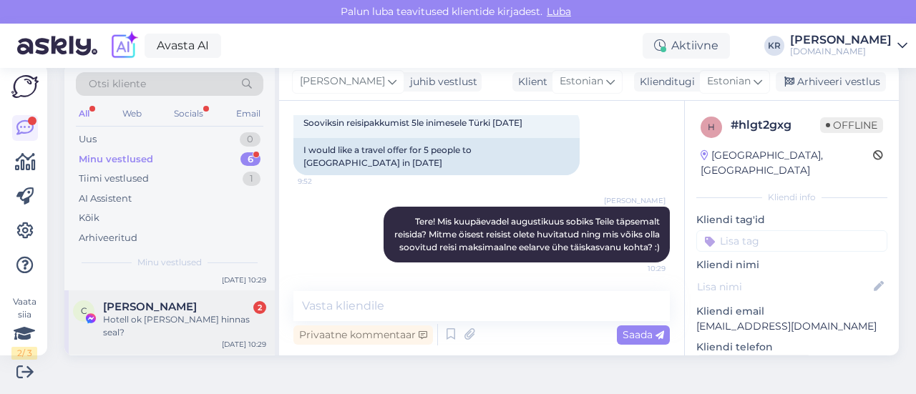
scroll to position [72, 0]
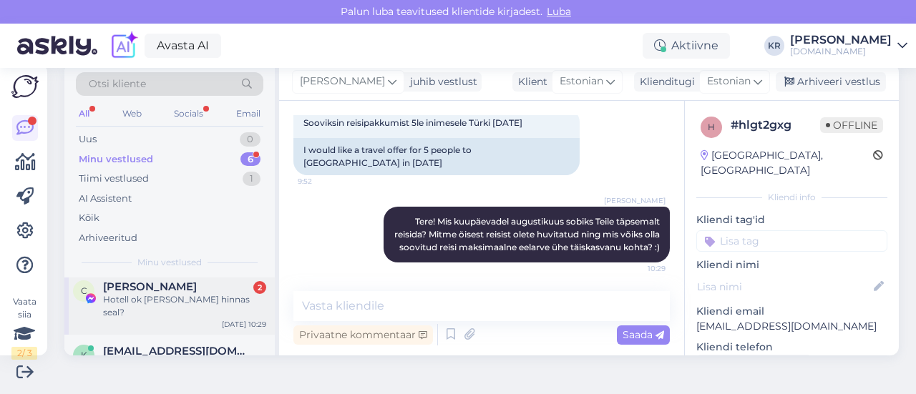
click at [200, 318] on div "C [PERSON_NAME] 2 Hotell ok [PERSON_NAME] hinnas seal? [DATE] 10:29" at bounding box center [169, 302] width 210 height 64
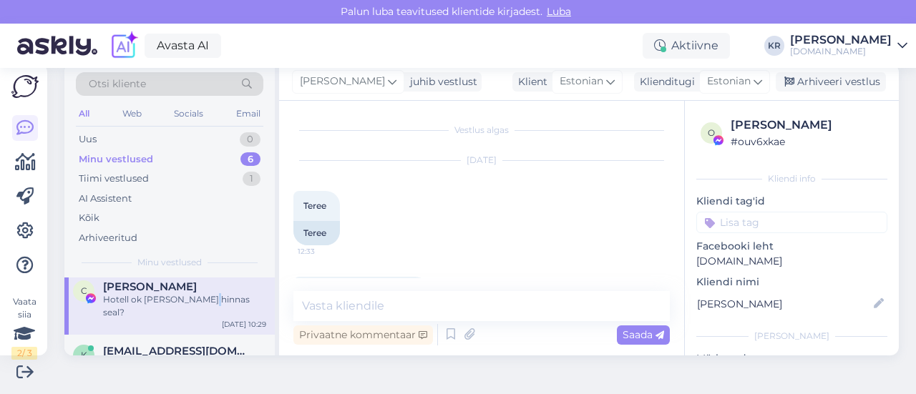
scroll to position [5023, 0]
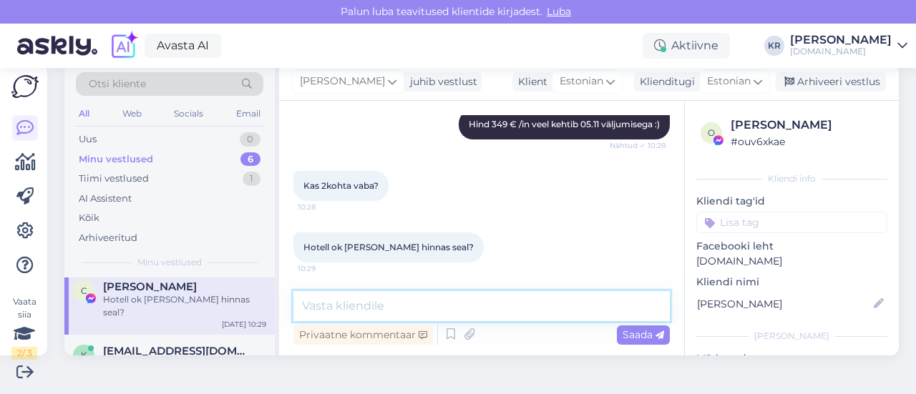
click at [371, 302] on textarea at bounding box center [481, 306] width 376 height 30
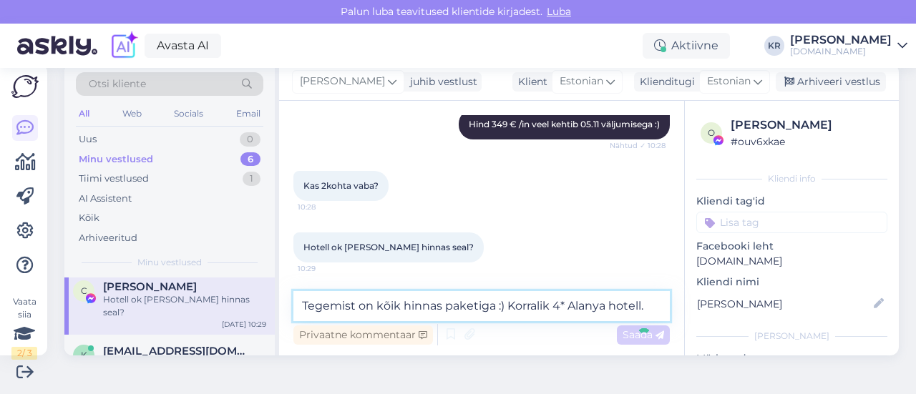
type textarea "Tegemist on kõik hinnas paketiga :) Korralik 4* Alanya hotell."
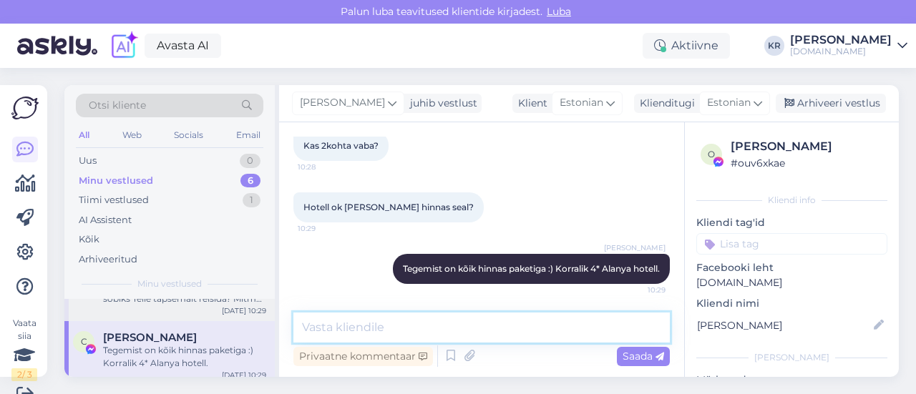
scroll to position [0, 0]
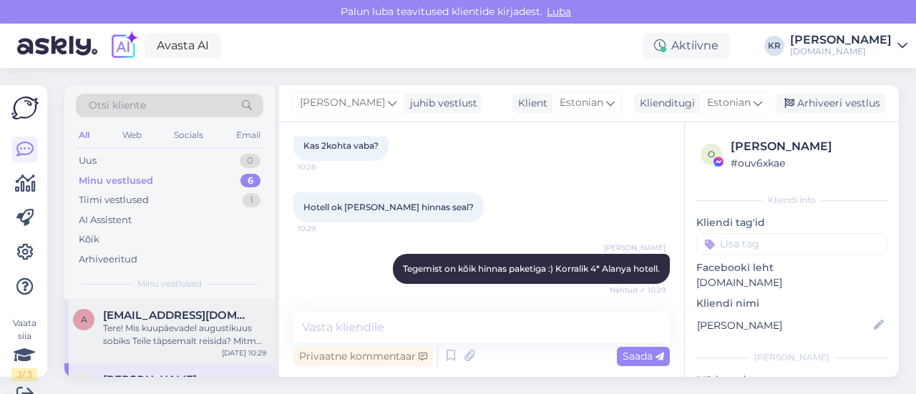
click at [187, 333] on div "Tere! Mis kuupäevadel augustikuus sobiks Teile täpsemalt reisida? Mitme öisest …" at bounding box center [184, 335] width 163 height 26
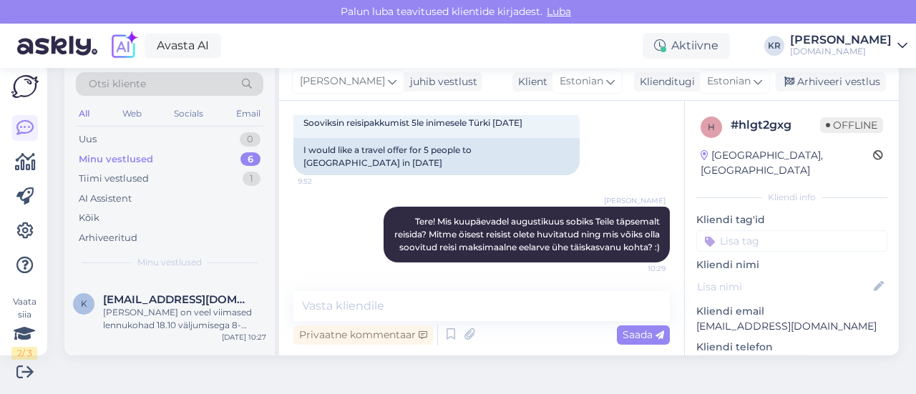
scroll to position [307, 0]
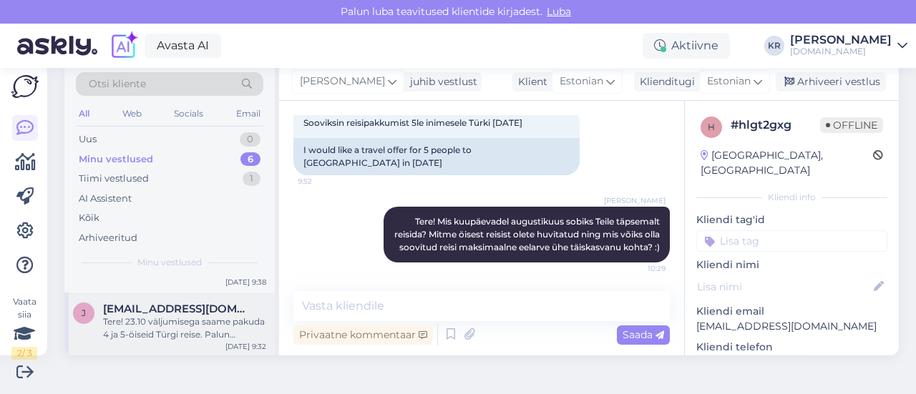
click at [186, 326] on div "Tere! 23.10 väljumisega saame pakuda 4 ja 5-öiseid Türgi reise. Palun täpsustag…" at bounding box center [184, 329] width 163 height 26
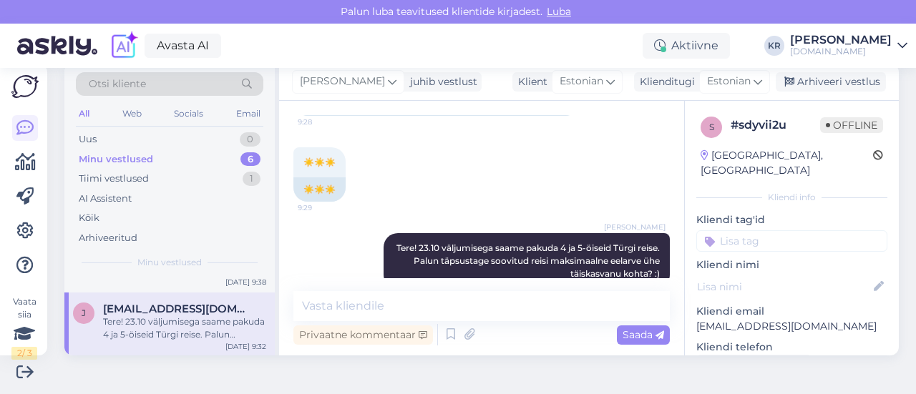
scroll to position [207, 0]
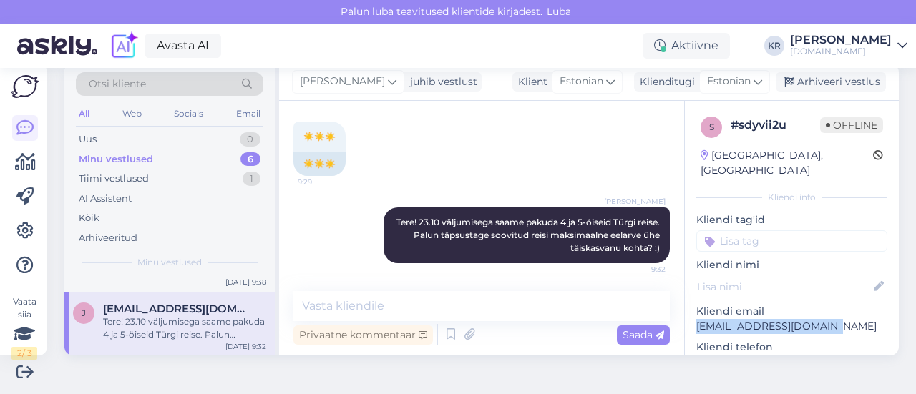
drag, startPoint x: 818, startPoint y: 312, endPoint x: 679, endPoint y: 313, distance: 139.5
copy p "[EMAIL_ADDRESS][DOMAIN_NAME]"
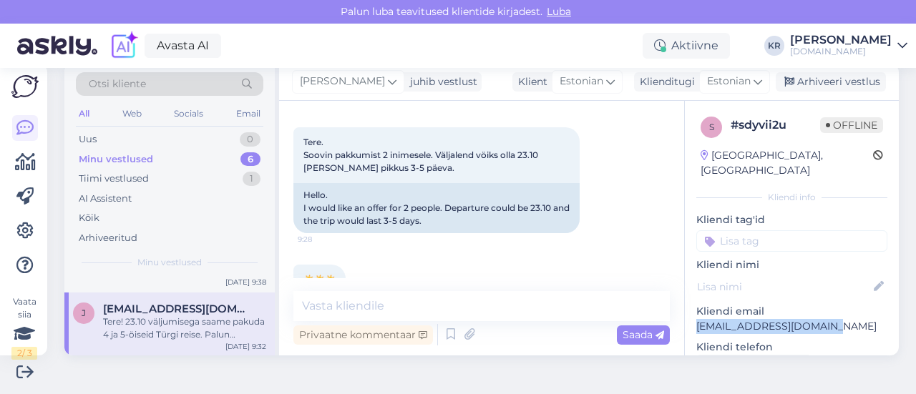
scroll to position [235, 0]
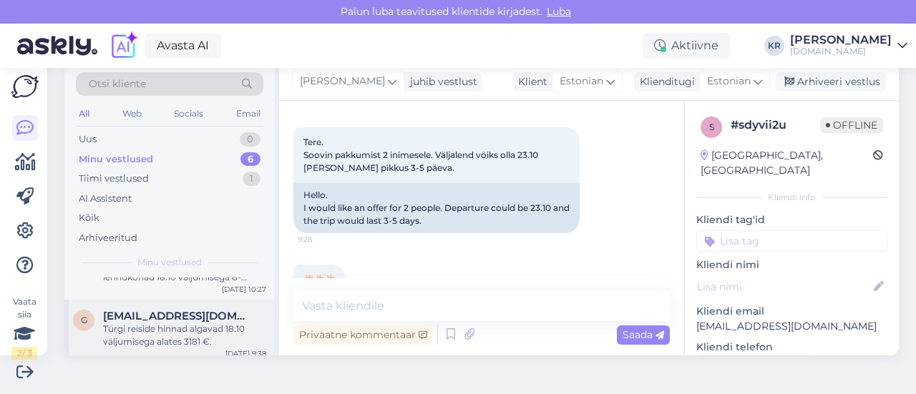
click at [189, 333] on div "Türgi reiside hinnad algavad 18.10 väljumisega alates 3181 €." at bounding box center [184, 336] width 163 height 26
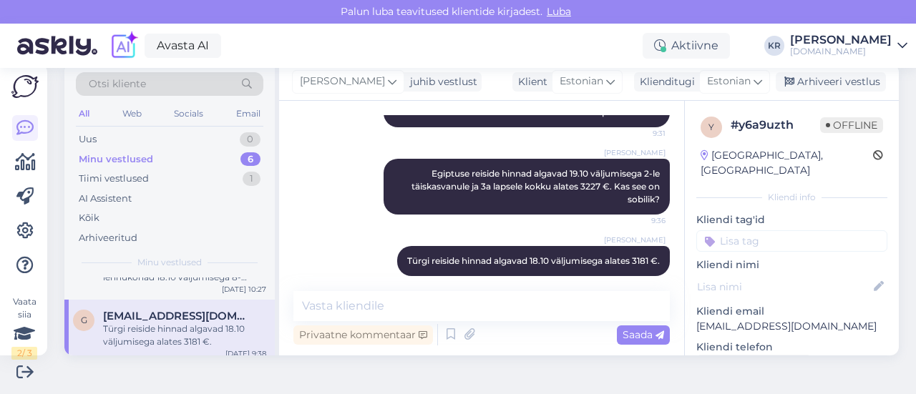
scroll to position [164, 0]
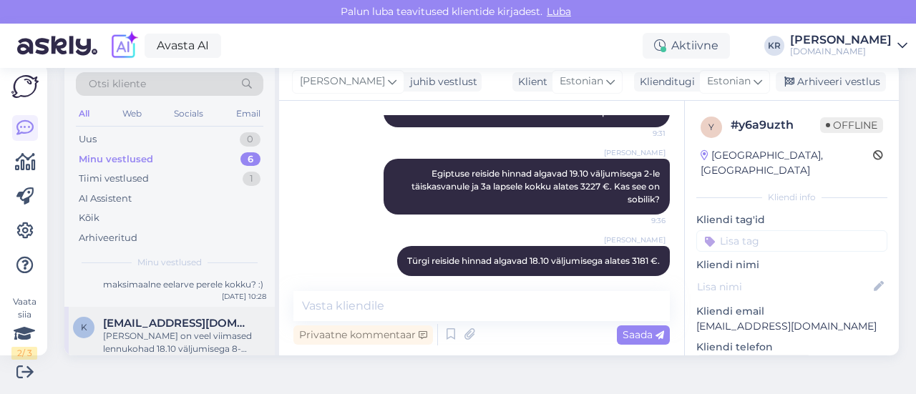
click at [216, 333] on div "[PERSON_NAME] on veel viimased lennukohad 18.10 väljumisega 8-öistele Türgi rei…" at bounding box center [184, 343] width 163 height 26
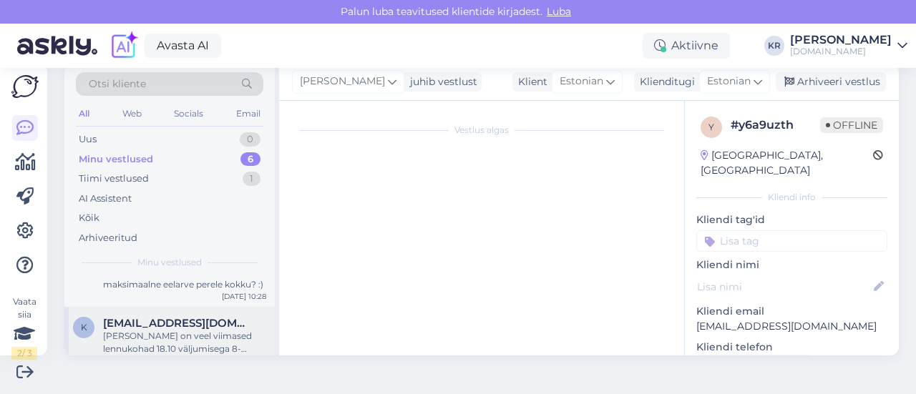
scroll to position [337, 0]
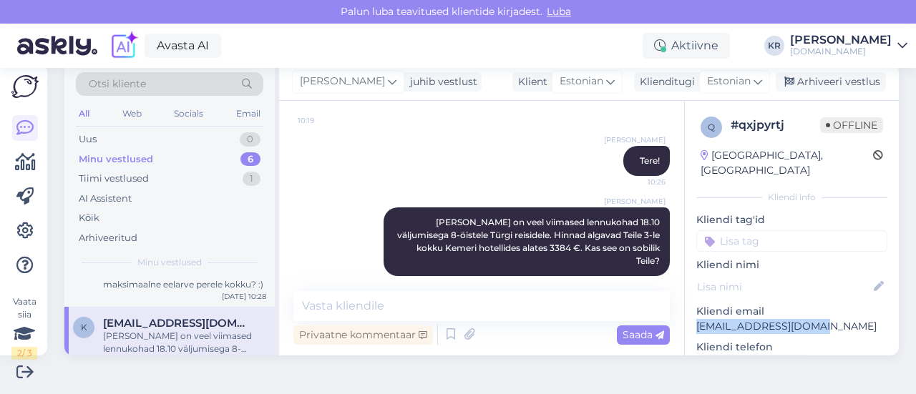
drag, startPoint x: 801, startPoint y: 316, endPoint x: 678, endPoint y: 311, distance: 122.4
copy p "[EMAIL_ADDRESS][DOMAIN_NAME]"
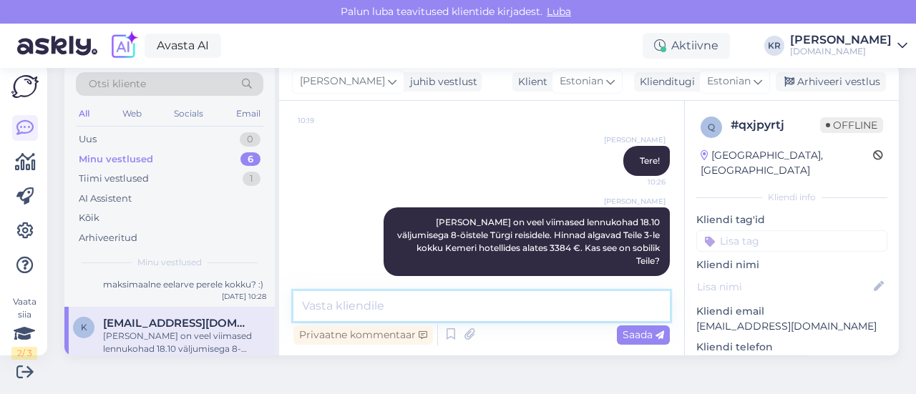
click at [476, 308] on textarea at bounding box center [481, 306] width 376 height 30
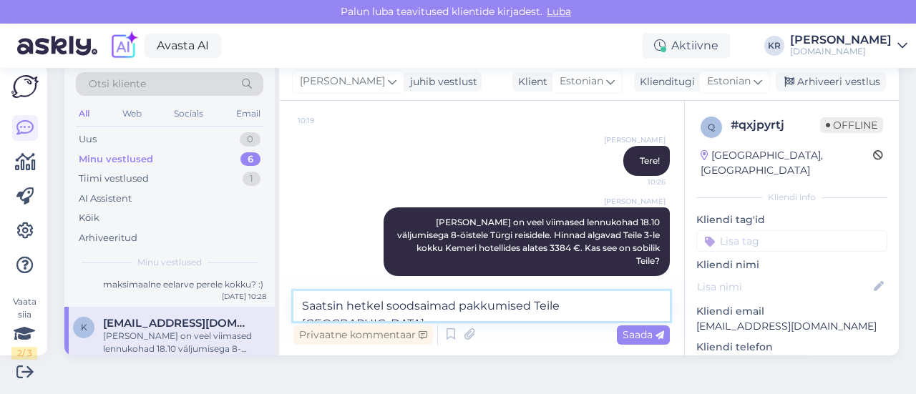
click at [456, 301] on textarea "Saatsin hetkel soodsaimad pakkumised Teile [GEOGRAPHIC_DATA]." at bounding box center [481, 306] width 376 height 30
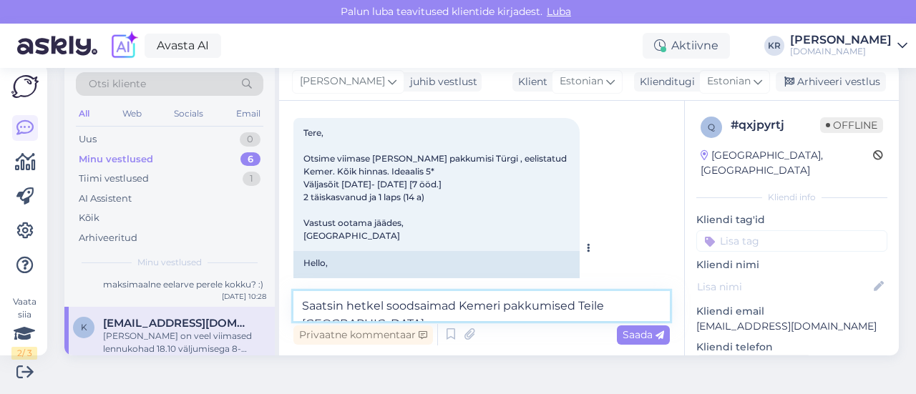
scroll to position [51, 0]
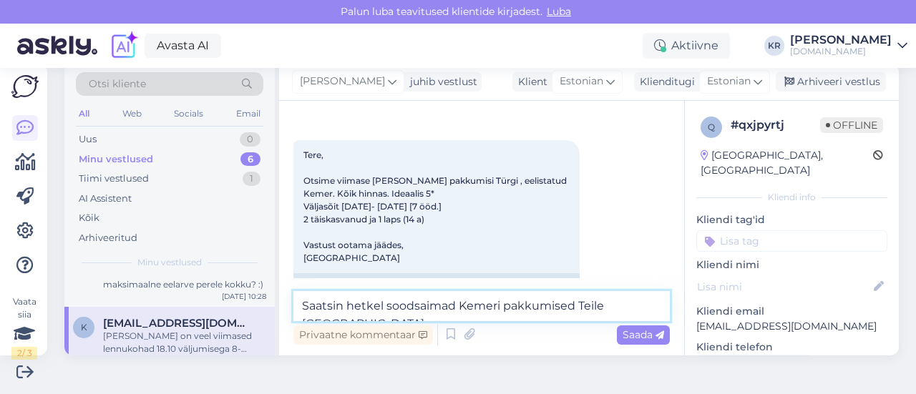
drag, startPoint x: 502, startPoint y: 308, endPoint x: 461, endPoint y: 310, distance: 41.5
click at [461, 310] on textarea "Saatsin hetkel soodsaimad Kemeri pakkumised Teile [GEOGRAPHIC_DATA]." at bounding box center [481, 306] width 376 height 30
type textarea "Saatsin hetkel soodsaimad pakkumised Teile [GEOGRAPHIC_DATA]."
click at [628, 310] on textarea "Saatsin hetkel soodsaimad pakkumised Teile [GEOGRAPHIC_DATA]." at bounding box center [481, 306] width 376 height 30
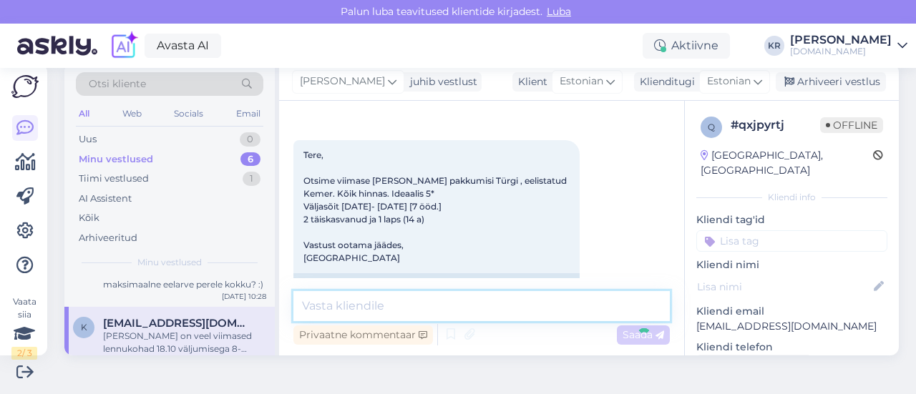
scroll to position [398, 0]
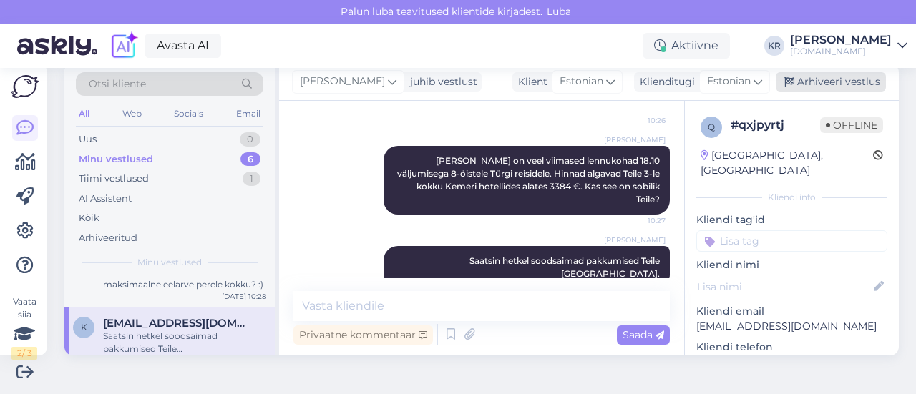
click at [798, 79] on div "Arhiveeri vestlus" at bounding box center [831, 81] width 110 height 19
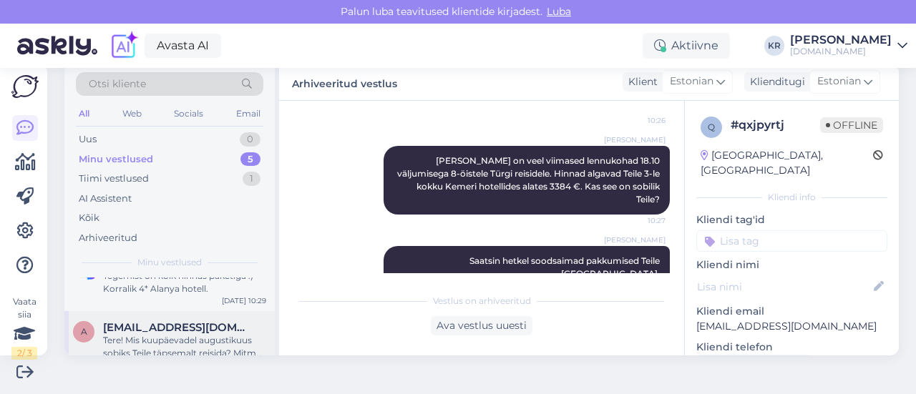
scroll to position [72, 0]
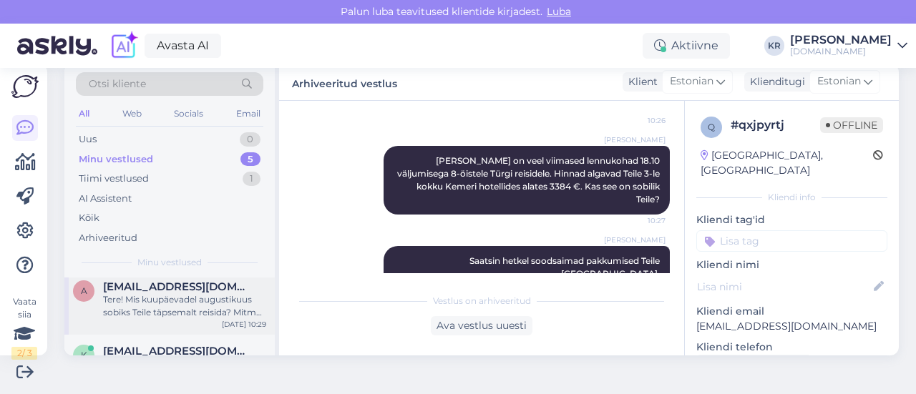
click at [200, 310] on div "Tere! Mis kuupäevadel augustikuus sobiks Teile täpsemalt reisida? Mitme öisest …" at bounding box center [184, 306] width 163 height 26
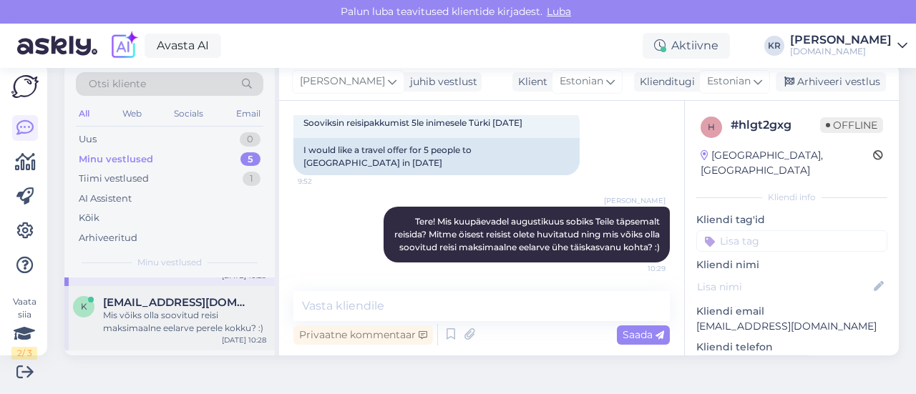
scroll to position [143, 0]
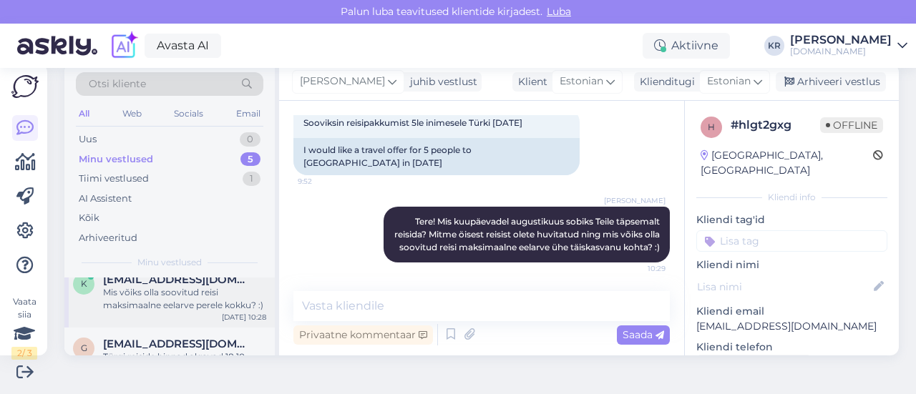
click at [213, 314] on div "k [EMAIL_ADDRESS][DOMAIN_NAME] Mis võiks olla soovitud reisi maksimaalne eelarv…" at bounding box center [169, 295] width 210 height 64
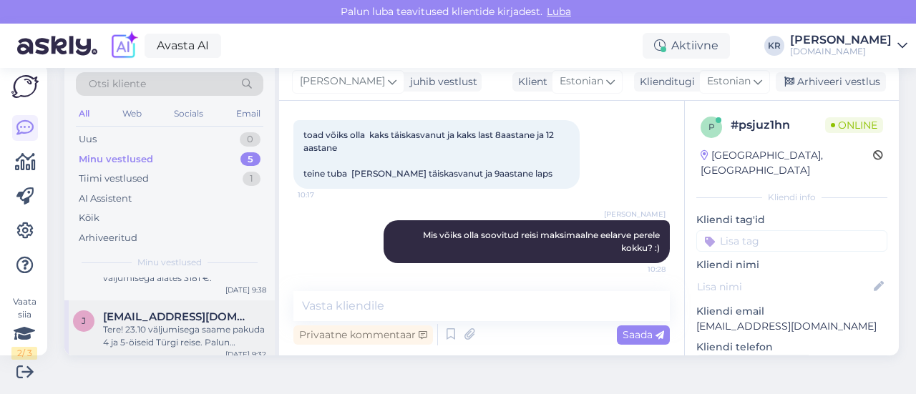
scroll to position [243, 0]
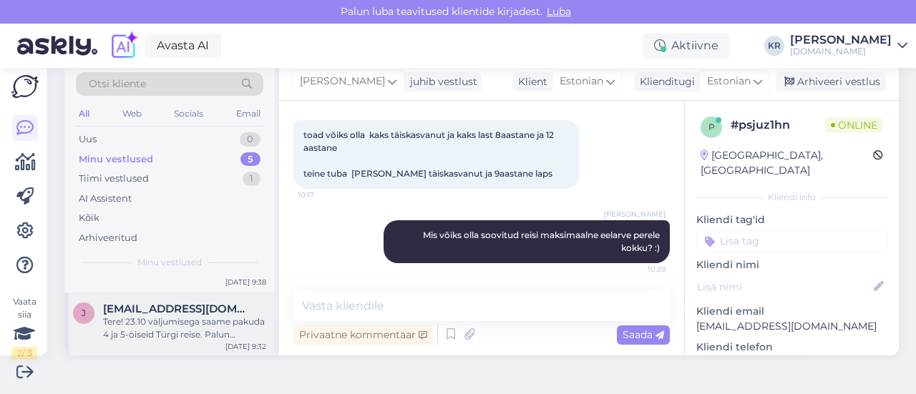
click at [176, 327] on div "Tere! 23.10 väljumisega saame pakuda 4 ja 5-öiseid Türgi reise. Palun täpsustag…" at bounding box center [184, 329] width 163 height 26
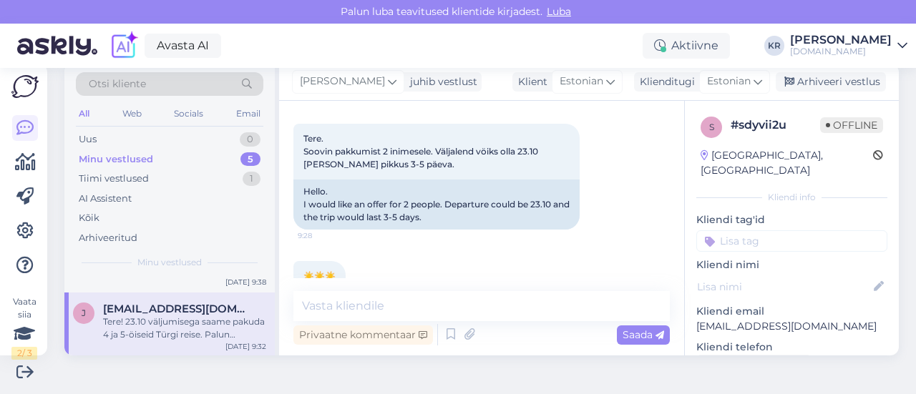
scroll to position [64, 0]
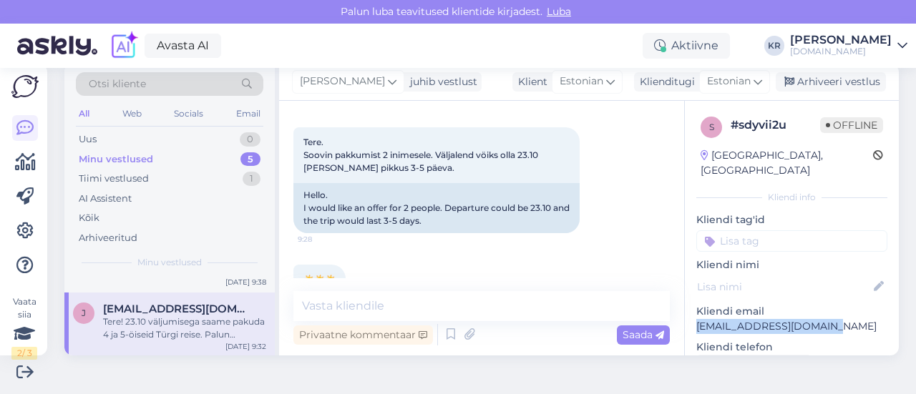
drag, startPoint x: 818, startPoint y: 311, endPoint x: 680, endPoint y: 313, distance: 138.8
copy p "[EMAIL_ADDRESS][DOMAIN_NAME]"
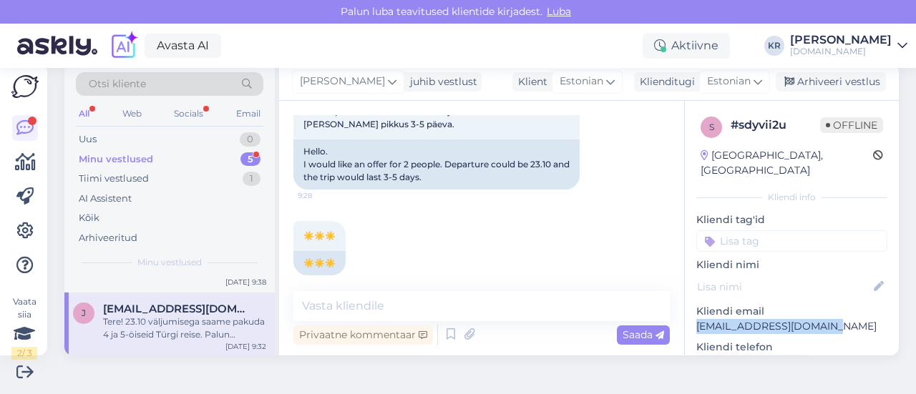
scroll to position [207, 0]
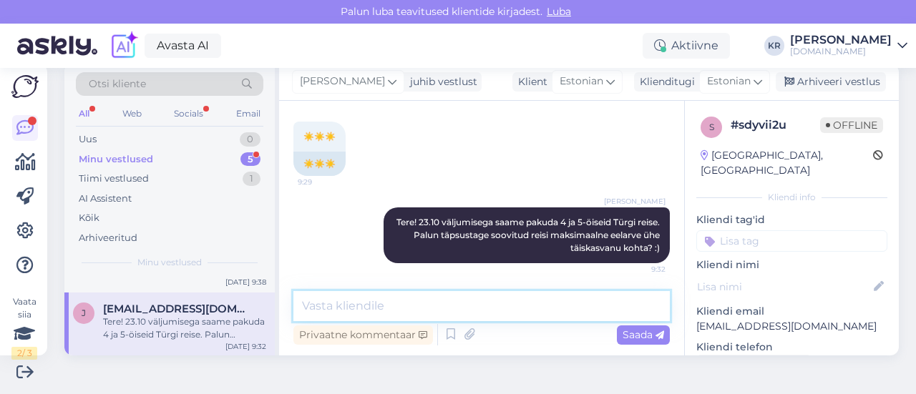
click at [424, 300] on textarea at bounding box center [481, 306] width 376 height 30
type textarea "S"
type textarea "P"
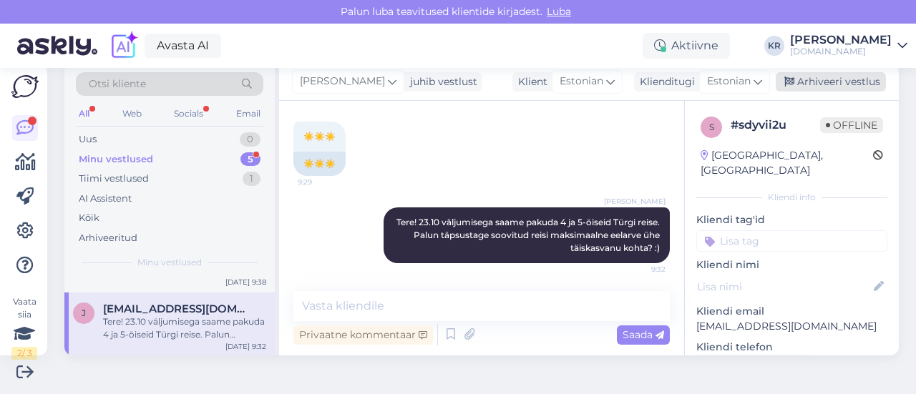
click at [785, 77] on div "Arhiveeri vestlus" at bounding box center [831, 81] width 110 height 19
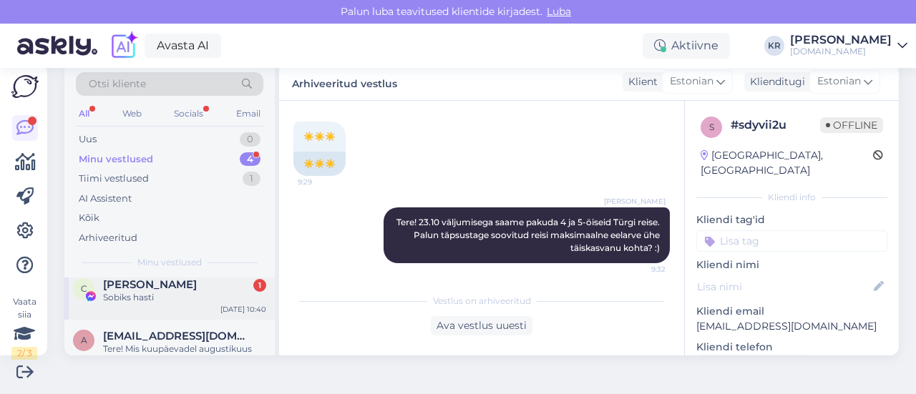
scroll to position [0, 0]
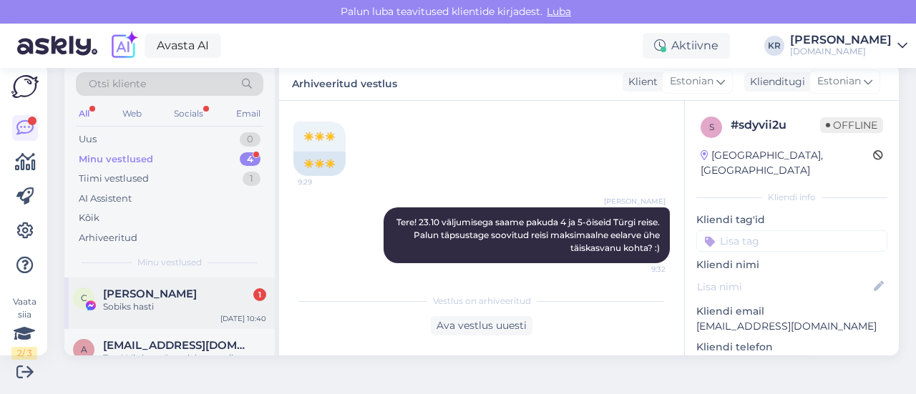
click at [192, 311] on div "Sobiks hasti" at bounding box center [184, 306] width 163 height 13
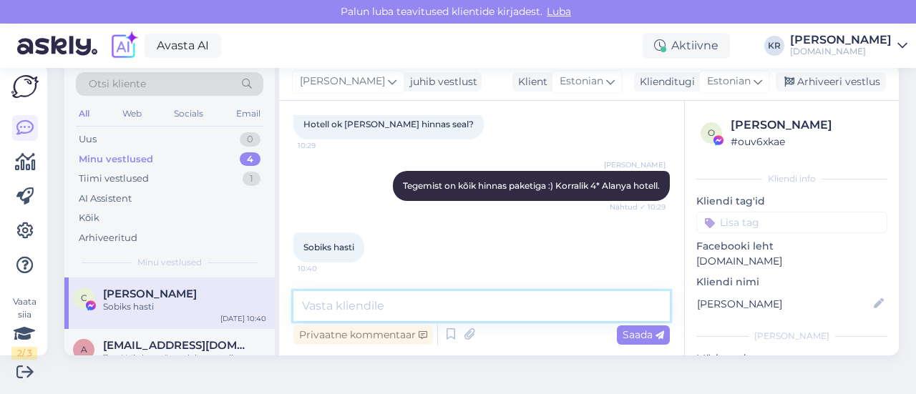
drag, startPoint x: 375, startPoint y: 304, endPoint x: 371, endPoint y: 294, distance: 10.9
click at [372, 305] on textarea at bounding box center [481, 306] width 376 height 30
type textarea "r"
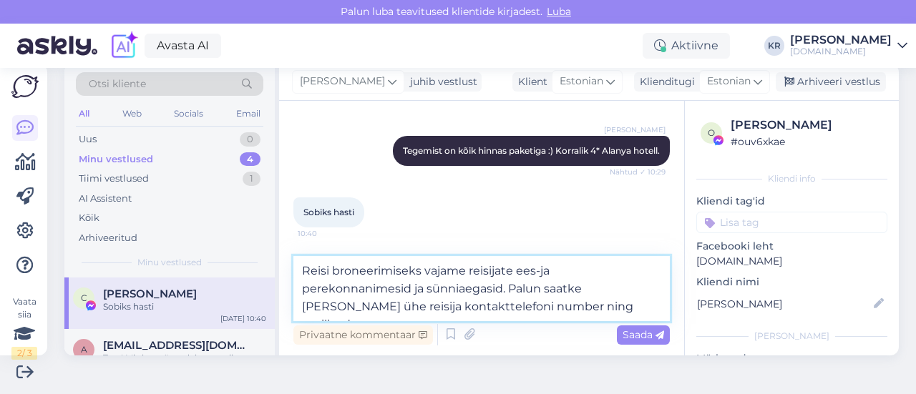
type textarea "Reisi broneerimiseks vajame reisijate ees-ja perekonnanimesid ja sünniaegasid. …"
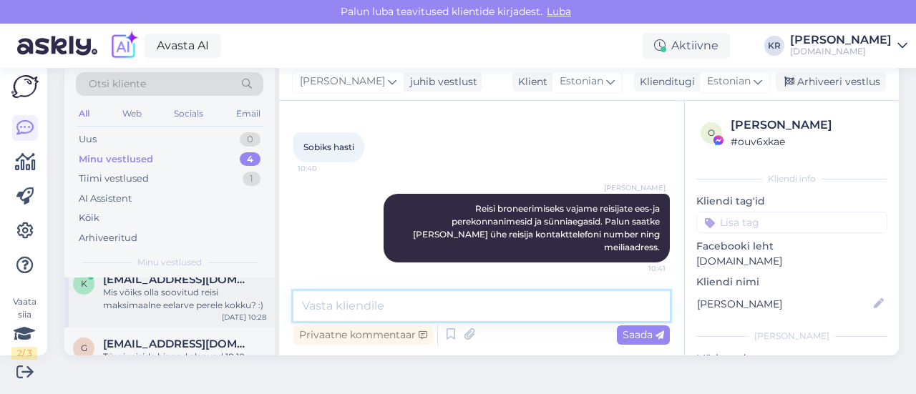
scroll to position [178, 0]
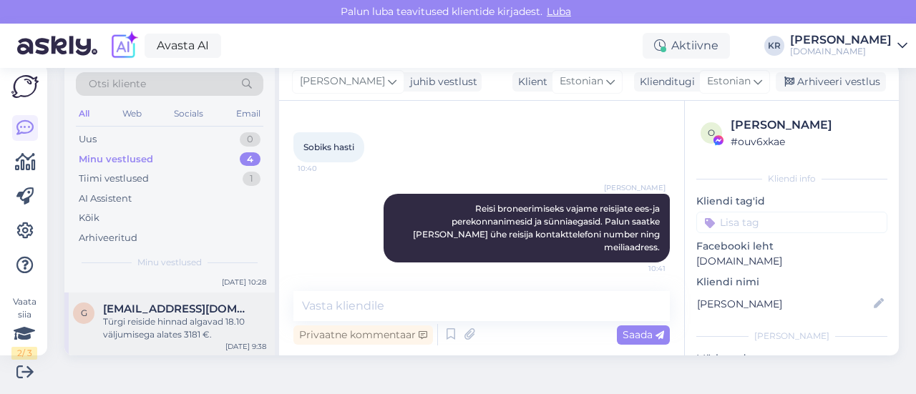
click at [207, 323] on div "Türgi reiside hinnad algavad 18.10 väljumisega alates 3181 €." at bounding box center [184, 329] width 163 height 26
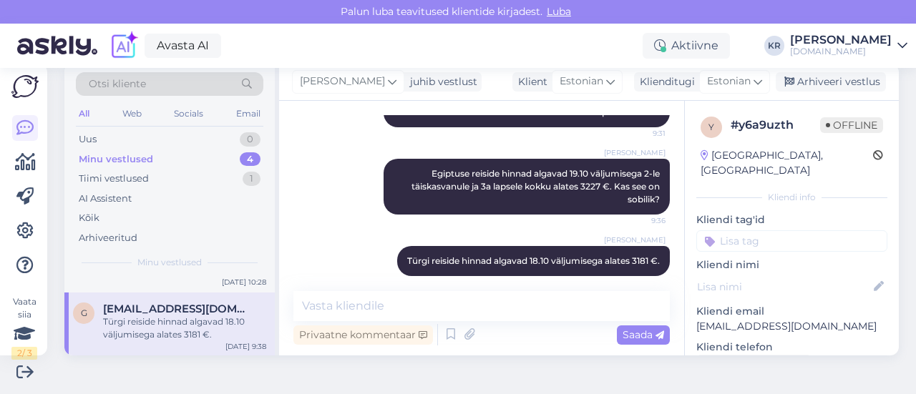
scroll to position [107, 0]
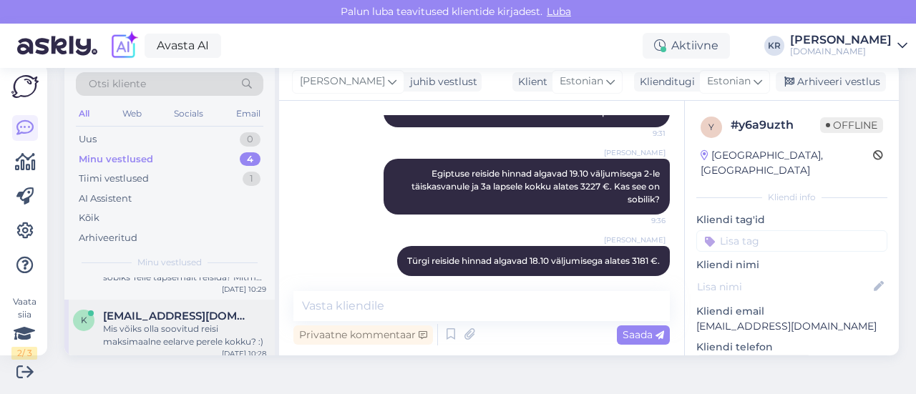
click at [200, 324] on div "Mis võiks olla soovitud reisi maksimaalne eelarve perele kokku? :)" at bounding box center [184, 336] width 163 height 26
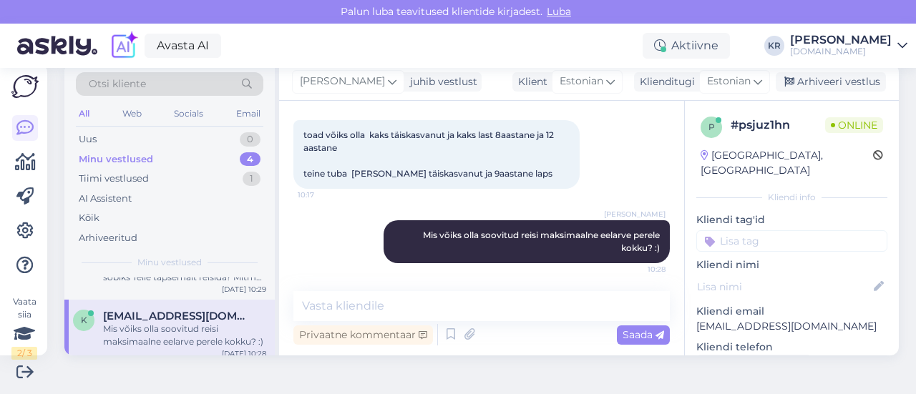
scroll to position [35, 0]
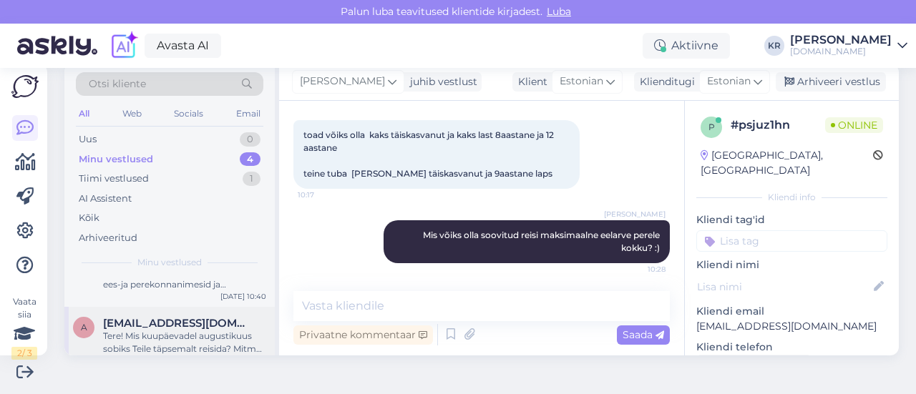
click at [205, 326] on span "[EMAIL_ADDRESS][DOMAIN_NAME]" at bounding box center [177, 323] width 149 height 13
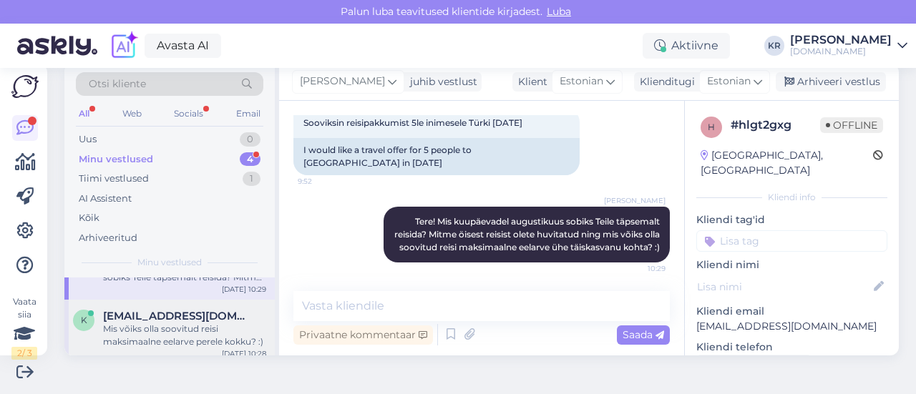
scroll to position [22, 0]
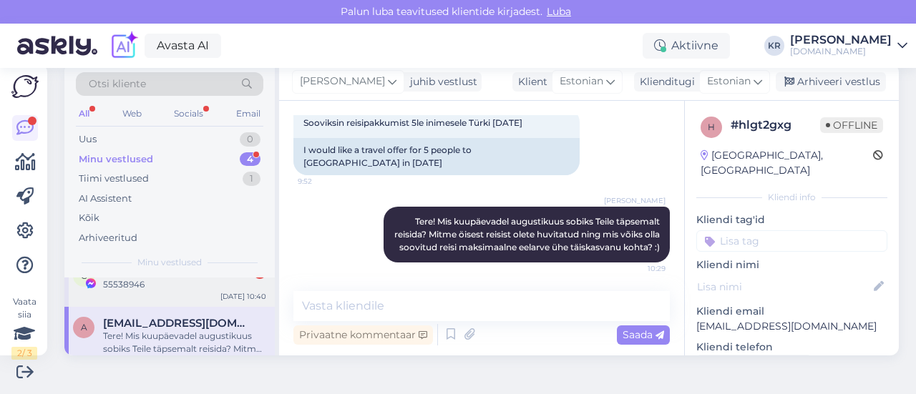
click at [215, 290] on div "C [PERSON_NAME] 3 55538946 [DATE] 10:40" at bounding box center [169, 281] width 210 height 52
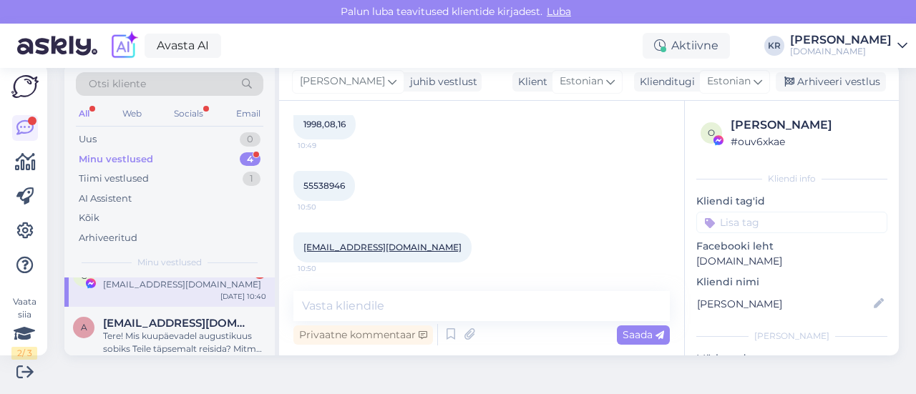
scroll to position [5480, 0]
click at [386, 304] on textarea at bounding box center [481, 306] width 376 height 30
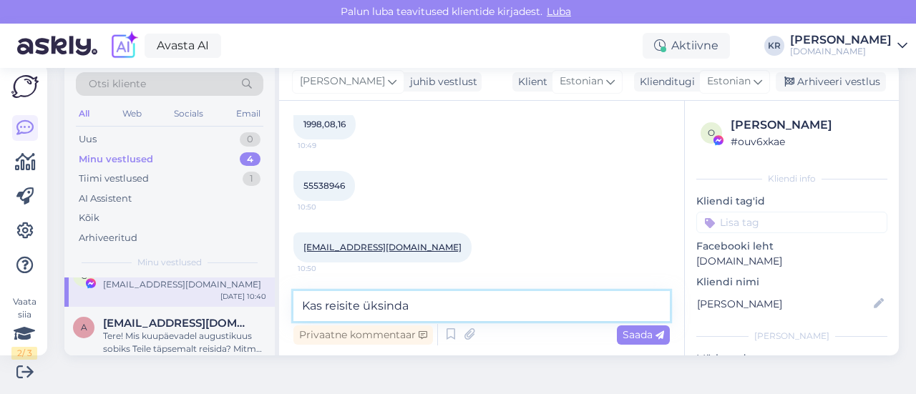
type textarea "Kas reisite üksinda?"
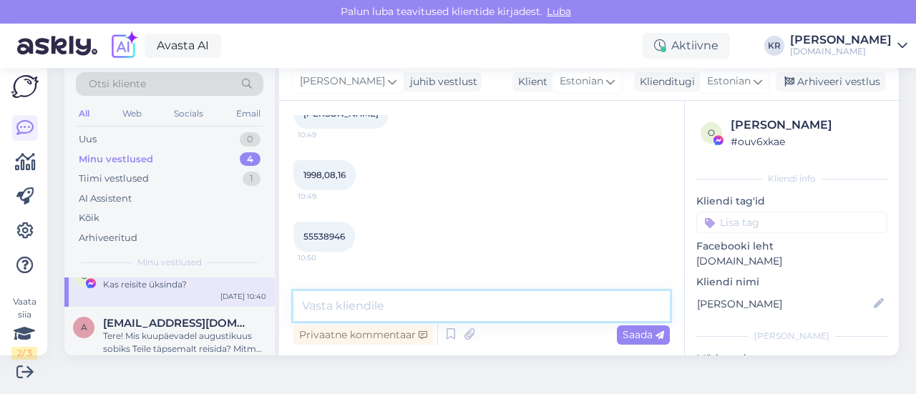
scroll to position [5541, 0]
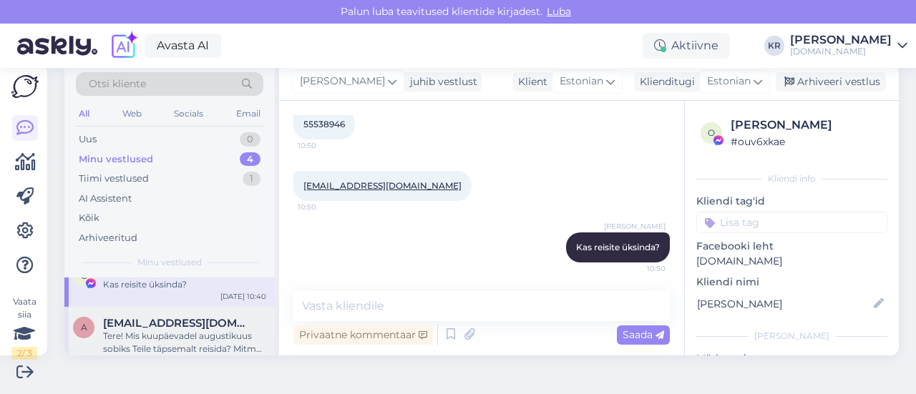
click at [206, 353] on div "Tere! Mis kuupäevadel augustikuus sobiks Teile täpsemalt reisida? Mitme öisest …" at bounding box center [184, 343] width 163 height 26
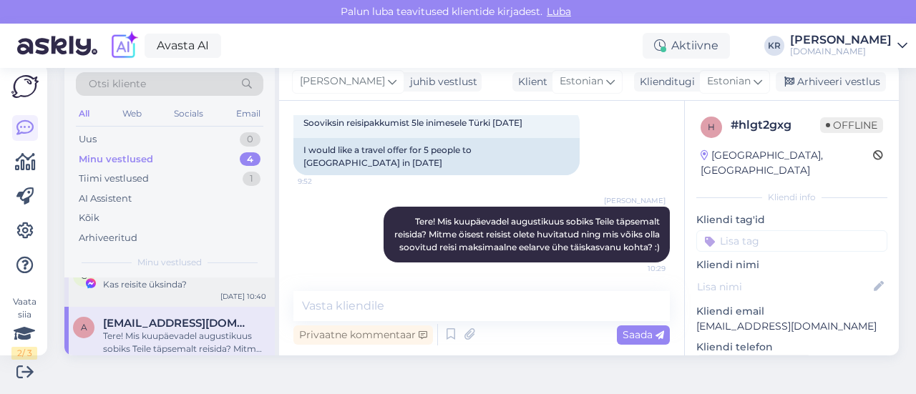
scroll to position [94, 0]
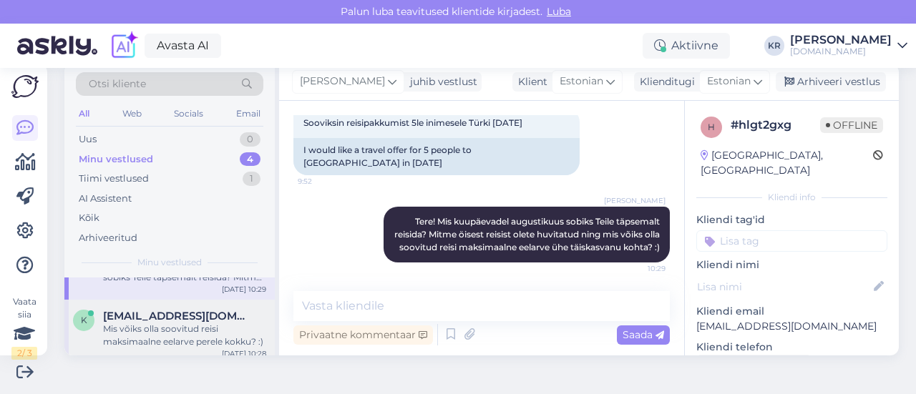
click at [189, 328] on div "Mis võiks olla soovitud reisi maksimaalne eelarve perele kokku? :)" at bounding box center [184, 336] width 163 height 26
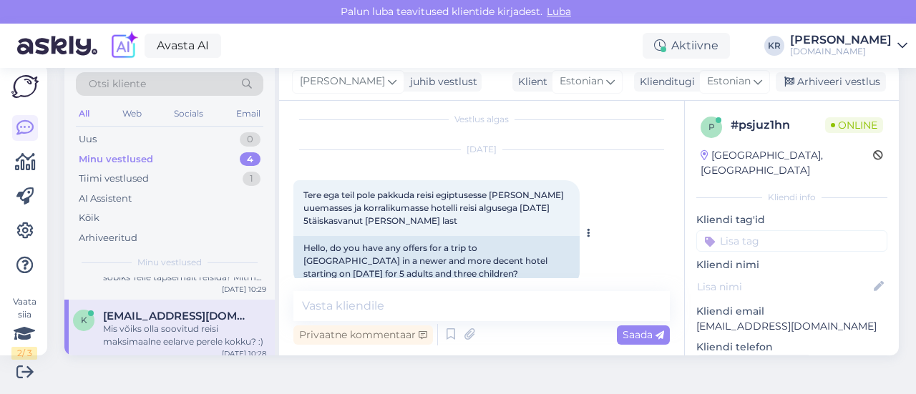
scroll to position [368, 0]
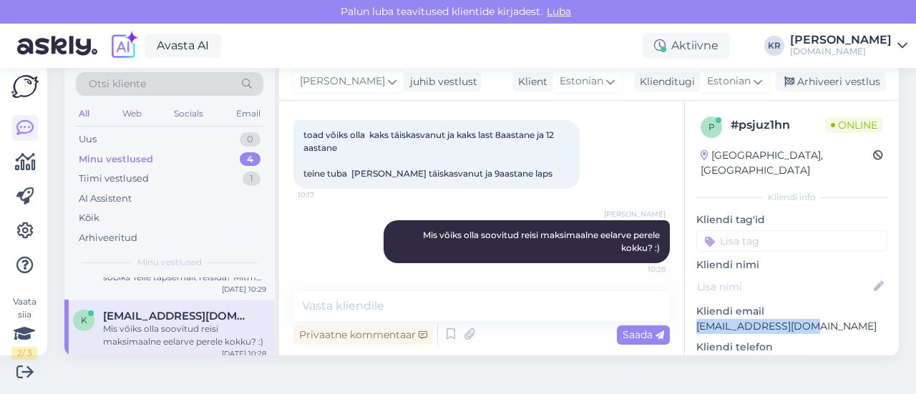
drag, startPoint x: 791, startPoint y: 313, endPoint x: 680, endPoint y: 305, distance: 110.5
copy p "[EMAIL_ADDRESS][DOMAIN_NAME]"
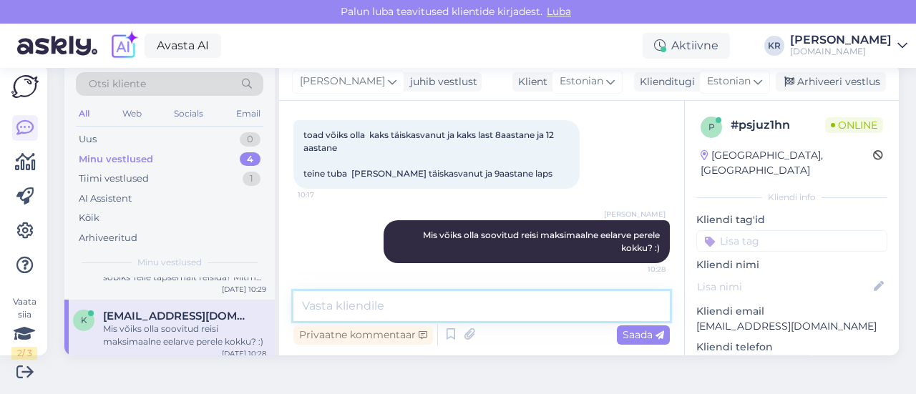
click at [419, 308] on textarea at bounding box center [481, 306] width 376 height 30
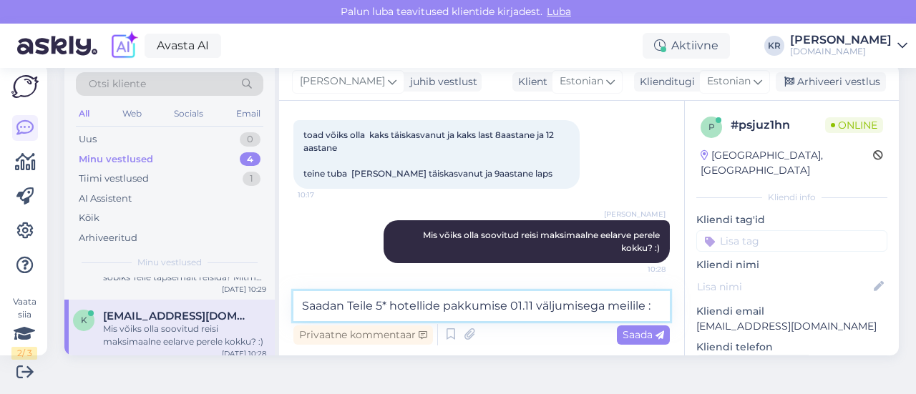
type textarea "Saadan Teile 5* hotellide pakkumise 01.11 väljumisega meilile :)"
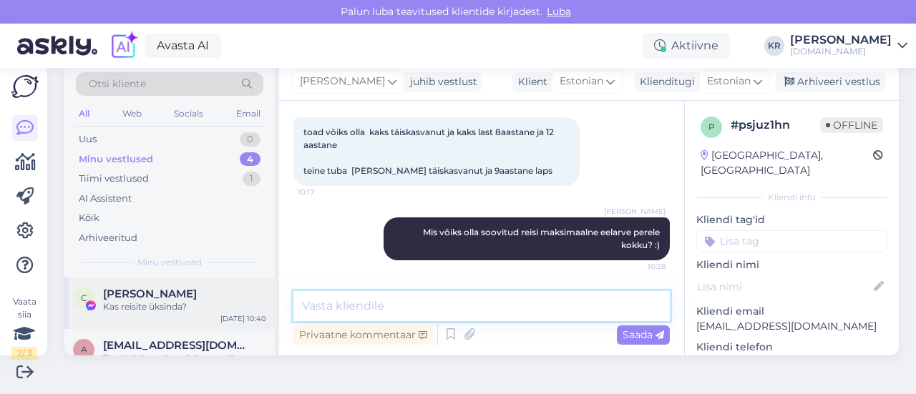
scroll to position [72, 0]
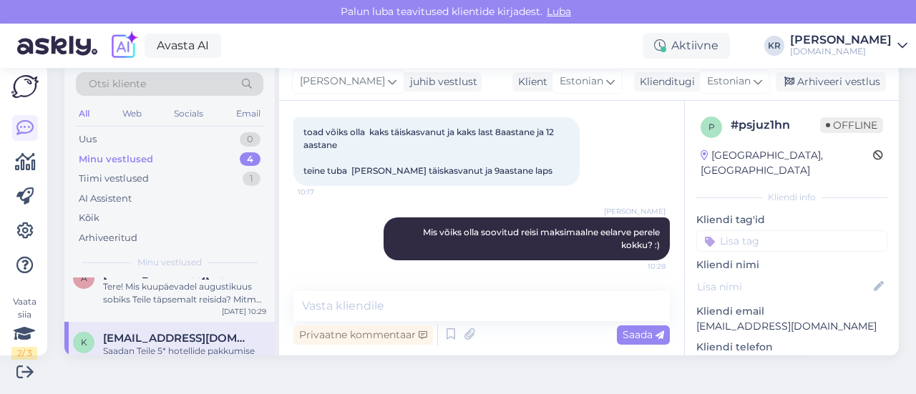
click at [175, 343] on span "[EMAIL_ADDRESS][DOMAIN_NAME]" at bounding box center [177, 338] width 149 height 13
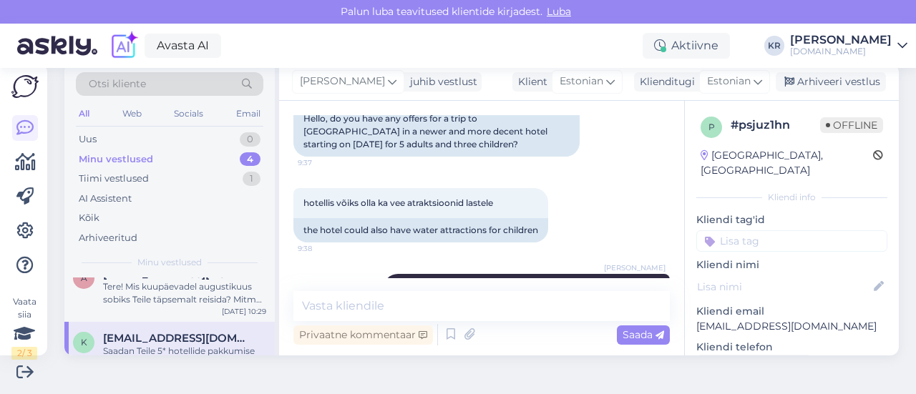
scroll to position [443, 0]
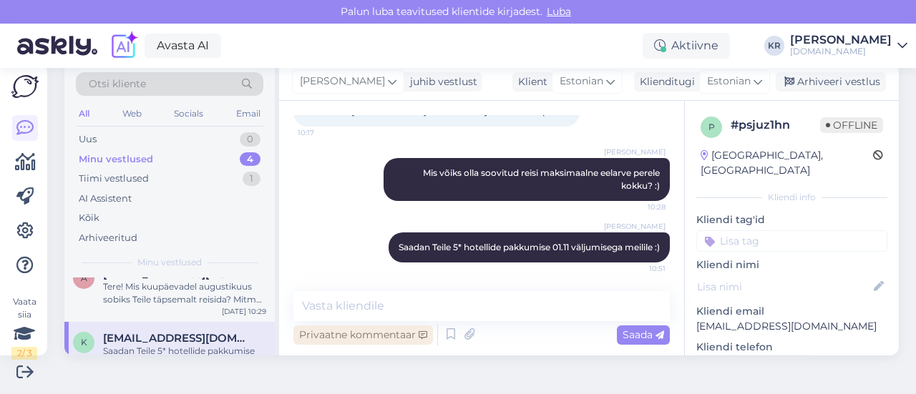
click at [377, 326] on div "Privaatne kommentaar" at bounding box center [363, 335] width 140 height 19
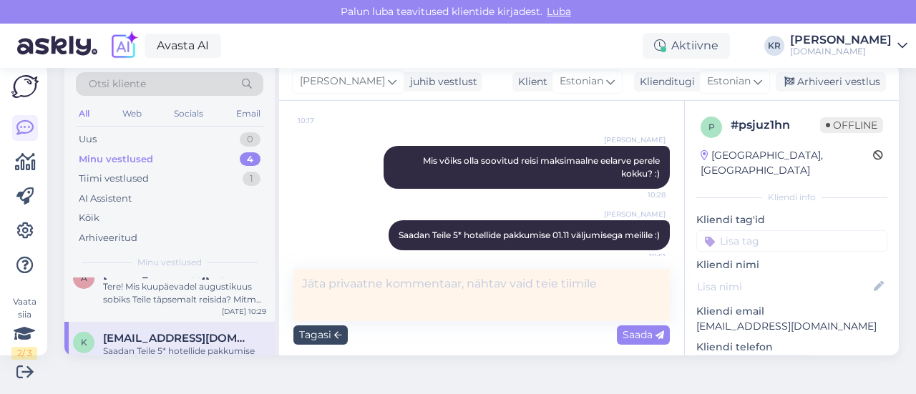
click at [311, 333] on div "Tagasi" at bounding box center [320, 335] width 54 height 19
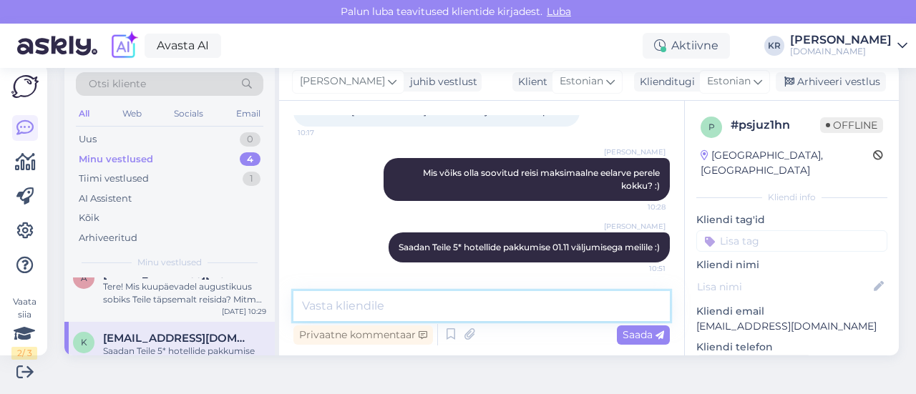
click at [335, 298] on textarea at bounding box center [481, 306] width 376 height 30
type textarea "Pakkumised on saadetud Teile meilile."
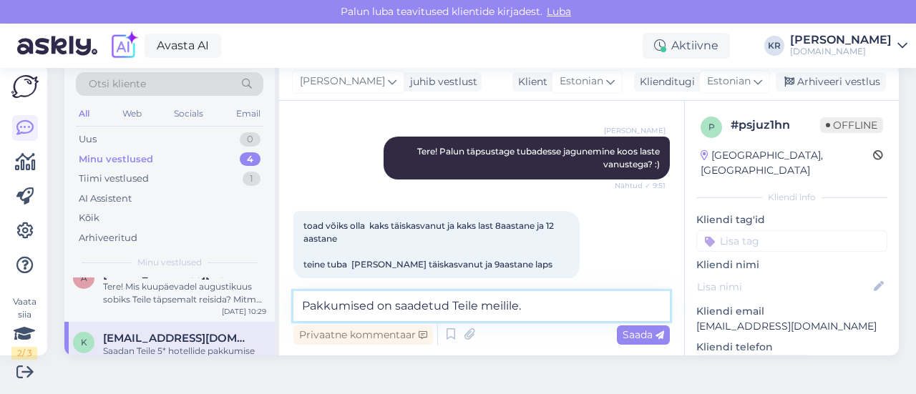
scroll to position [300, 0]
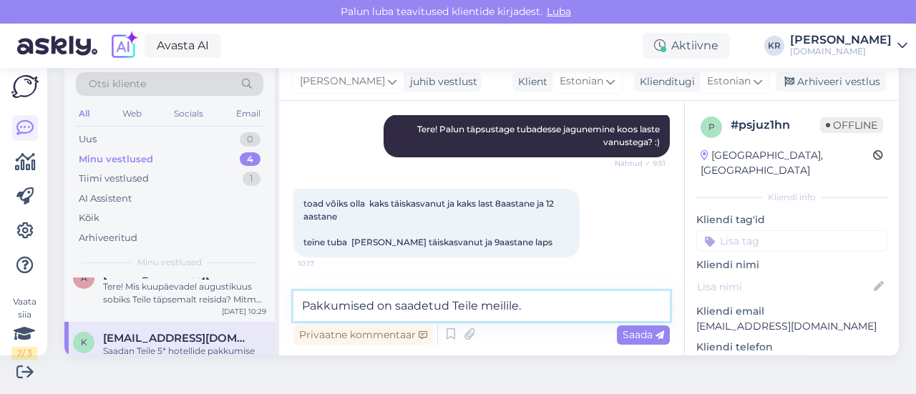
click at [544, 313] on textarea "Pakkumised on saadetud Teile meilile." at bounding box center [481, 306] width 376 height 30
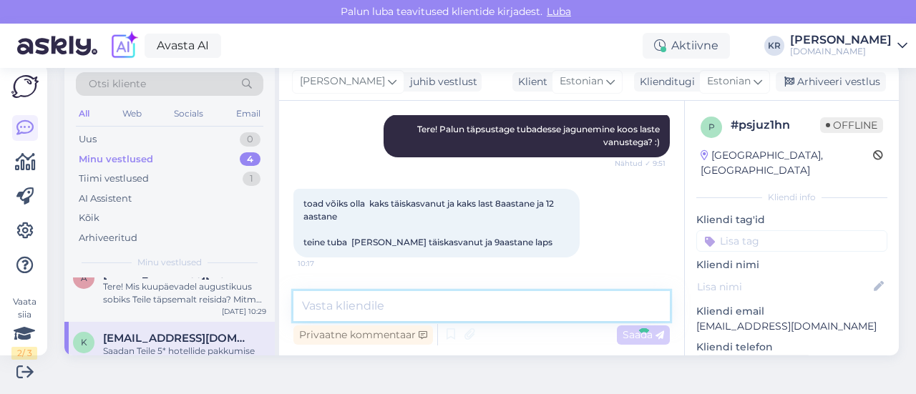
scroll to position [504, 0]
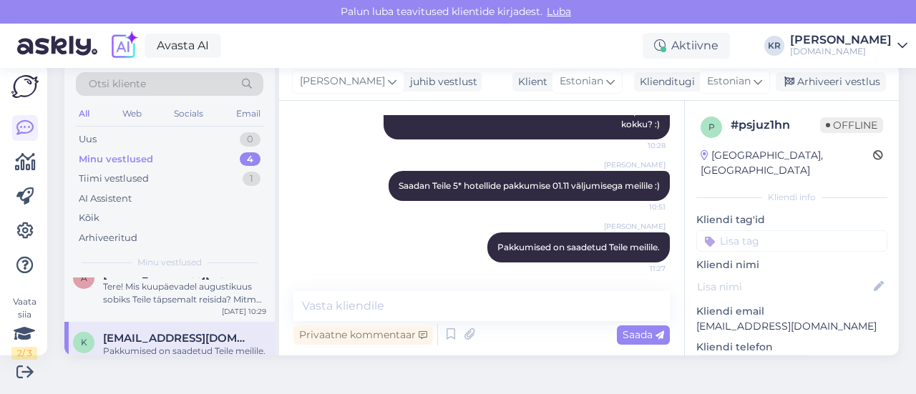
drag, startPoint x: 804, startPoint y: 81, endPoint x: 727, endPoint y: 150, distance: 103.4
click at [804, 81] on div "Arhiveeri vestlus" at bounding box center [831, 81] width 110 height 19
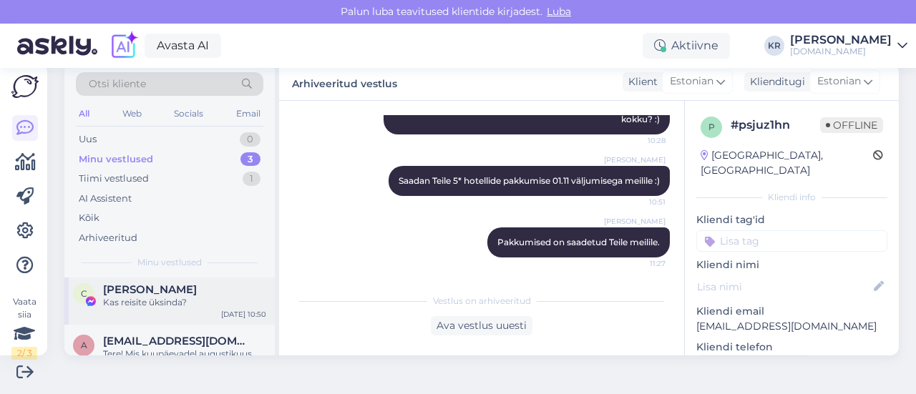
scroll to position [0, 0]
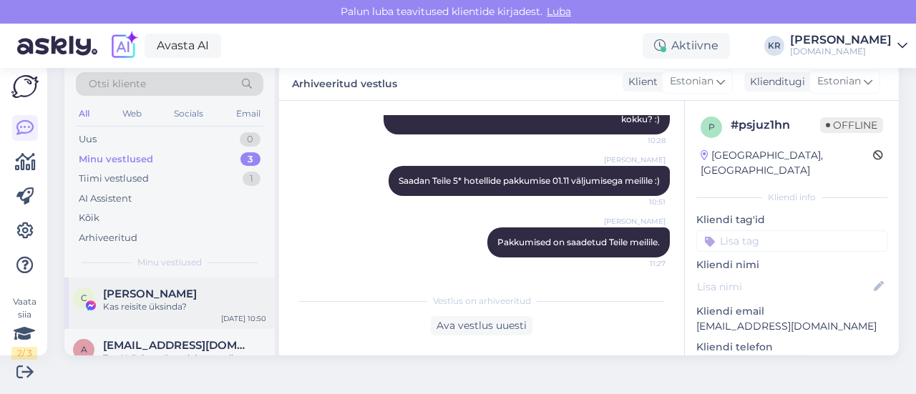
click at [197, 321] on div "C [PERSON_NAME] Kas reisite üksinda? [DATE] 10:50" at bounding box center [169, 304] width 210 height 52
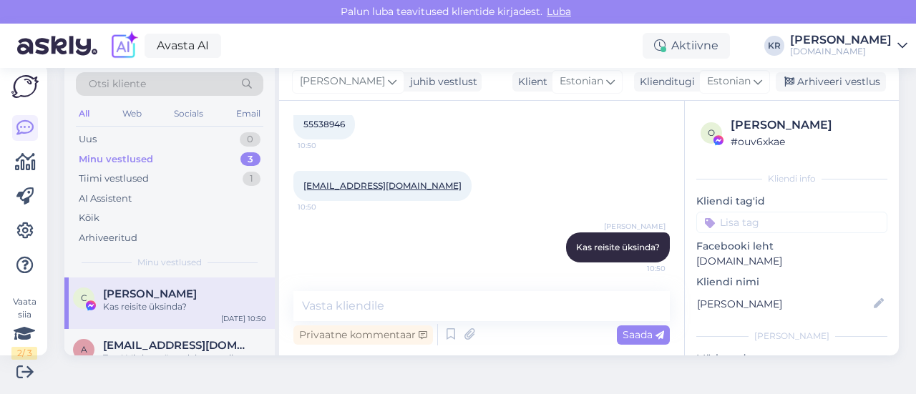
scroll to position [5541, 0]
drag, startPoint x: 388, startPoint y: 308, endPoint x: 398, endPoint y: 304, distance: 10.9
click at [391, 310] on textarea at bounding box center [481, 306] width 376 height 30
type textarea "H"
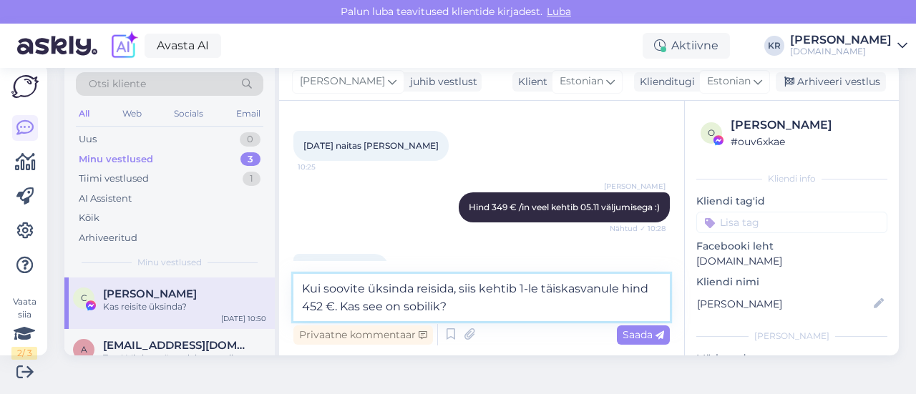
scroll to position [4897, 0]
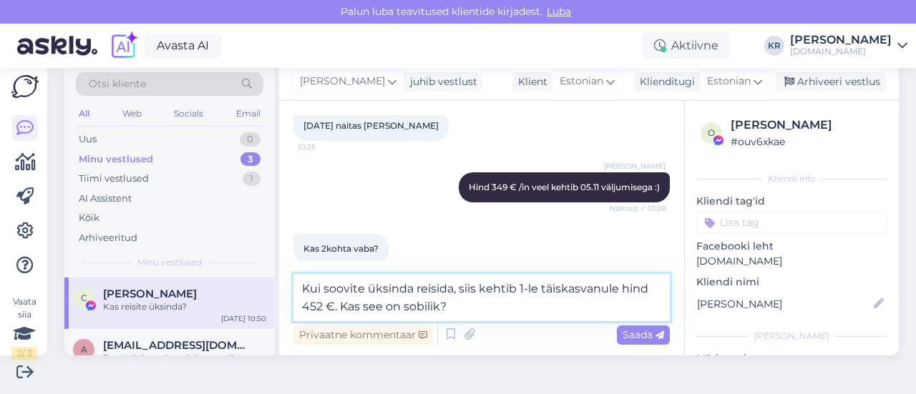
type textarea "Kui soovite üksinda reisida, siis kehtib 1-le täiskasvanule hind 452 €. Kas see…"
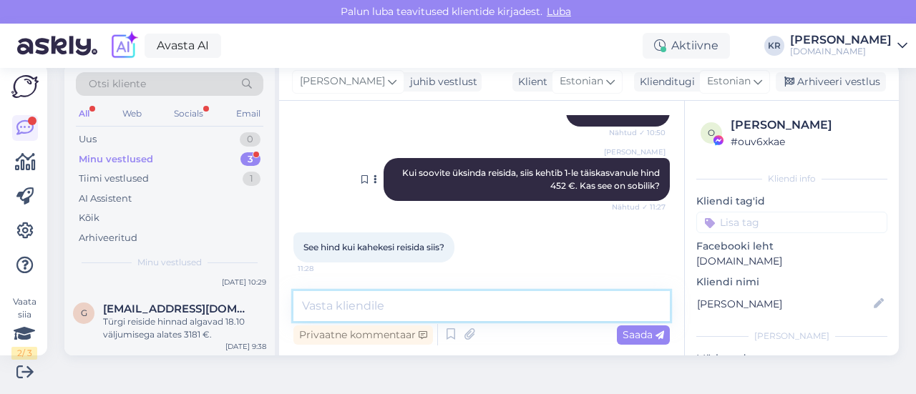
scroll to position [5677, 0]
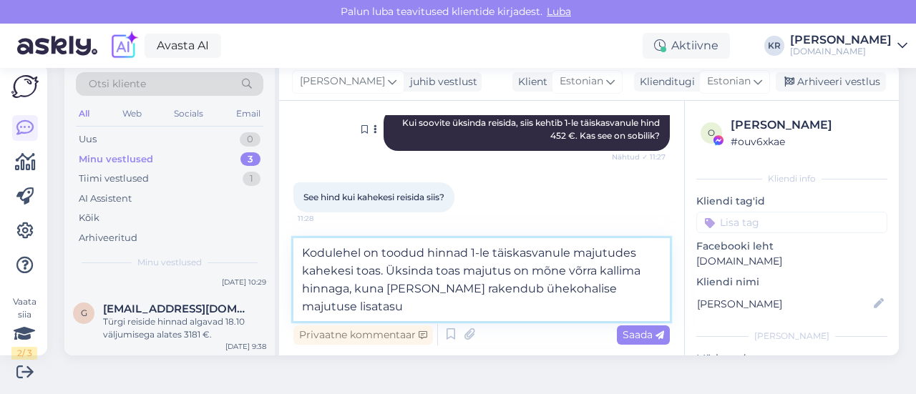
type textarea "Kodulehel on toodud hinnad 1-le täiskasvanule majutudes kahekesi toas. Üksinda …"
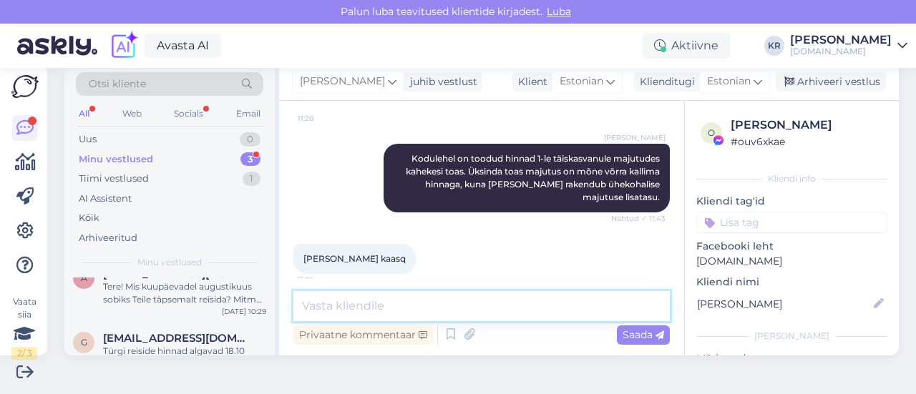
scroll to position [59, 0]
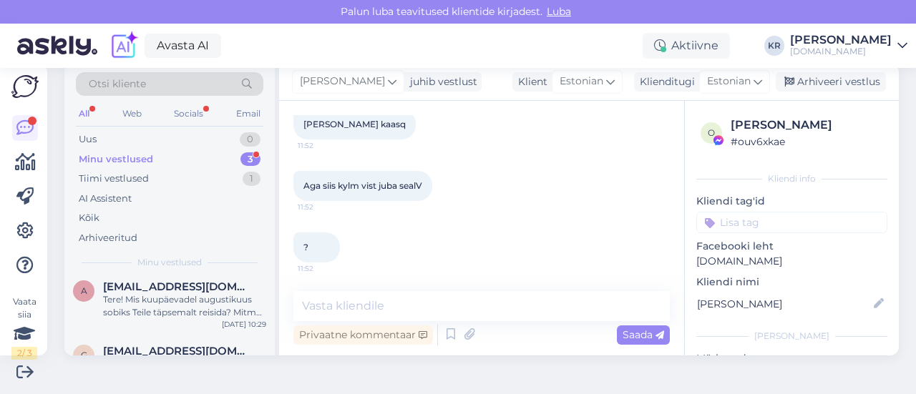
click at [193, 157] on div "Minu vestlused 3" at bounding box center [169, 160] width 187 height 20
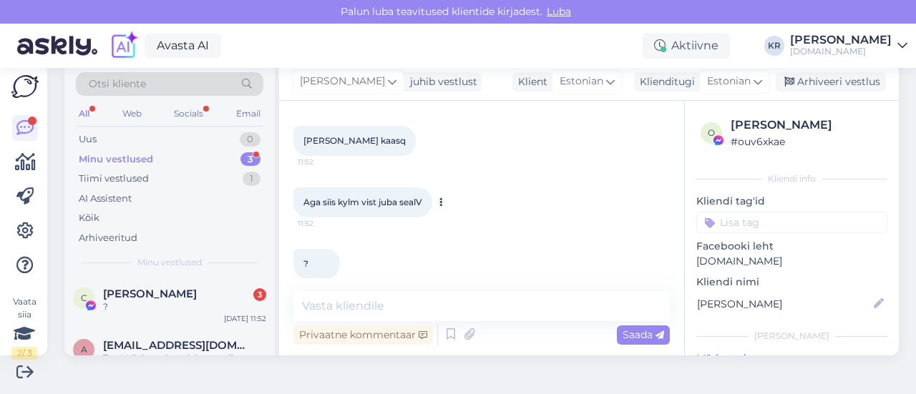
scroll to position [5962, 0]
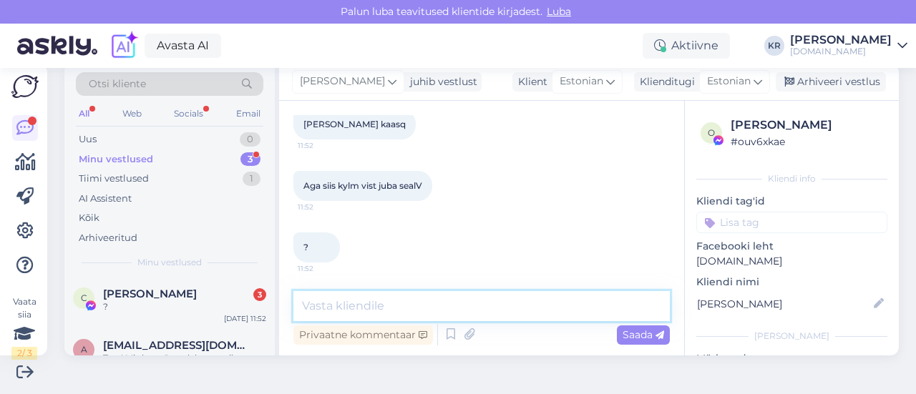
click at [338, 307] on textarea at bounding box center [481, 306] width 376 height 30
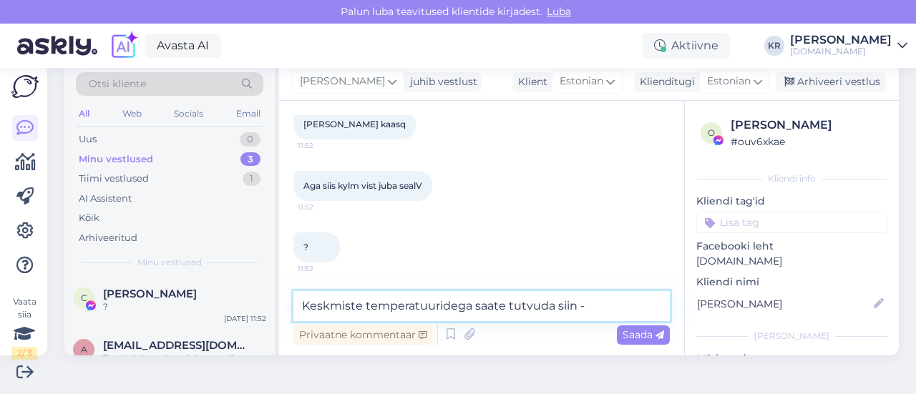
paste textarea "[URL][DOMAIN_NAME]"
type textarea "Keskmiste temperatuuridega saate tutvuda siin - [URL][DOMAIN_NAME]"
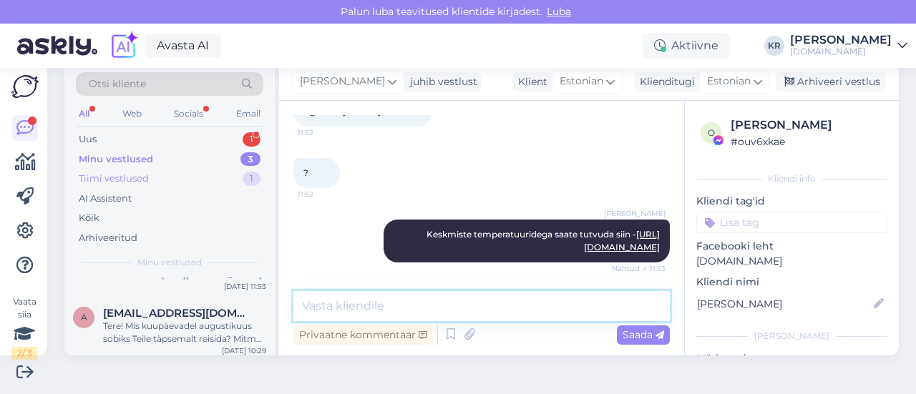
scroll to position [0, 0]
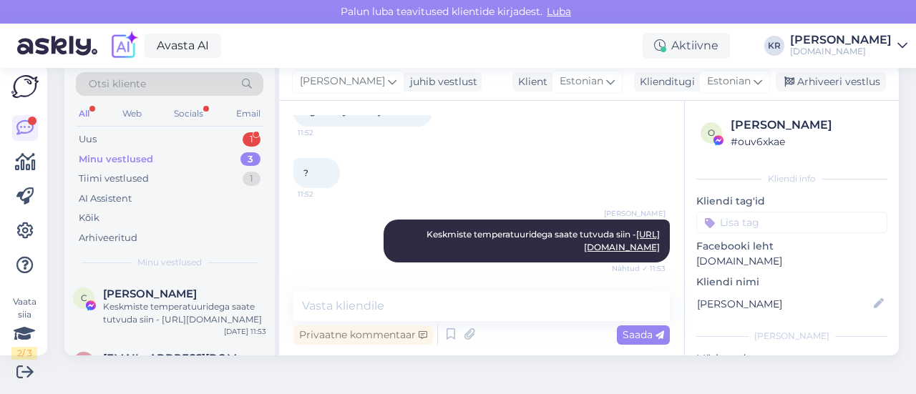
click at [136, 128] on div "Otsi kliente All Web Socials Email Uus 1 Minu vestlused 3 Tiimi vestlused 1 AI …" at bounding box center [169, 171] width 210 height 214
click at [133, 131] on div "Uus 1" at bounding box center [169, 139] width 187 height 20
click at [185, 159] on div "Minu vestlused 3" at bounding box center [169, 160] width 187 height 20
click at [129, 140] on div "Uus 1" at bounding box center [169, 139] width 187 height 20
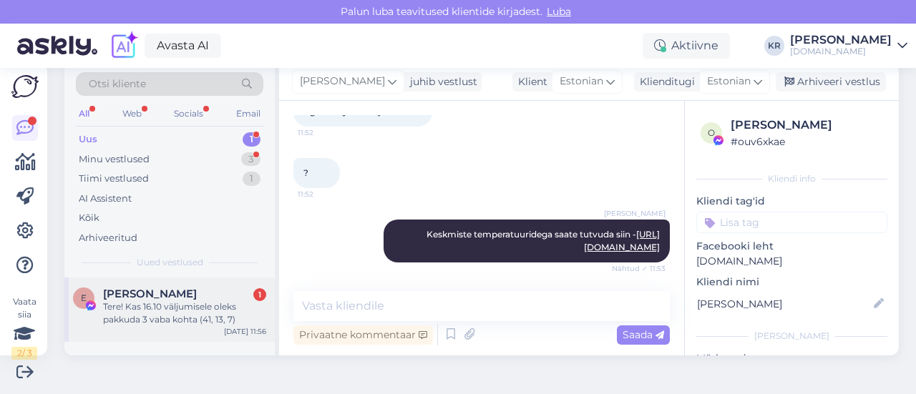
click at [204, 312] on div "Tere! Kas 16.10 väljumisele oleks pakkuda 3 vaba kohta (41, 13, 7)" at bounding box center [184, 313] width 163 height 26
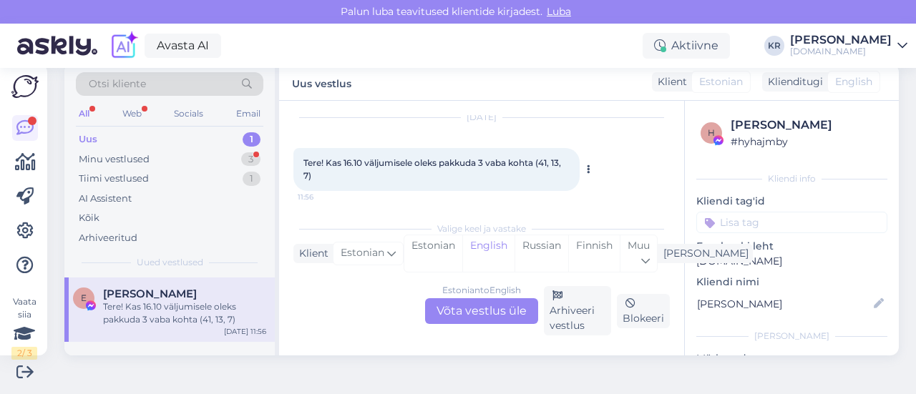
scroll to position [48, 0]
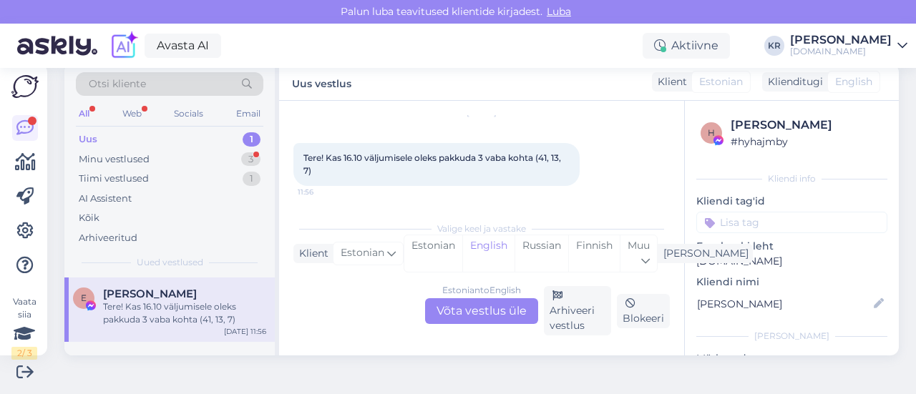
click at [489, 310] on div "Estonian to English Võta vestlus üle" at bounding box center [481, 311] width 113 height 26
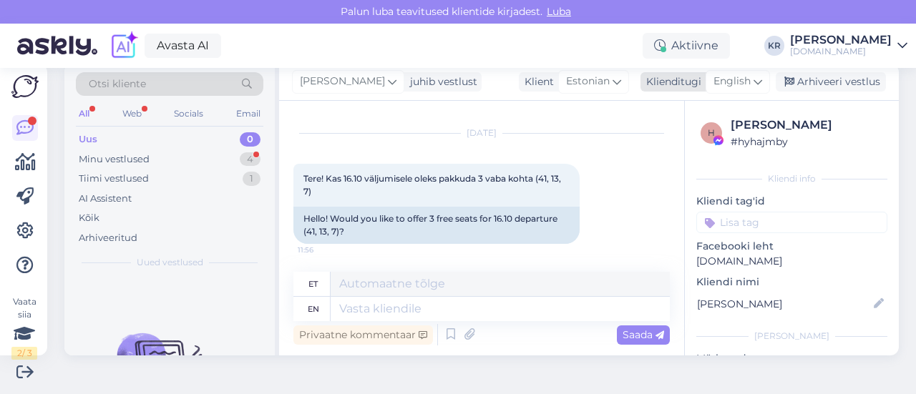
click at [725, 85] on span "English" at bounding box center [731, 82] width 37 height 16
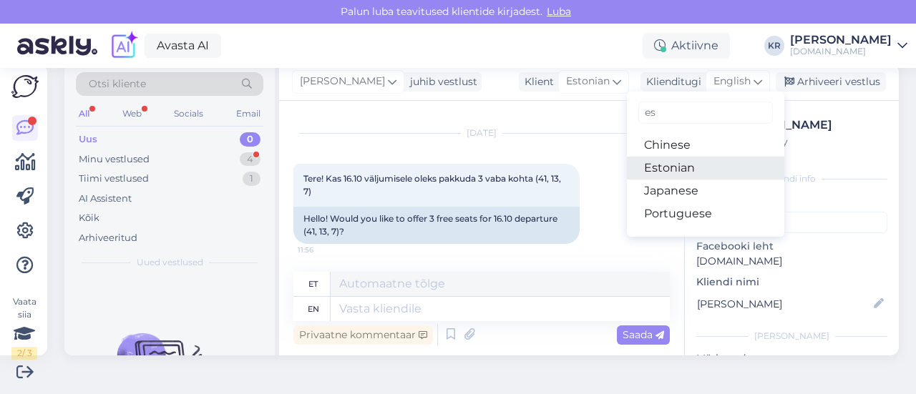
drag, startPoint x: 687, startPoint y: 167, endPoint x: 665, endPoint y: 174, distance: 23.3
click at [687, 167] on link "Estonian" at bounding box center [705, 168] width 157 height 23
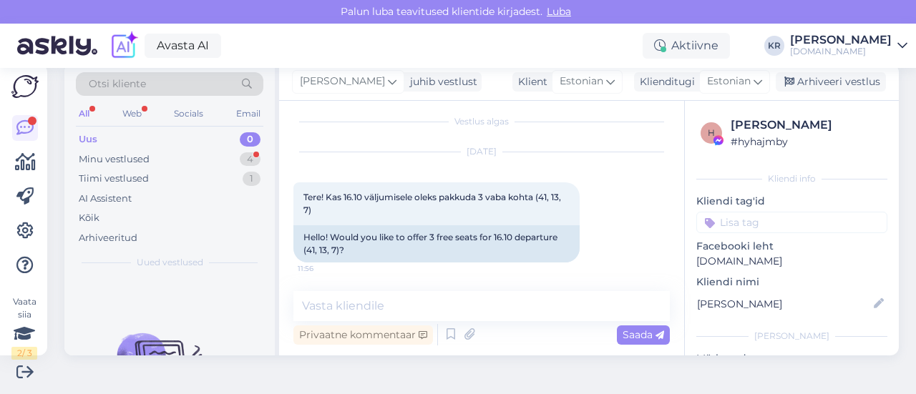
scroll to position [8, 0]
click at [425, 305] on textarea at bounding box center [481, 306] width 376 height 30
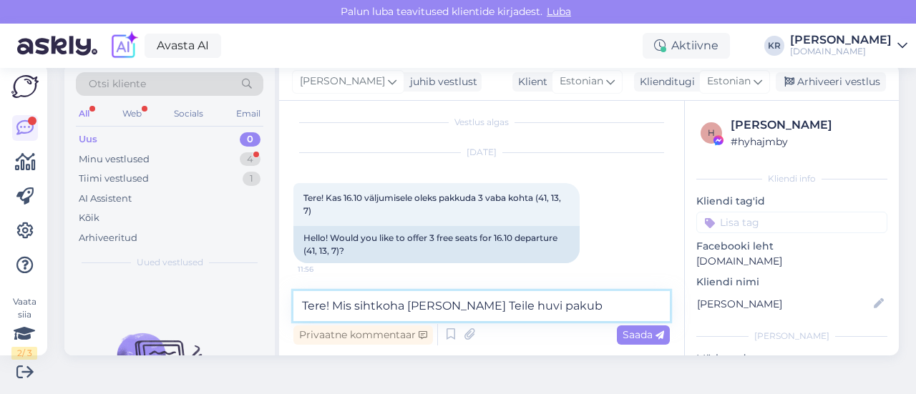
type textarea "Tere! Mis sihtkoha [PERSON_NAME] Teile huvi pakub?"
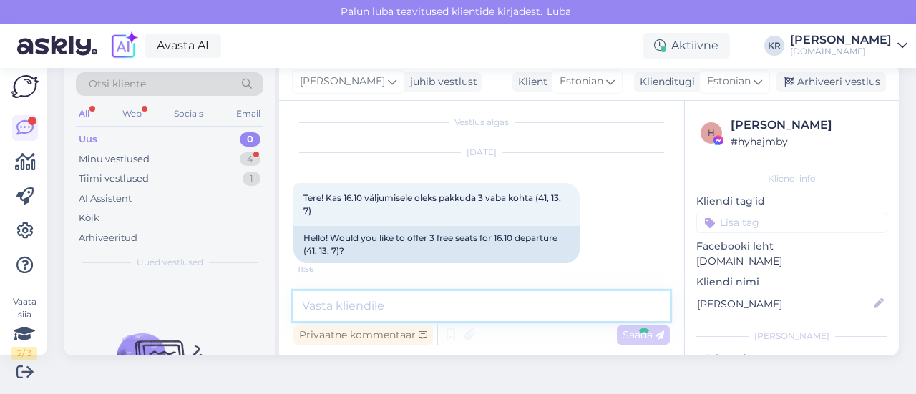
scroll to position [69, 0]
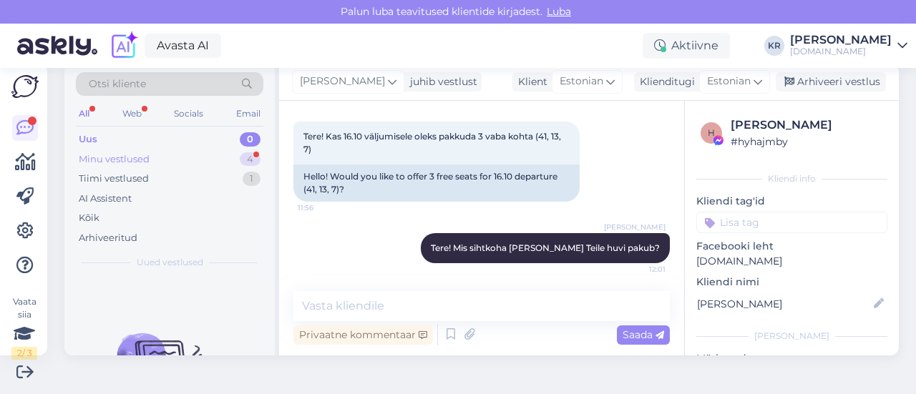
click at [175, 152] on div "Minu vestlused 4" at bounding box center [169, 160] width 187 height 20
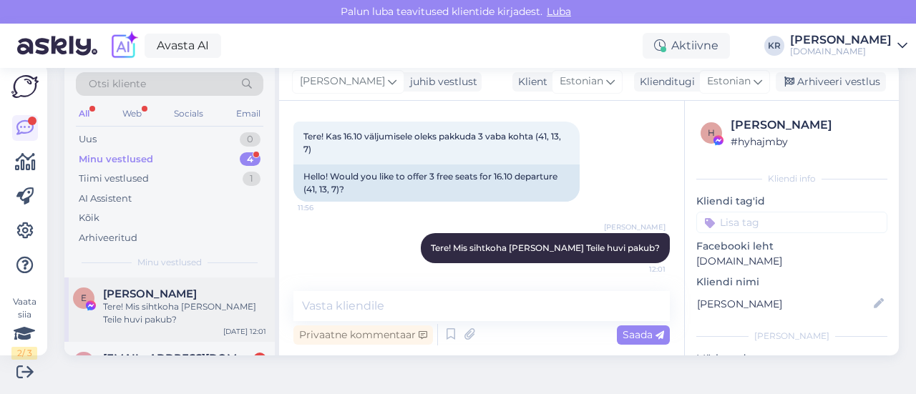
click at [195, 307] on div "Tere! Mis sihtkoha [PERSON_NAME] Teile huvi pakub?" at bounding box center [184, 313] width 163 height 26
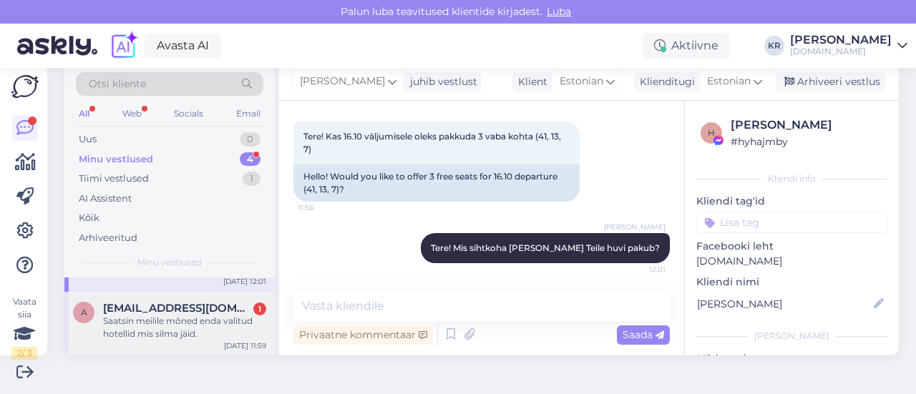
scroll to position [72, 0]
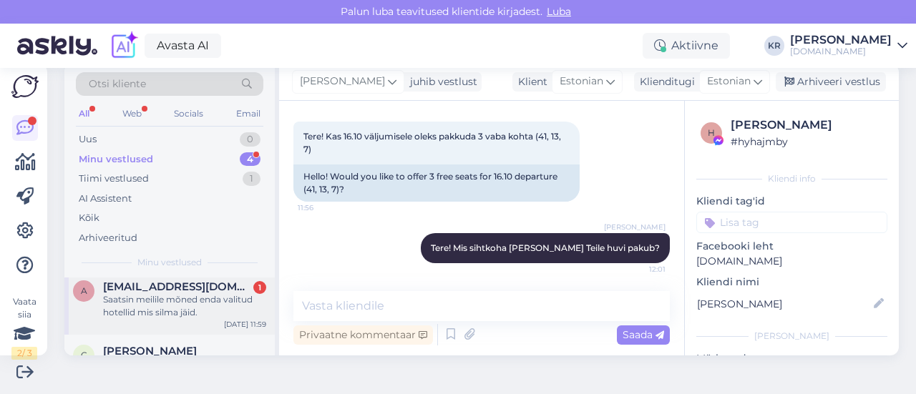
click at [187, 306] on div "Saatsin meilile mõned enda valitud hotellid mis silma jäid." at bounding box center [184, 306] width 163 height 26
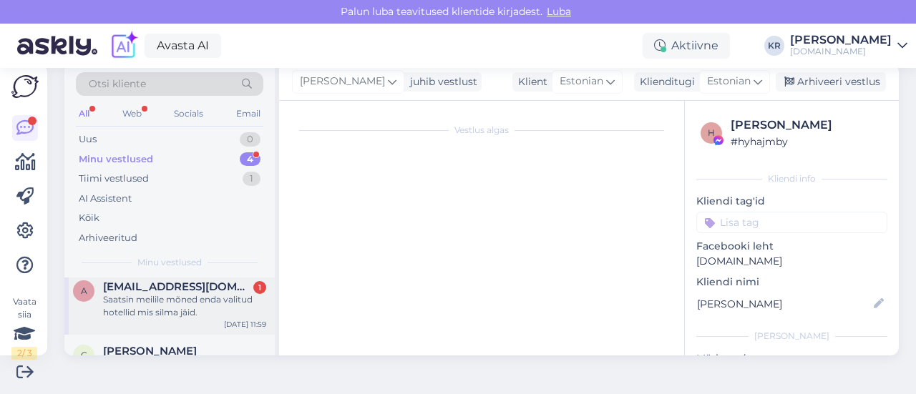
scroll to position [243, 0]
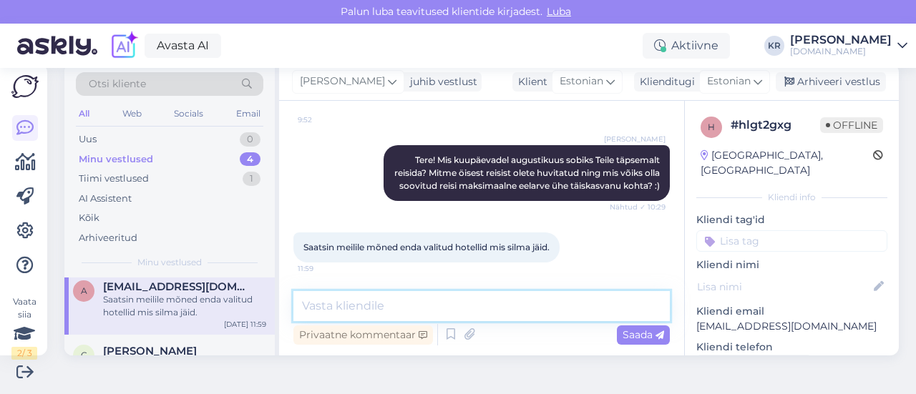
click at [374, 308] on textarea at bounding box center [481, 306] width 376 height 30
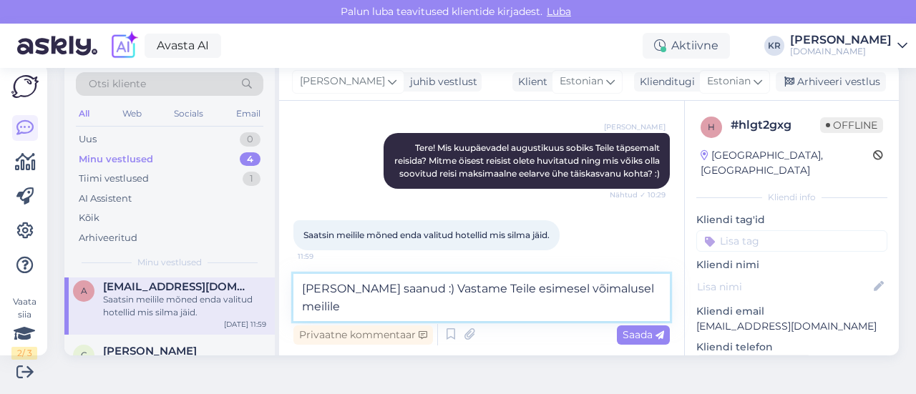
type textarea "[PERSON_NAME] saanud :) Vastame Teile esimesel võimalusel meilile."
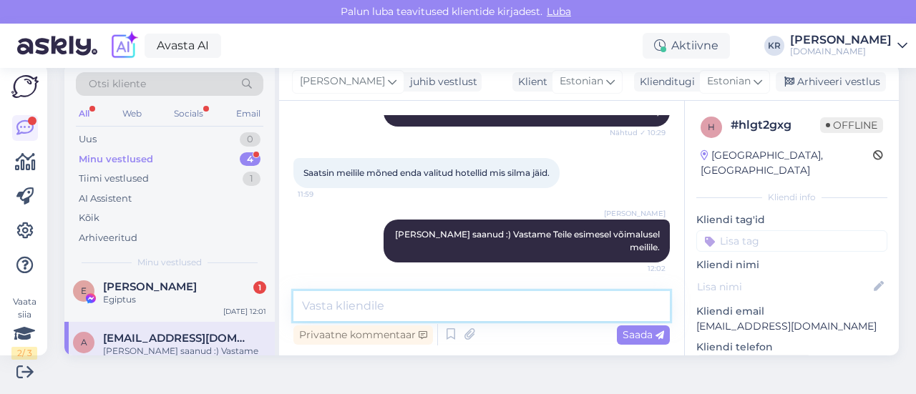
scroll to position [0, 0]
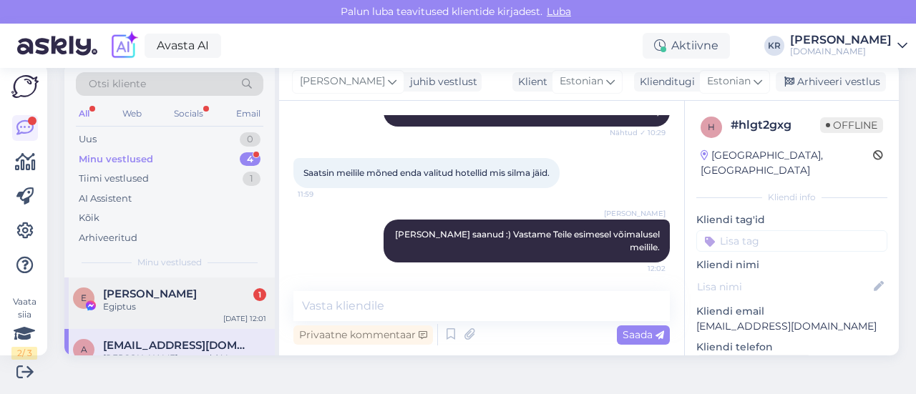
click at [150, 302] on div "Egiptus" at bounding box center [184, 306] width 163 height 13
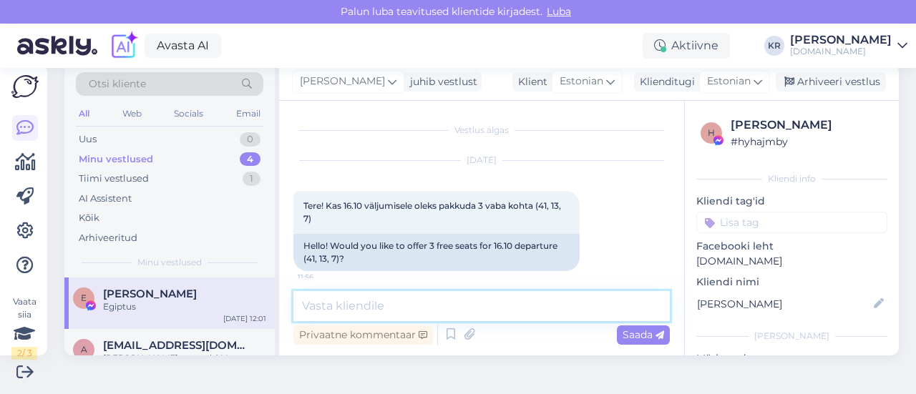
click at [411, 316] on textarea at bounding box center [481, 306] width 376 height 30
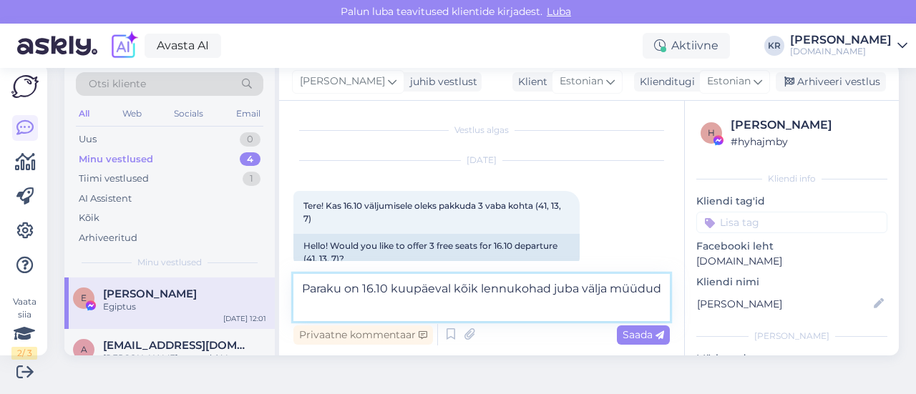
type textarea "Paraku on 16.10 kuupäeval kõik lennukohad juba välja müüdud."
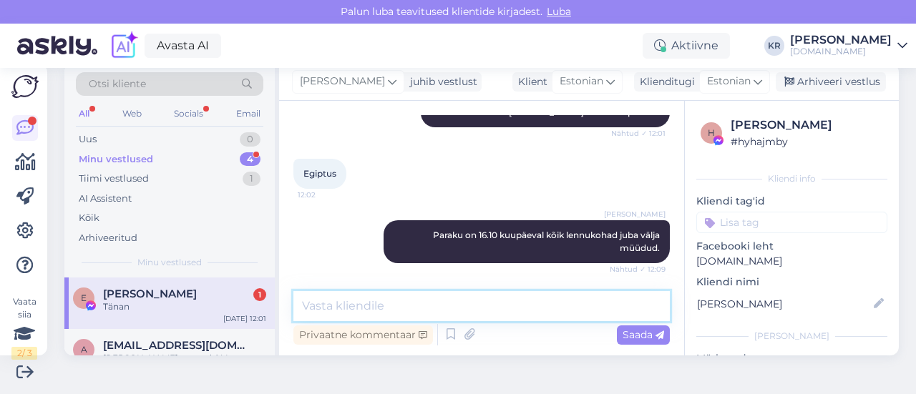
scroll to position [267, 0]
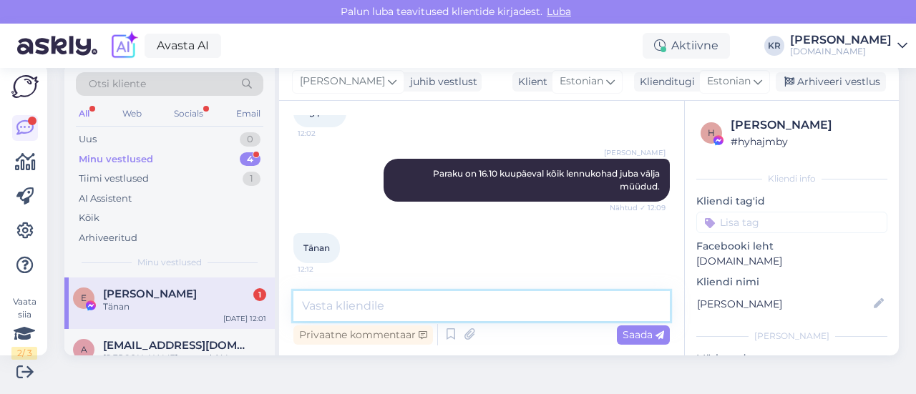
click at [352, 291] on textarea at bounding box center [481, 306] width 376 height 30
click at [228, 335] on div "a [EMAIL_ADDRESS][DOMAIN_NAME] [PERSON_NAME] saanud :) Vastame Teile esimesel v…" at bounding box center [169, 361] width 210 height 64
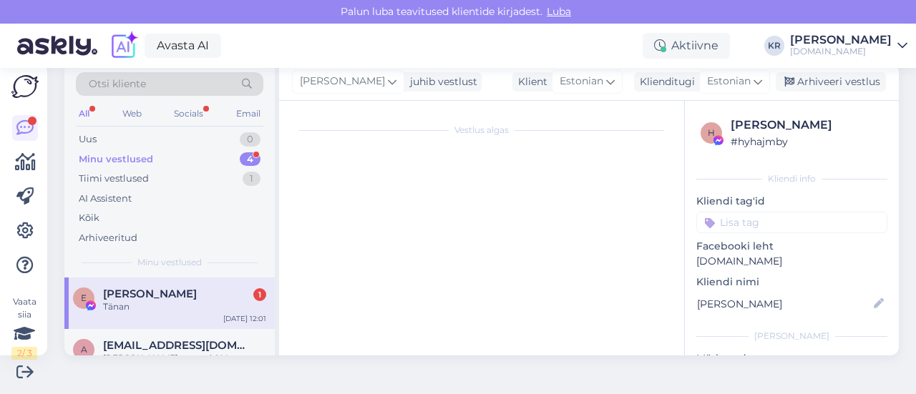
click at [232, 305] on div "Tänan" at bounding box center [184, 306] width 163 height 13
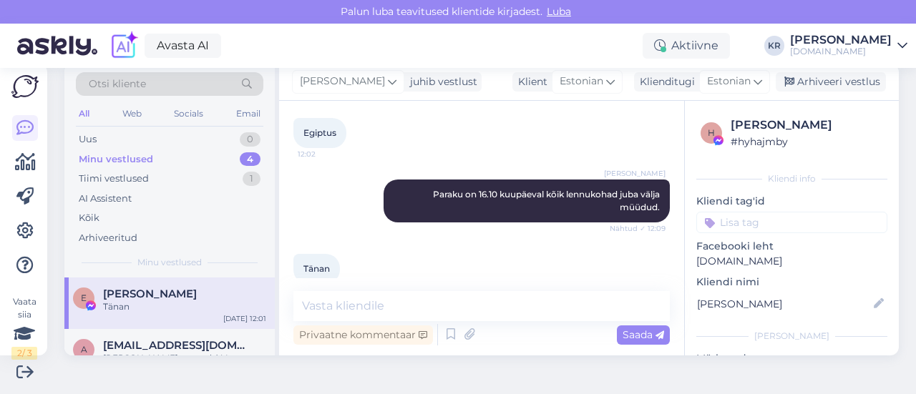
scroll to position [267, 0]
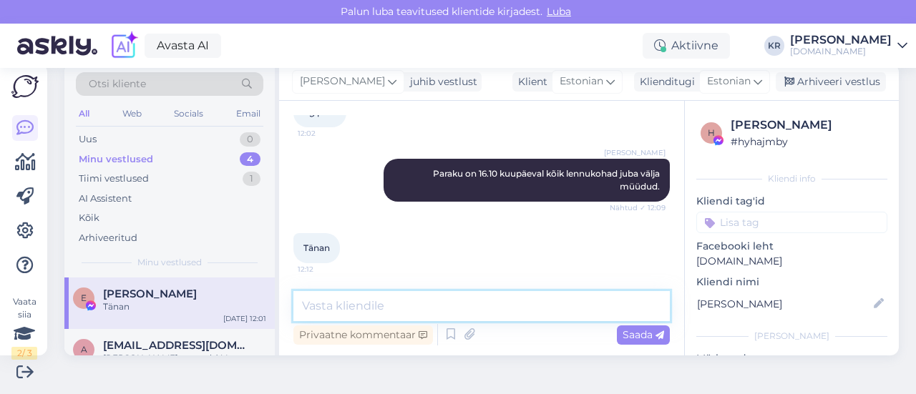
click at [419, 298] on textarea at bounding box center [481, 306] width 376 height 30
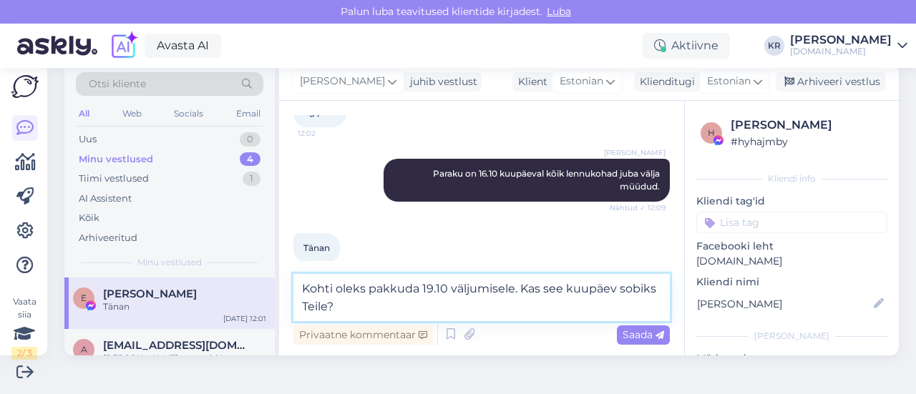
drag, startPoint x: 515, startPoint y: 289, endPoint x: 452, endPoint y: 287, distance: 63.0
click at [452, 287] on textarea "Kohti oleks pakkuda 19.10 väljumisele. Kas see kuupäev sobiks Teile?" at bounding box center [481, 297] width 376 height 47
type textarea "Kohti oleks pakkuda 19.10 Sharm El Sheikhi reisidele. Kas see kuupäev sobiks Te…"
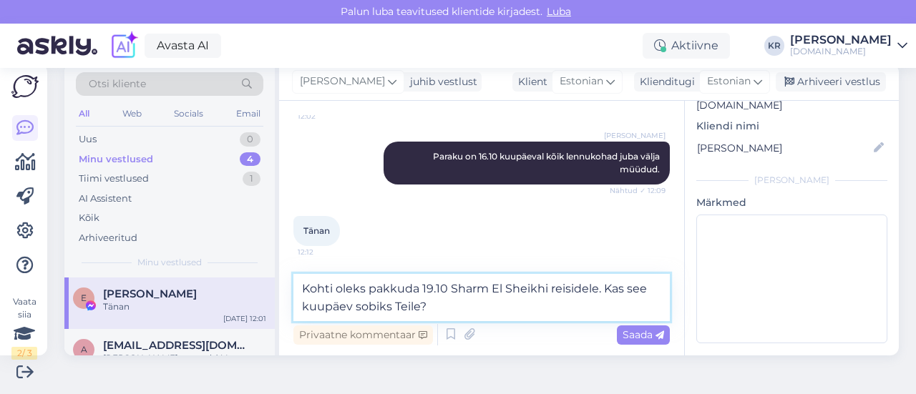
scroll to position [163, 0]
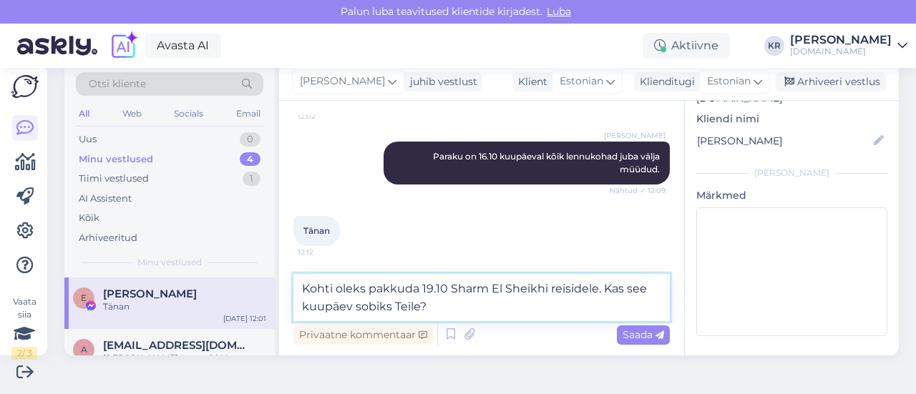
click at [469, 313] on textarea "Kohti oleks pakkuda 19.10 Sharm El Sheikhi reisidele. Kas see kuupäev sobiks Te…" at bounding box center [481, 297] width 376 height 47
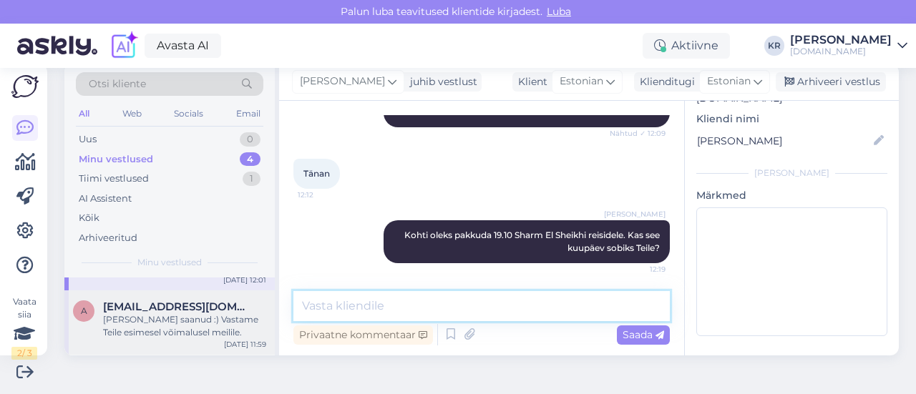
scroll to position [72, 0]
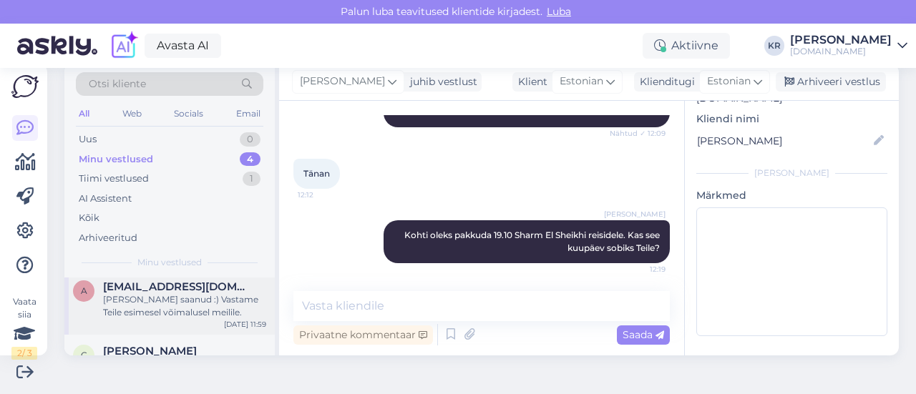
click at [182, 307] on div "[PERSON_NAME] saanud :) Vastame Teile esimesel võimalusel meilile." at bounding box center [184, 306] width 163 height 26
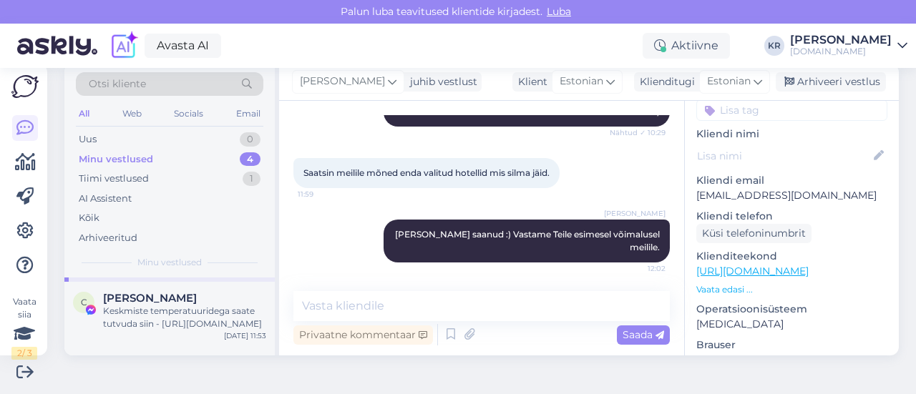
scroll to position [143, 0]
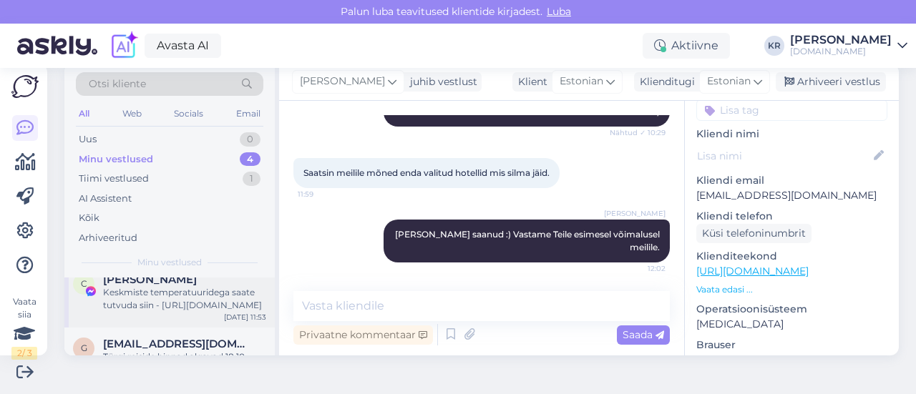
click at [187, 303] on div "Keskmiste temperatuuridega saate tutvuda siin - [URL][DOMAIN_NAME]" at bounding box center [184, 299] width 163 height 26
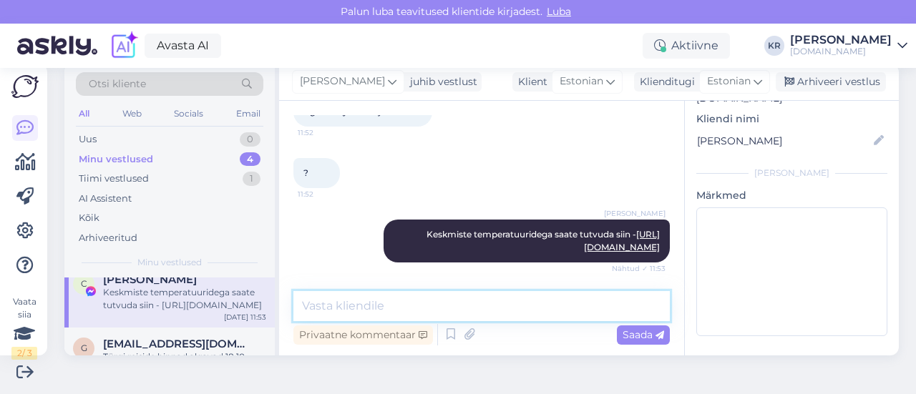
click at [380, 298] on textarea at bounding box center [481, 306] width 376 height 30
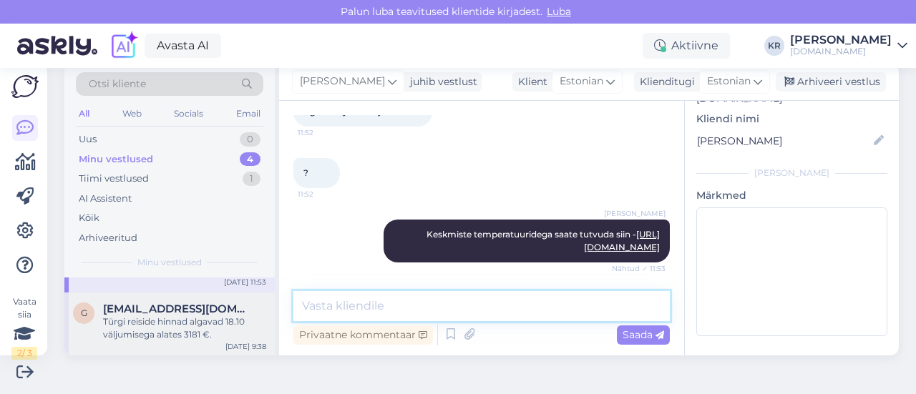
scroll to position [107, 0]
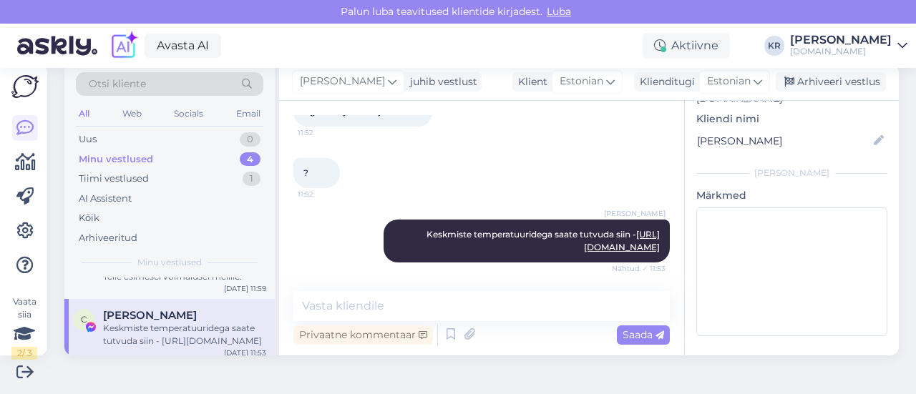
drag, startPoint x: 189, startPoint y: 315, endPoint x: 199, endPoint y: 305, distance: 13.7
click at [189, 315] on span "[PERSON_NAME]" at bounding box center [150, 315] width 94 height 13
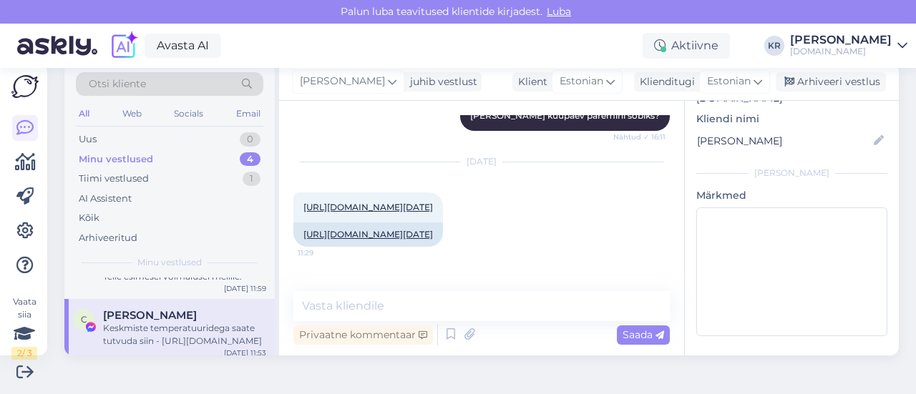
scroll to position [6049, 0]
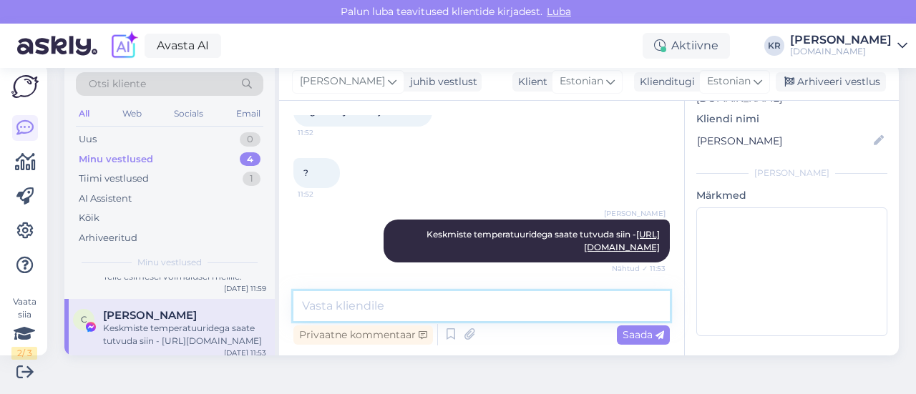
click at [442, 305] on textarea at bounding box center [481, 306] width 376 height 30
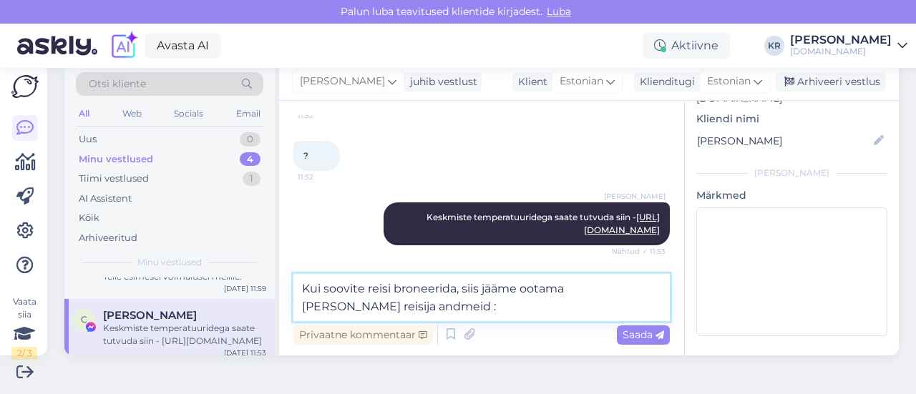
type textarea "Kui soovite reisi broneerida, siis jääme ootama [PERSON_NAME] reisija andmeid :)"
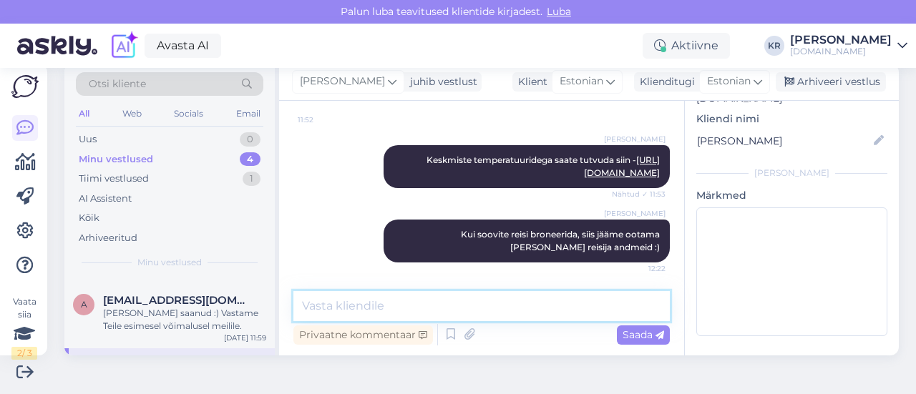
scroll to position [36, 0]
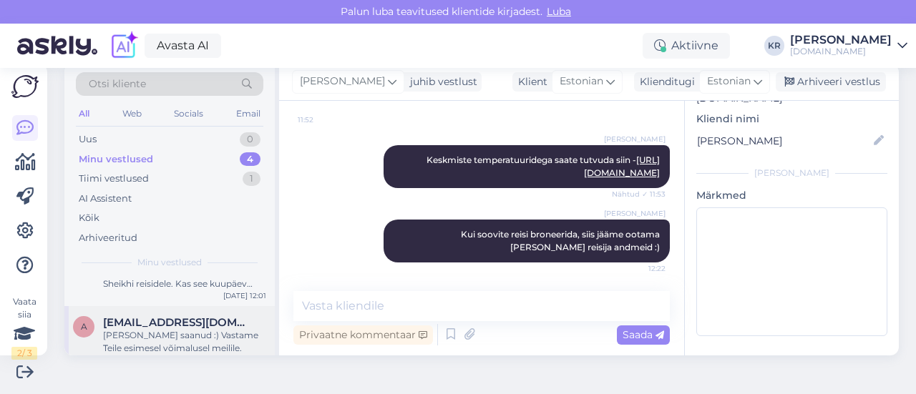
click at [173, 343] on div "[PERSON_NAME] saanud :) Vastame Teile esimesel võimalusel meilile." at bounding box center [184, 342] width 163 height 26
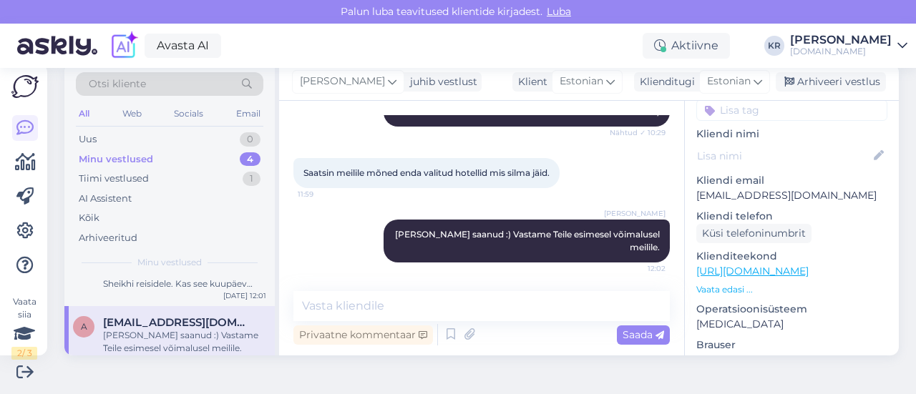
scroll to position [0, 0]
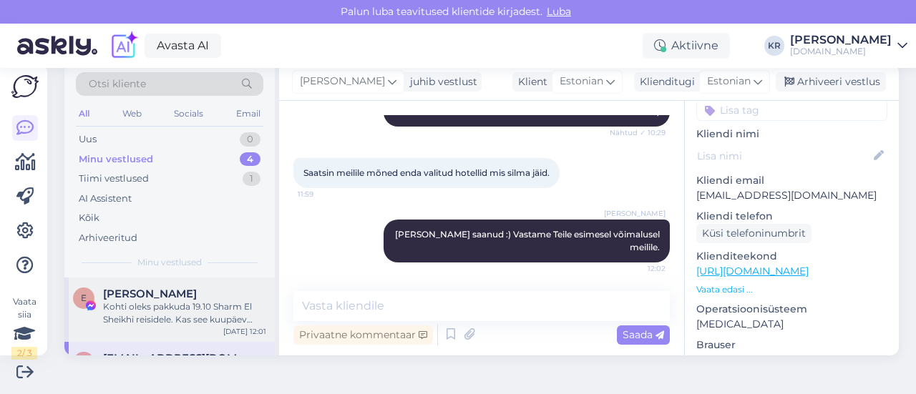
click at [192, 320] on div "Kohti oleks pakkuda 19.10 Sharm El Sheikhi reisidele. Kas see kuupäev sobiks Te…" at bounding box center [184, 313] width 163 height 26
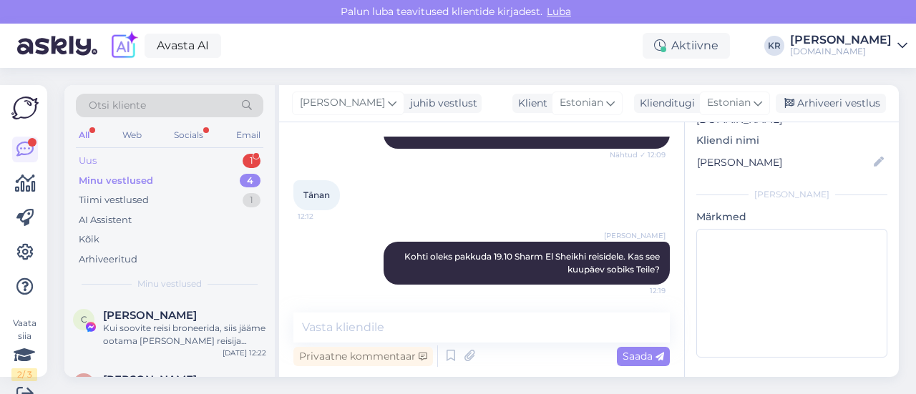
click at [205, 160] on div "Uus 1" at bounding box center [169, 161] width 187 height 20
click at [220, 331] on div "Здравствуйте предложите Египет Шарм после 1 ноября.нас четыре семьи [PERSON_NAM…" at bounding box center [184, 335] width 163 height 26
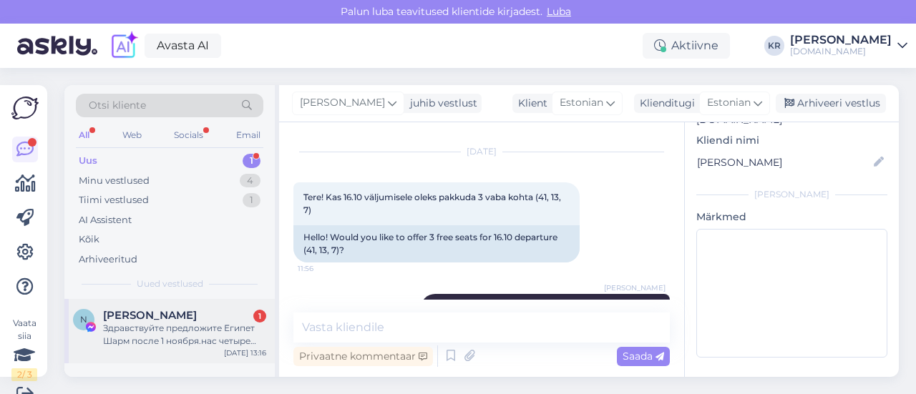
scroll to position [21, 0]
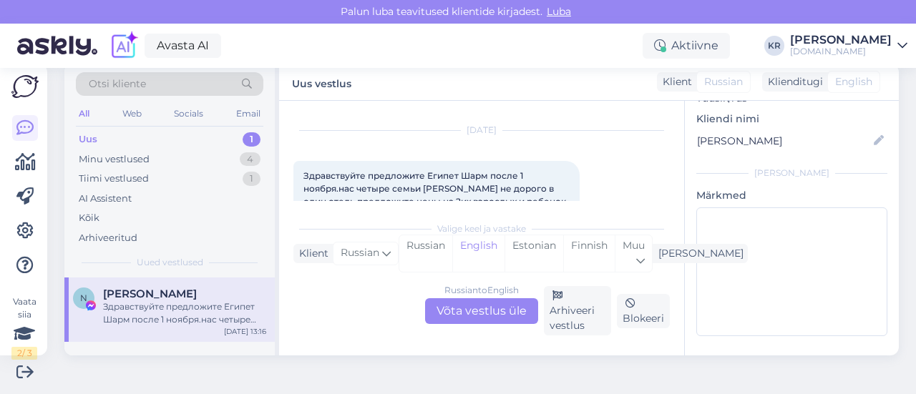
click at [467, 308] on div "Russian to English Võta vestlus üle" at bounding box center [481, 311] width 113 height 26
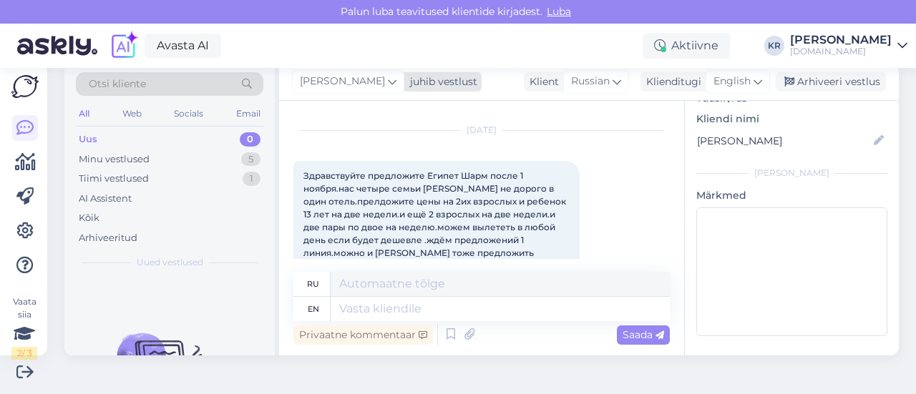
click at [343, 83] on span "[PERSON_NAME]" at bounding box center [342, 82] width 85 height 16
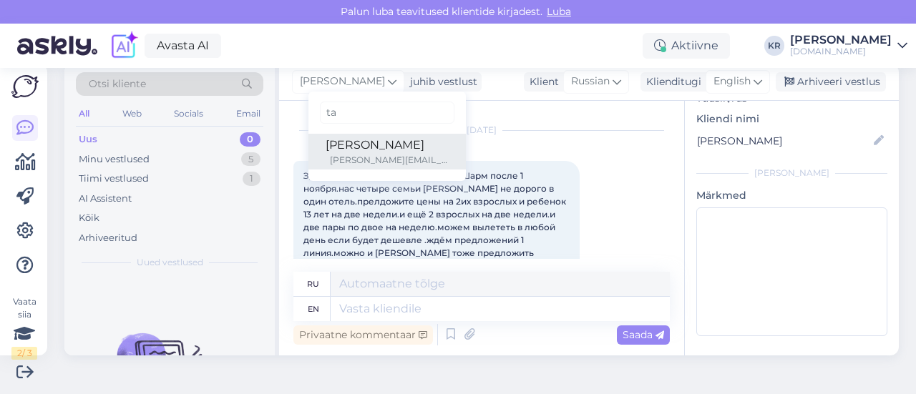
type input "ta"
click at [344, 142] on div "[PERSON_NAME]" at bounding box center [387, 145] width 123 height 17
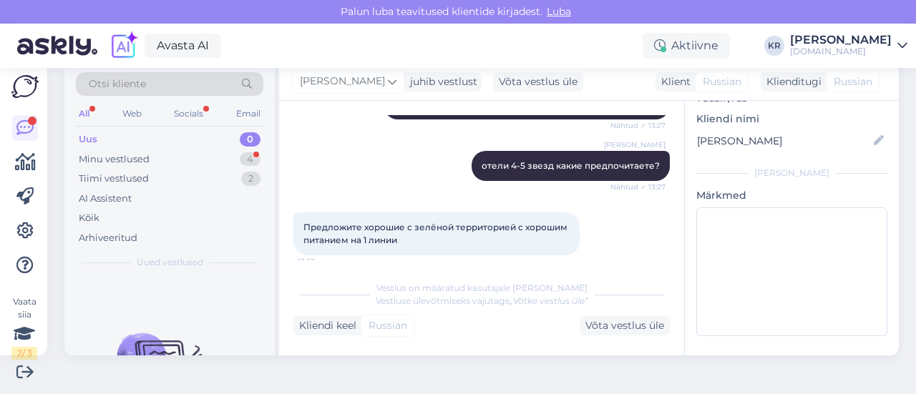
scroll to position [552, 0]
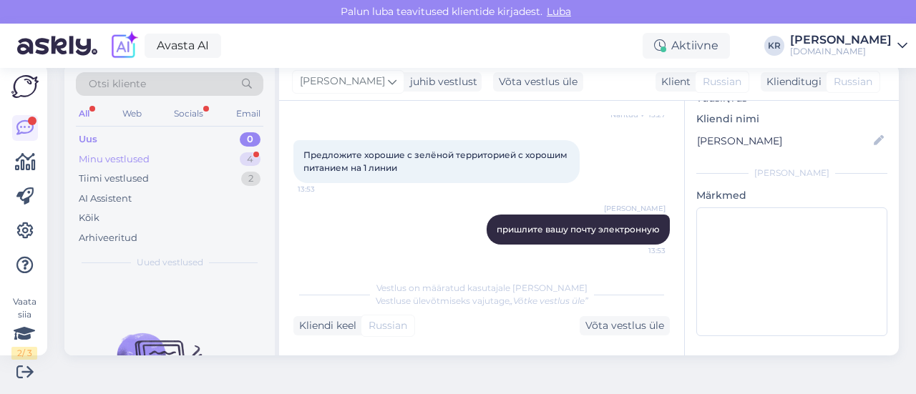
click at [142, 164] on div "Minu vestlused" at bounding box center [114, 159] width 71 height 14
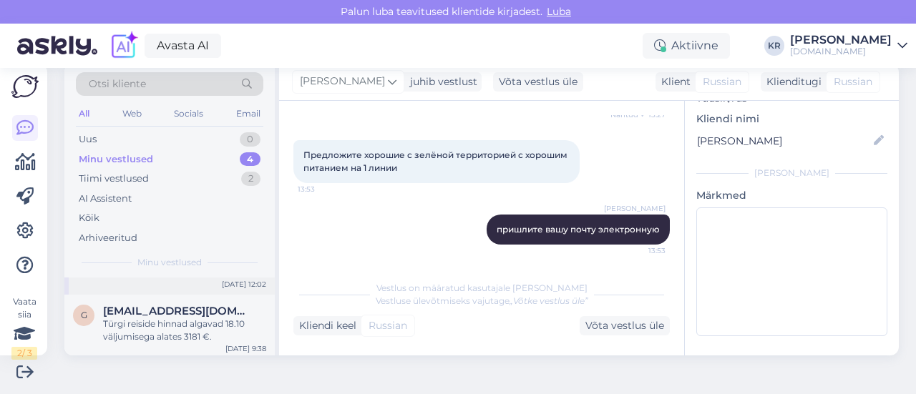
scroll to position [178, 0]
click at [185, 134] on div "Uus 1" at bounding box center [169, 139] width 187 height 20
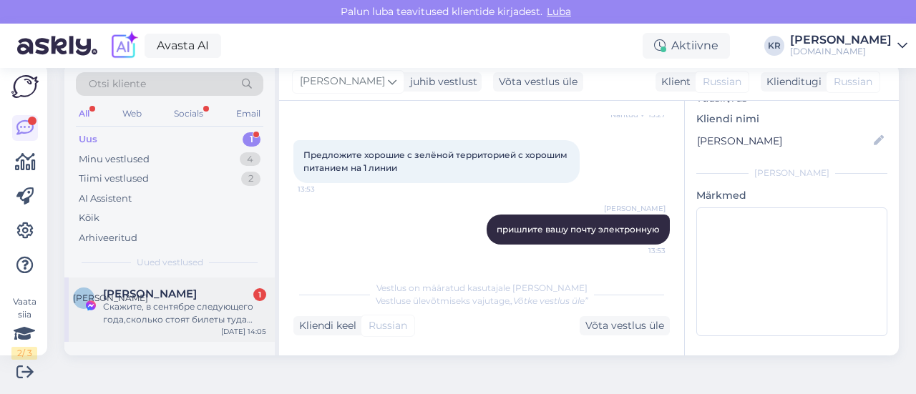
click at [196, 303] on div "Скажите, в сентябре следующего года,сколько стоят билеты туда обратно" at bounding box center [184, 313] width 163 height 26
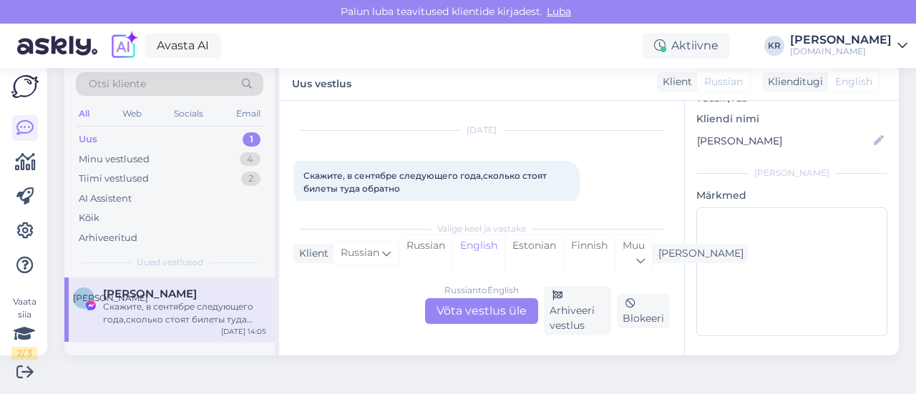
click at [469, 304] on div "Russian to English Võta vestlus üle" at bounding box center [481, 311] width 113 height 26
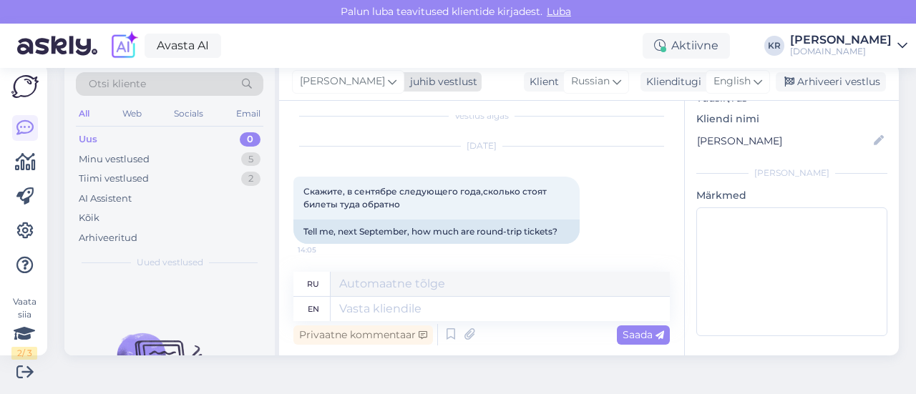
drag, startPoint x: 348, startPoint y: 74, endPoint x: 348, endPoint y: 84, distance: 10.0
click at [348, 74] on span "[PERSON_NAME]" at bounding box center [342, 82] width 85 height 16
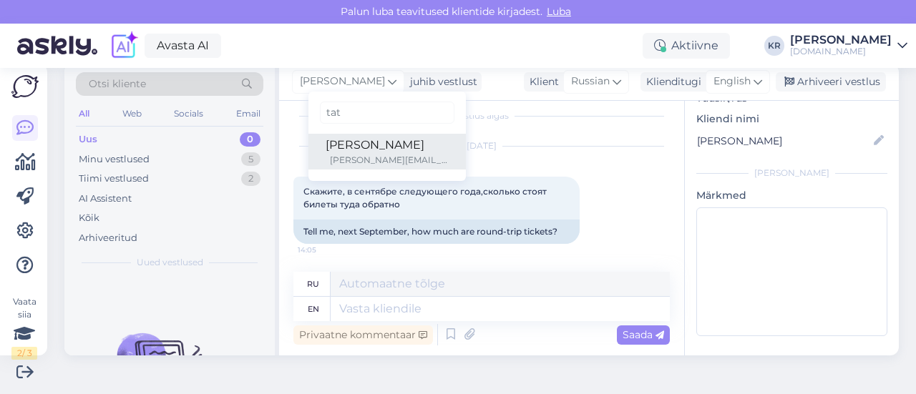
type input "tat"
click at [353, 148] on div "[PERSON_NAME]" at bounding box center [387, 145] width 123 height 17
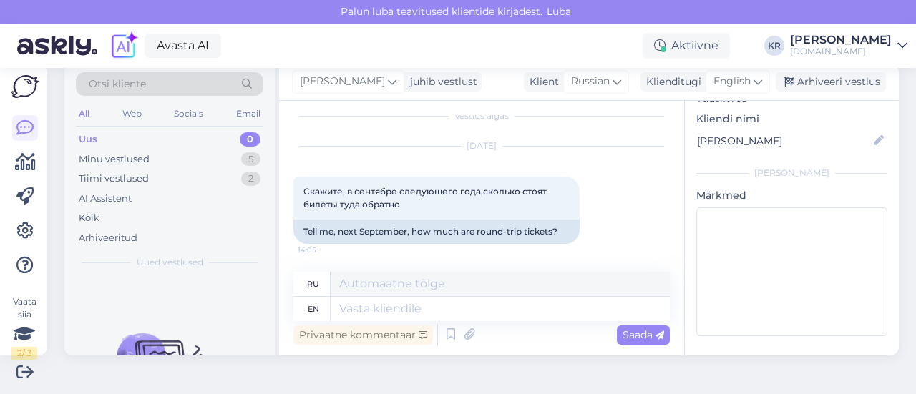
scroll to position [13, 0]
